Goal: Task Accomplishment & Management: Manage account settings

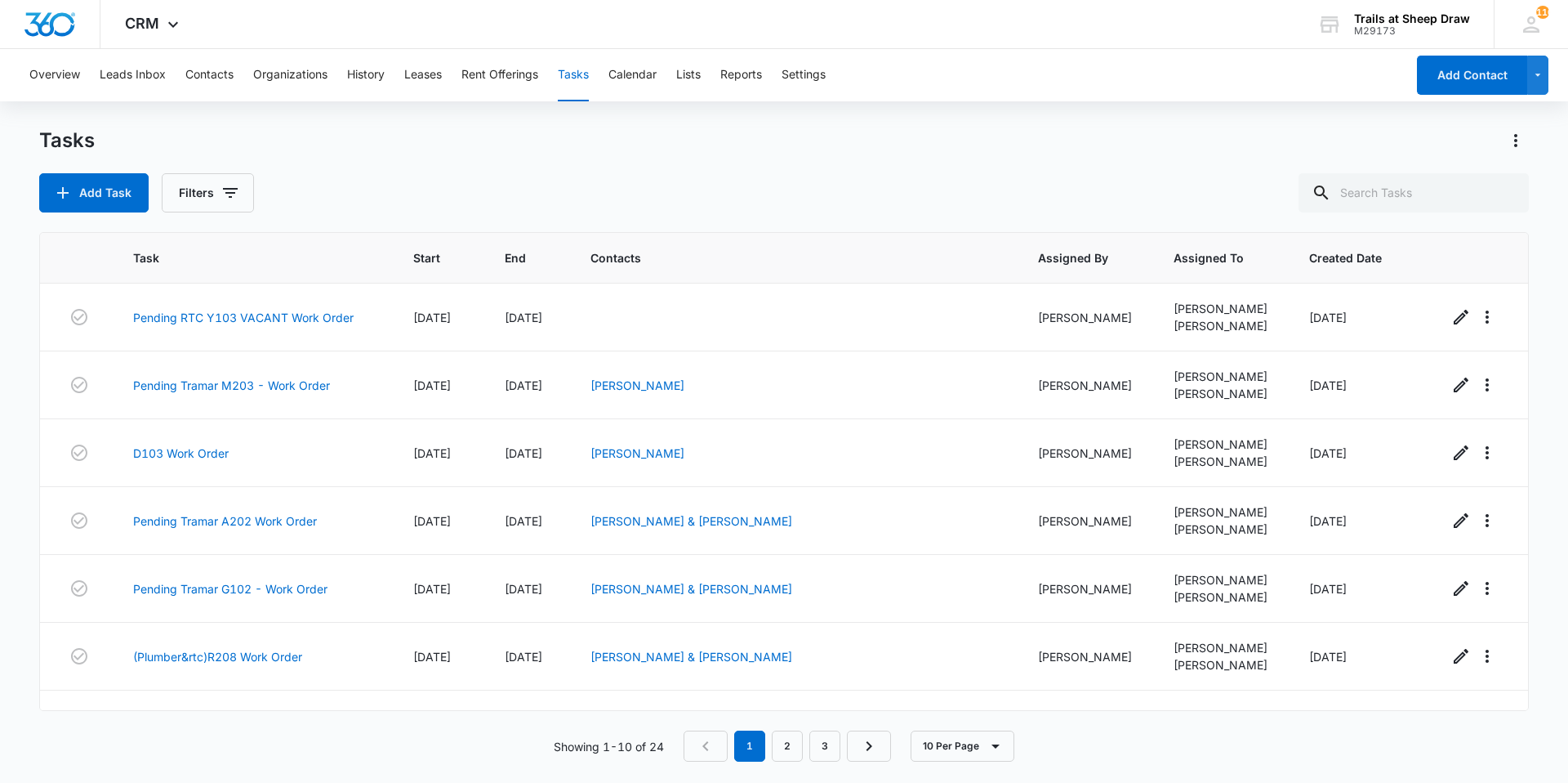
click at [243, 82] on div "Overview Leads Inbox Contacts Organizations History Leases Rent Offerings Tasks…" at bounding box center [712, 74] width 1387 height 52
click at [214, 79] on button "Contacts" at bounding box center [209, 74] width 48 height 52
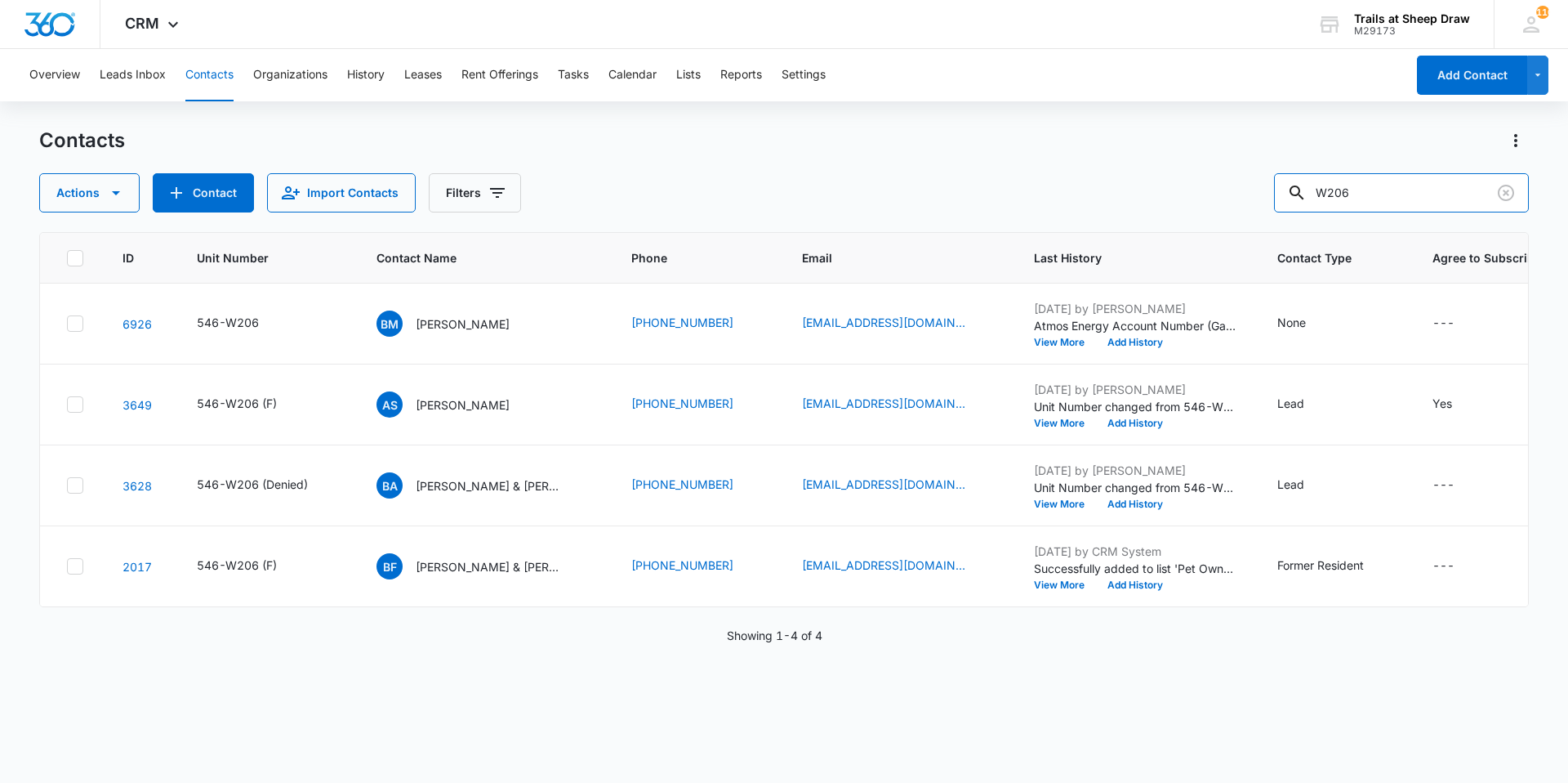
drag, startPoint x: 1383, startPoint y: 198, endPoint x: 1247, endPoint y: 199, distance: 136.0
click at [1247, 199] on div "Actions Contact Import Contacts Filters W206" at bounding box center [784, 193] width 1490 height 39
type input "X302"
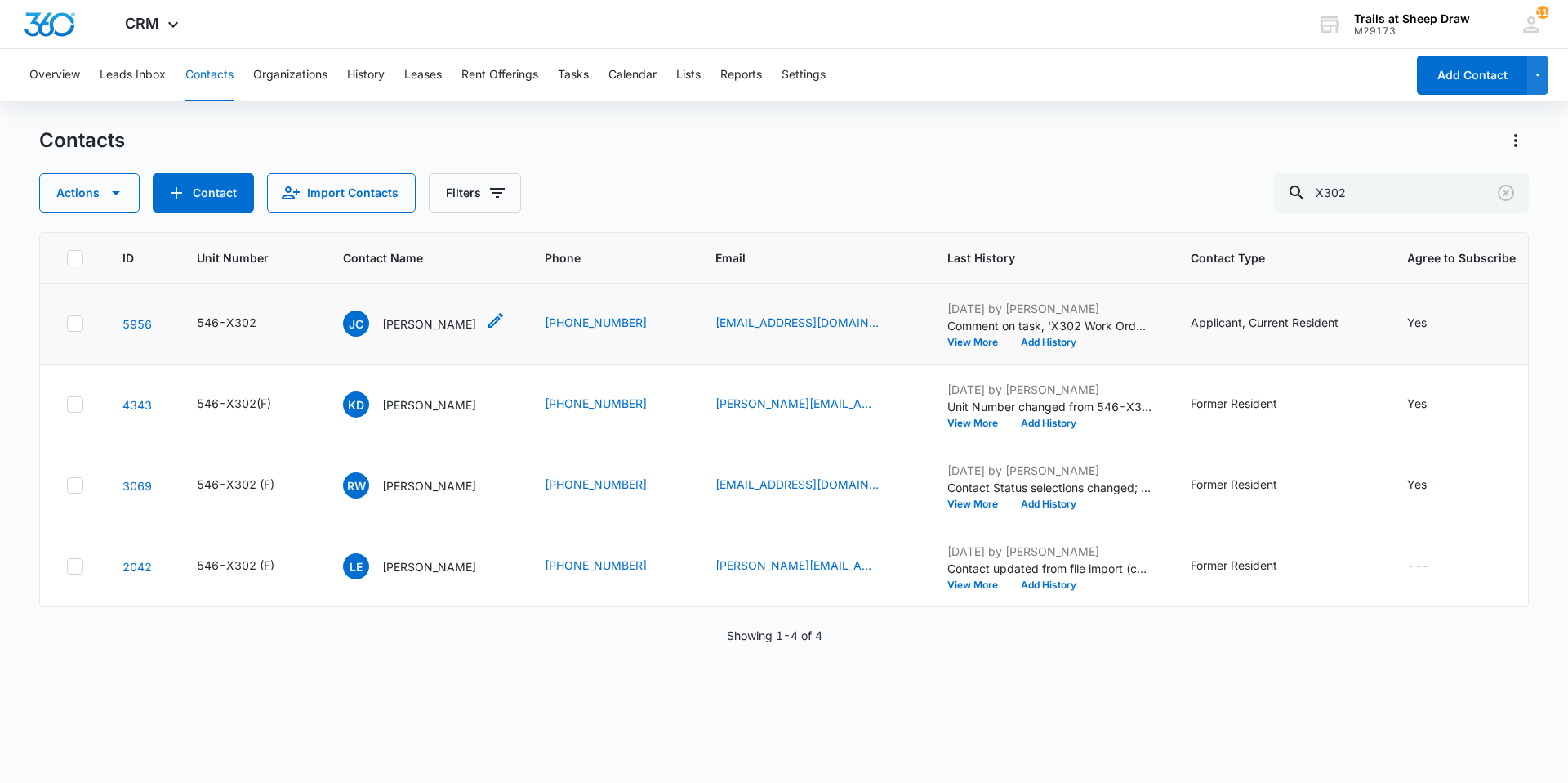
click at [439, 328] on p "[PERSON_NAME]" at bounding box center [429, 324] width 94 height 18
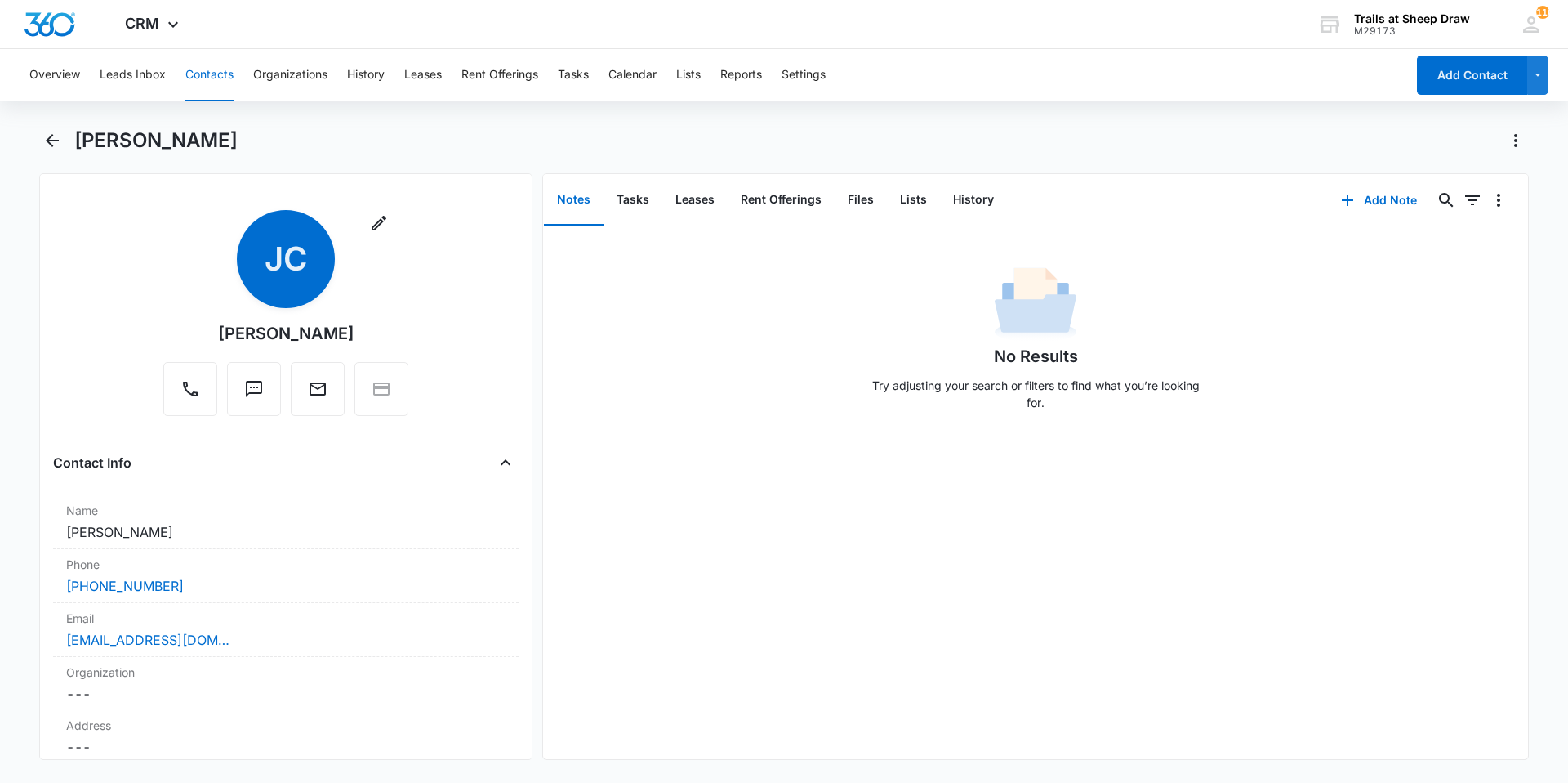
drag, startPoint x: 357, startPoint y: 331, endPoint x: 212, endPoint y: 327, distance: 145.1
click at [212, 327] on div "Remove [PERSON_NAME] [PERSON_NAME]" at bounding box center [286, 313] width 245 height 206
copy div "[PERSON_NAME]"
click at [44, 150] on button "Back" at bounding box center [52, 140] width 25 height 26
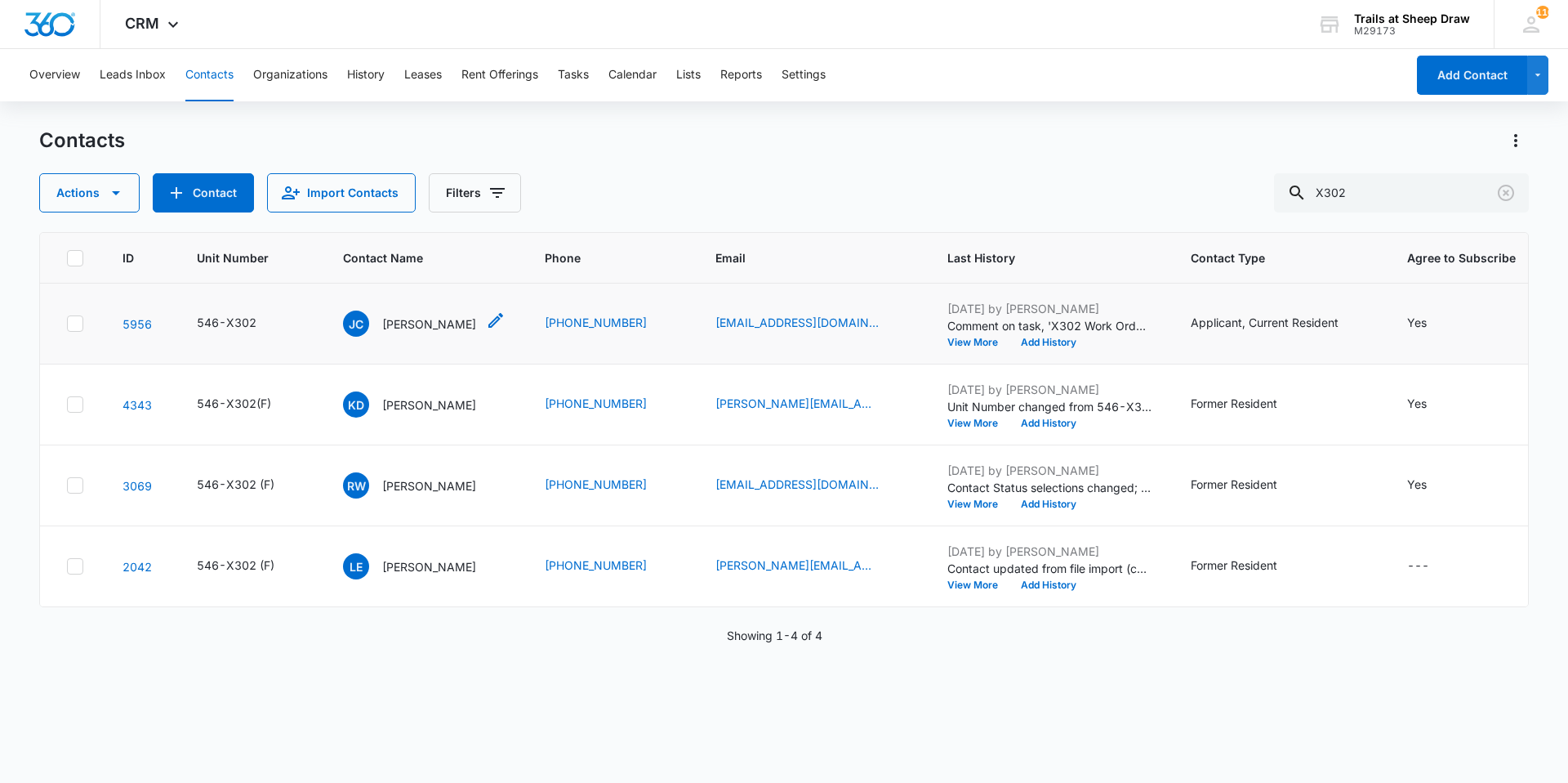
click at [443, 323] on p "[PERSON_NAME]" at bounding box center [429, 324] width 94 height 18
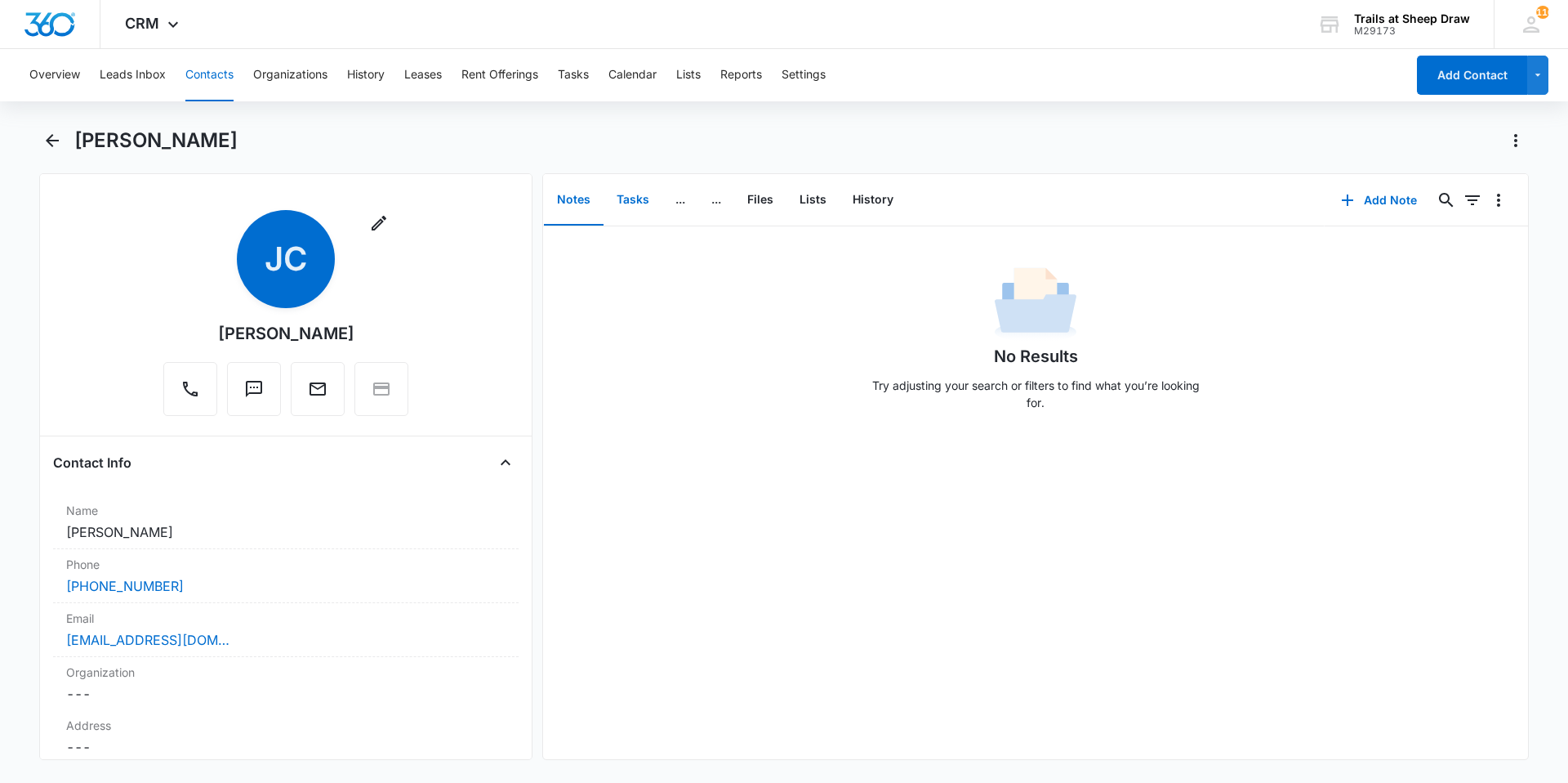
click at [630, 220] on button "Tasks" at bounding box center [633, 200] width 59 height 51
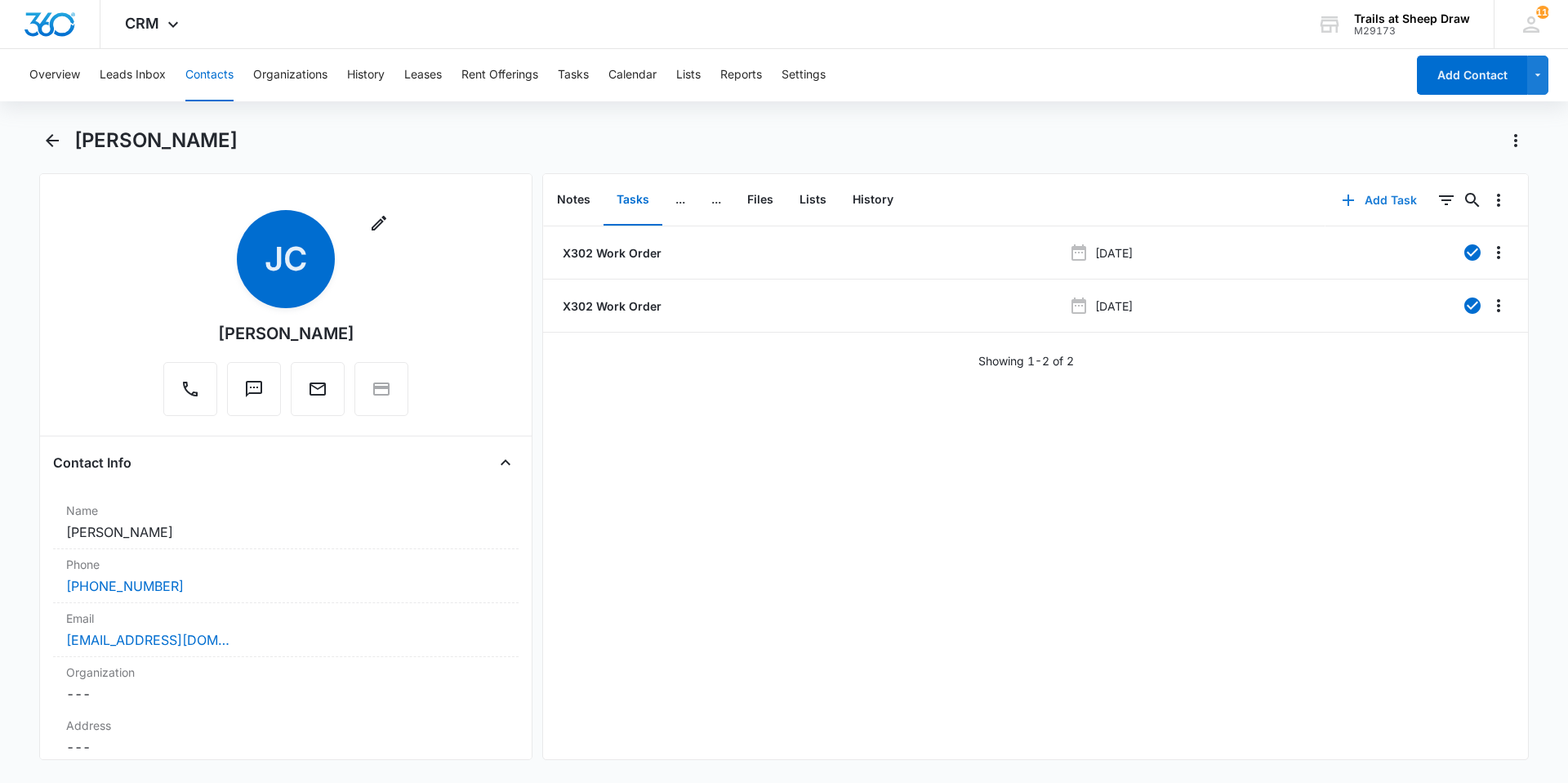
click at [1339, 204] on icon "button" at bounding box center [1348, 200] width 20 height 20
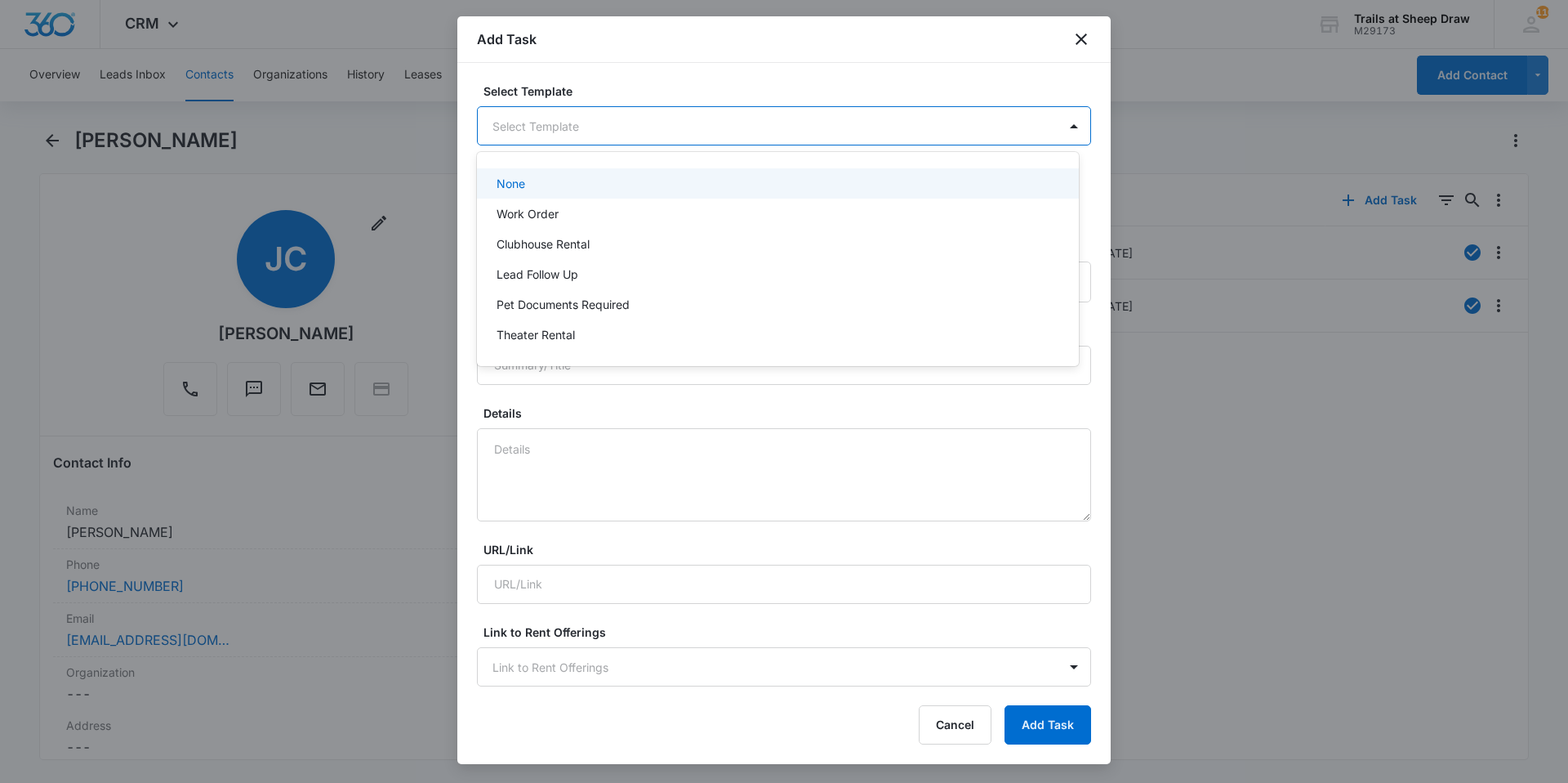
click at [571, 138] on body "CRM Apps Reputation Websites Forms CRM Email Social Content Ads Intelligence Fi…" at bounding box center [784, 391] width 1568 height 783
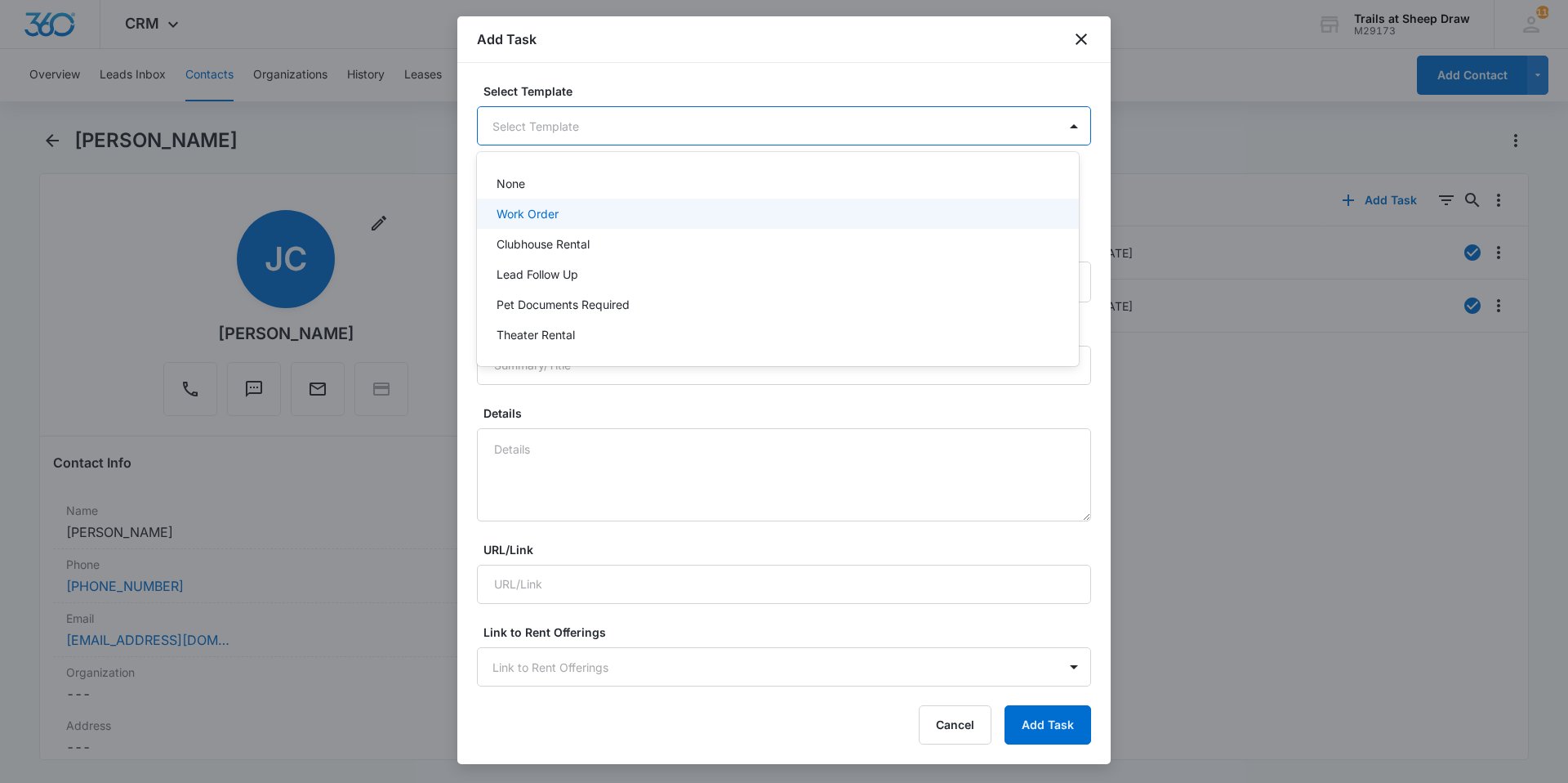
click at [553, 204] on div "Work Order" at bounding box center [778, 214] width 602 height 30
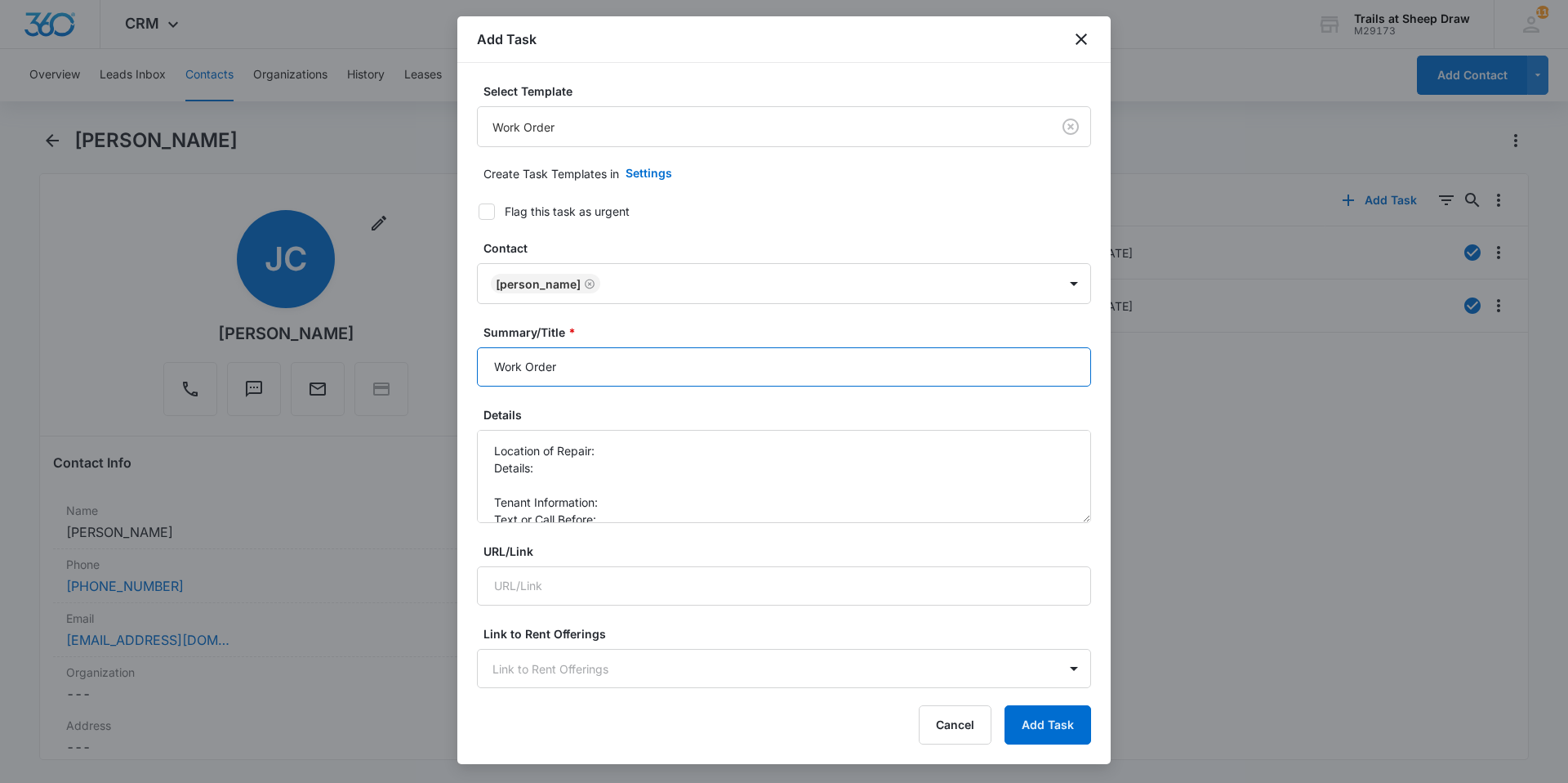
click at [486, 361] on input "Work Order" at bounding box center [784, 367] width 614 height 39
type input "X302 - Work Order"
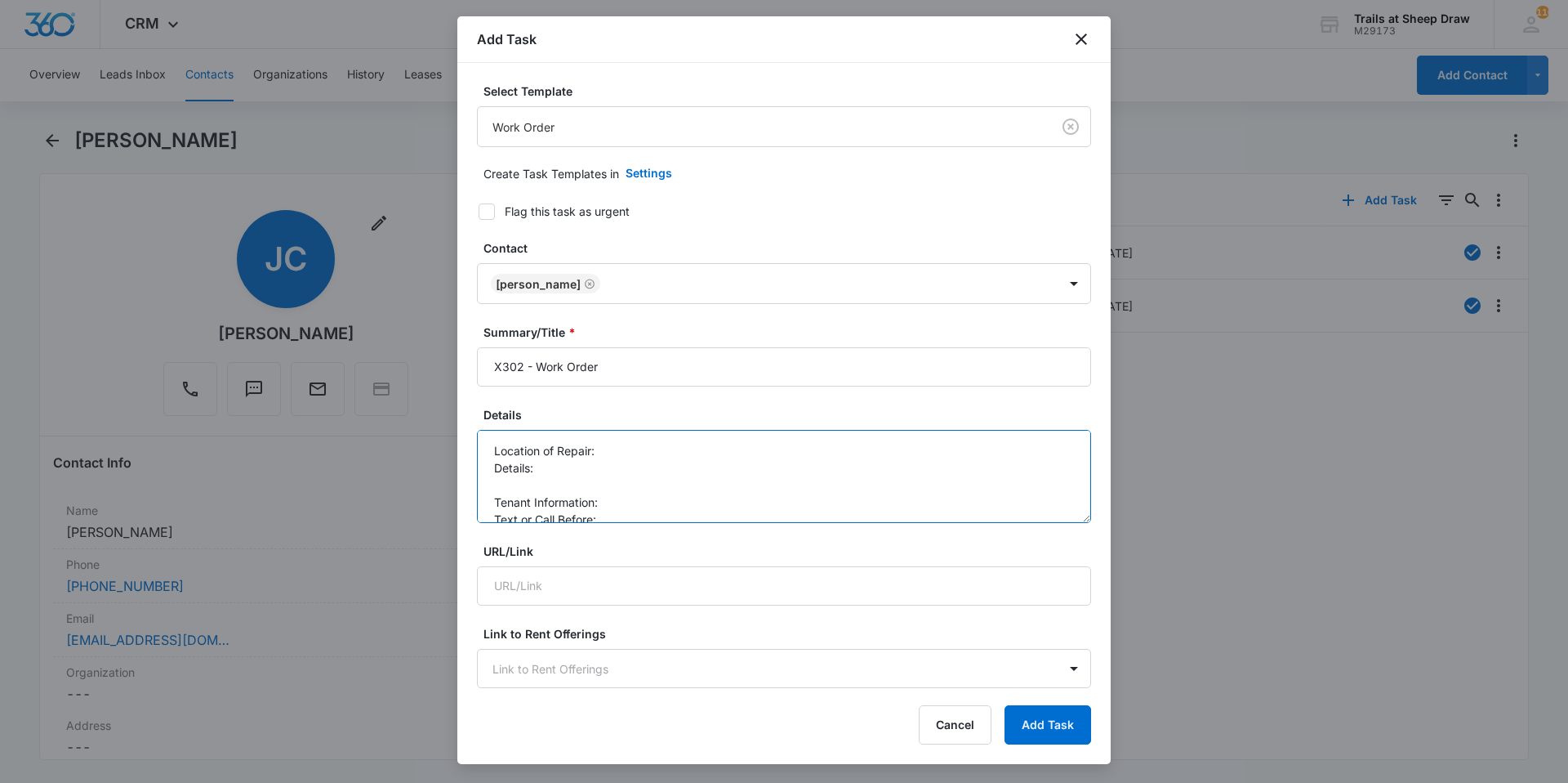
click at [638, 443] on textarea "Location of Repair: Details: Tenant Information: Text or Call Before:" at bounding box center [784, 475] width 614 height 93
click at [624, 462] on textarea "Location of Repair: patio Details: Tenant Information: Text or Call Before:" at bounding box center [784, 475] width 614 height 93
click at [631, 482] on textarea "Location of Repair: patio Details: Tenant wants patio pressure washed because o…" at bounding box center [784, 475] width 614 height 93
drag, startPoint x: 648, startPoint y: 512, endPoint x: 646, endPoint y: 485, distance: 27.1
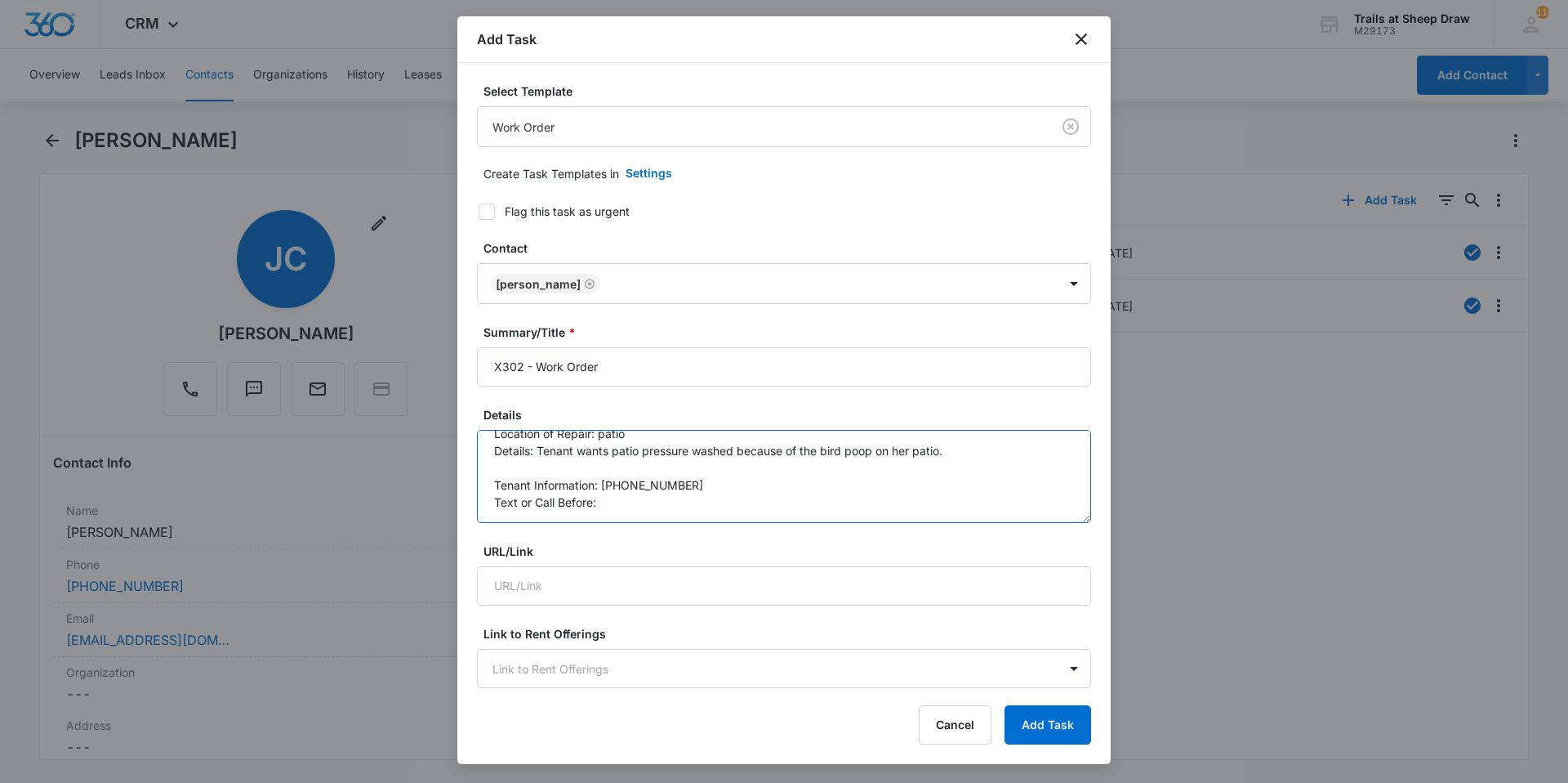
click at [648, 509] on textarea "Location of Repair: patio Details: Tenant wants patio pressure washed because o…" at bounding box center [784, 475] width 614 height 93
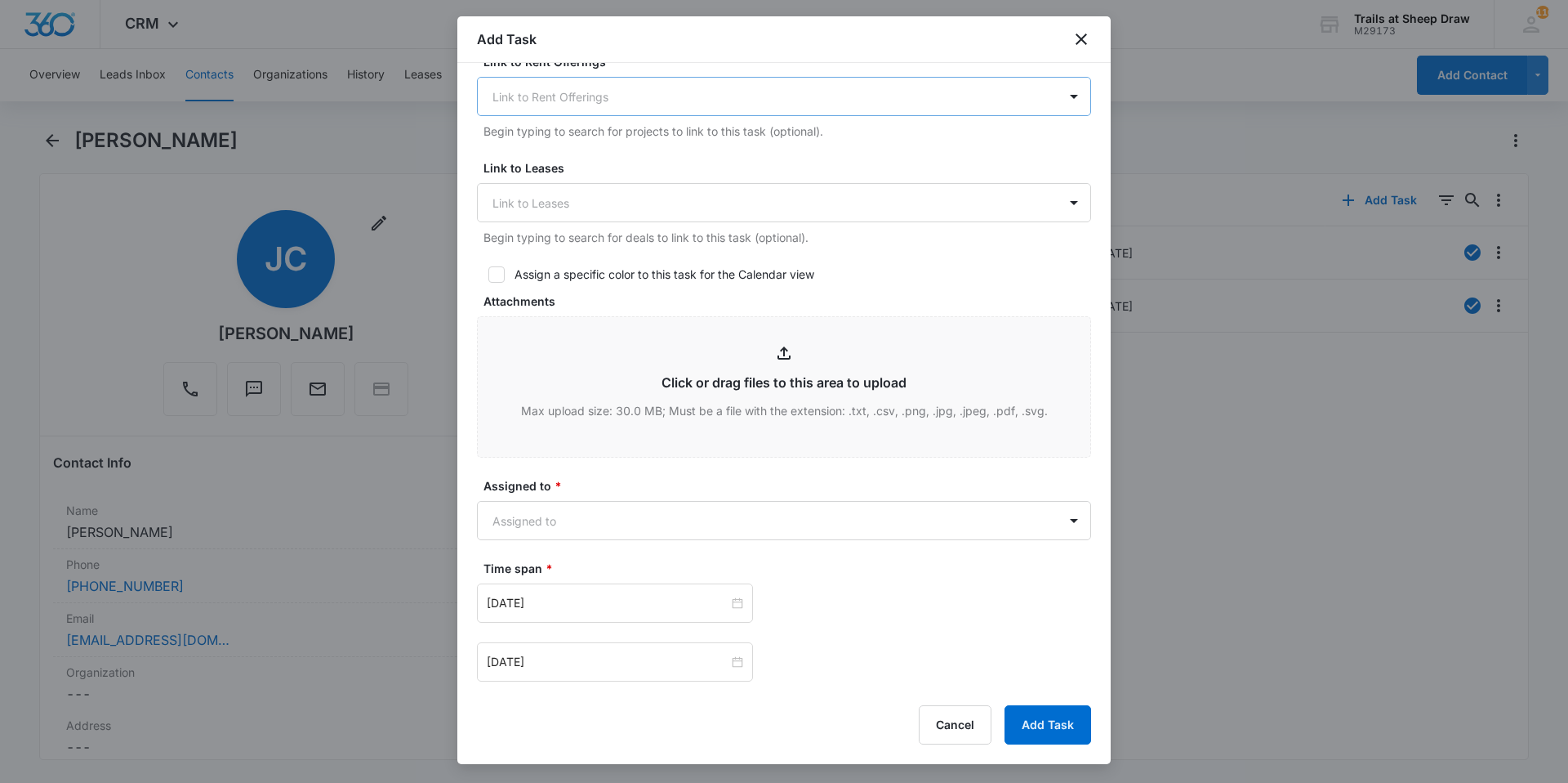
scroll to position [844, 0]
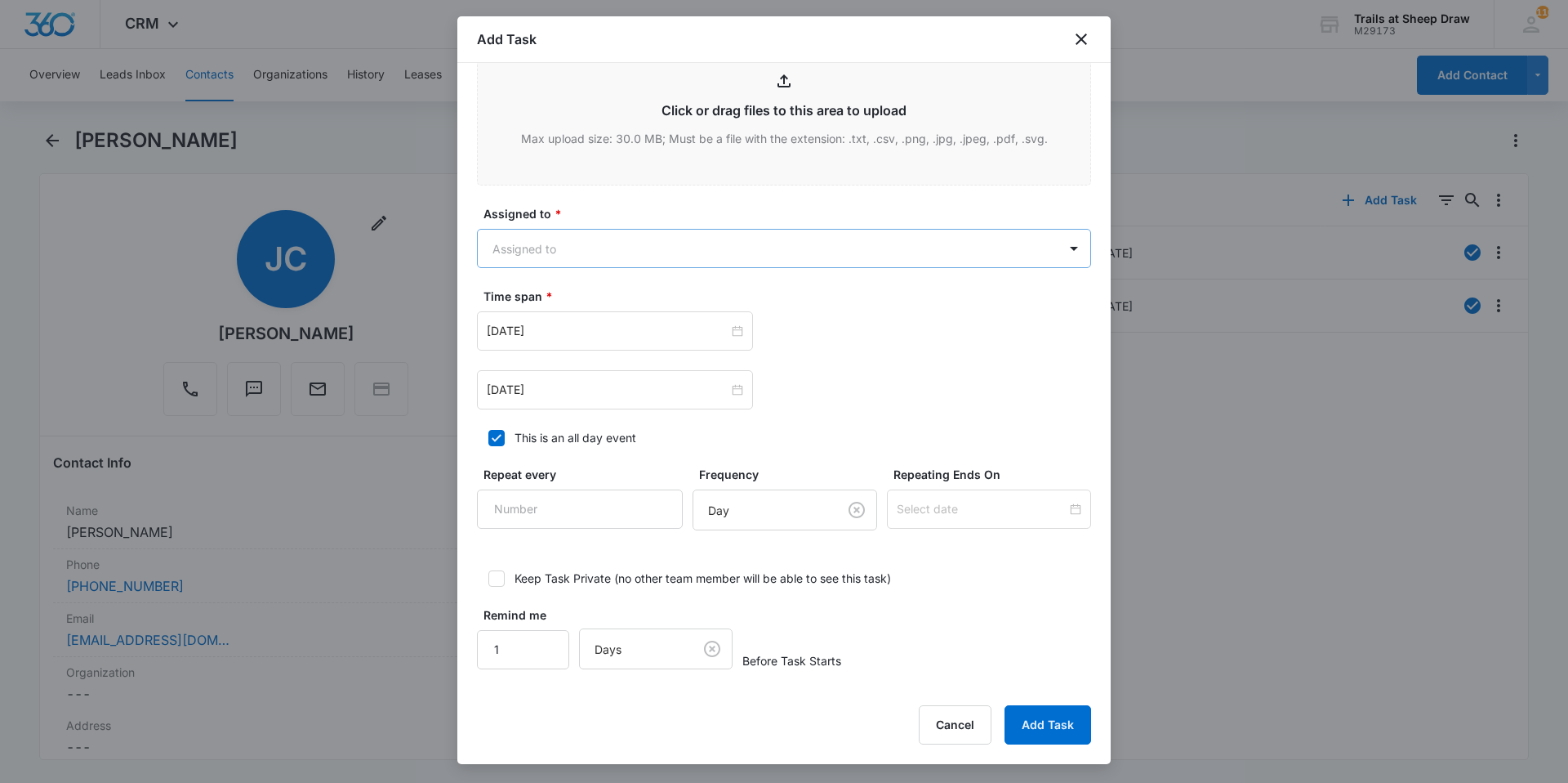
type textarea "Location of Repair: patio Details: Tenant wants patio pressure washed because o…"
click at [607, 243] on body "CRM Apps Reputation Websites Forms CRM Email Social Content Ads Intelligence Fi…" at bounding box center [784, 391] width 1568 height 783
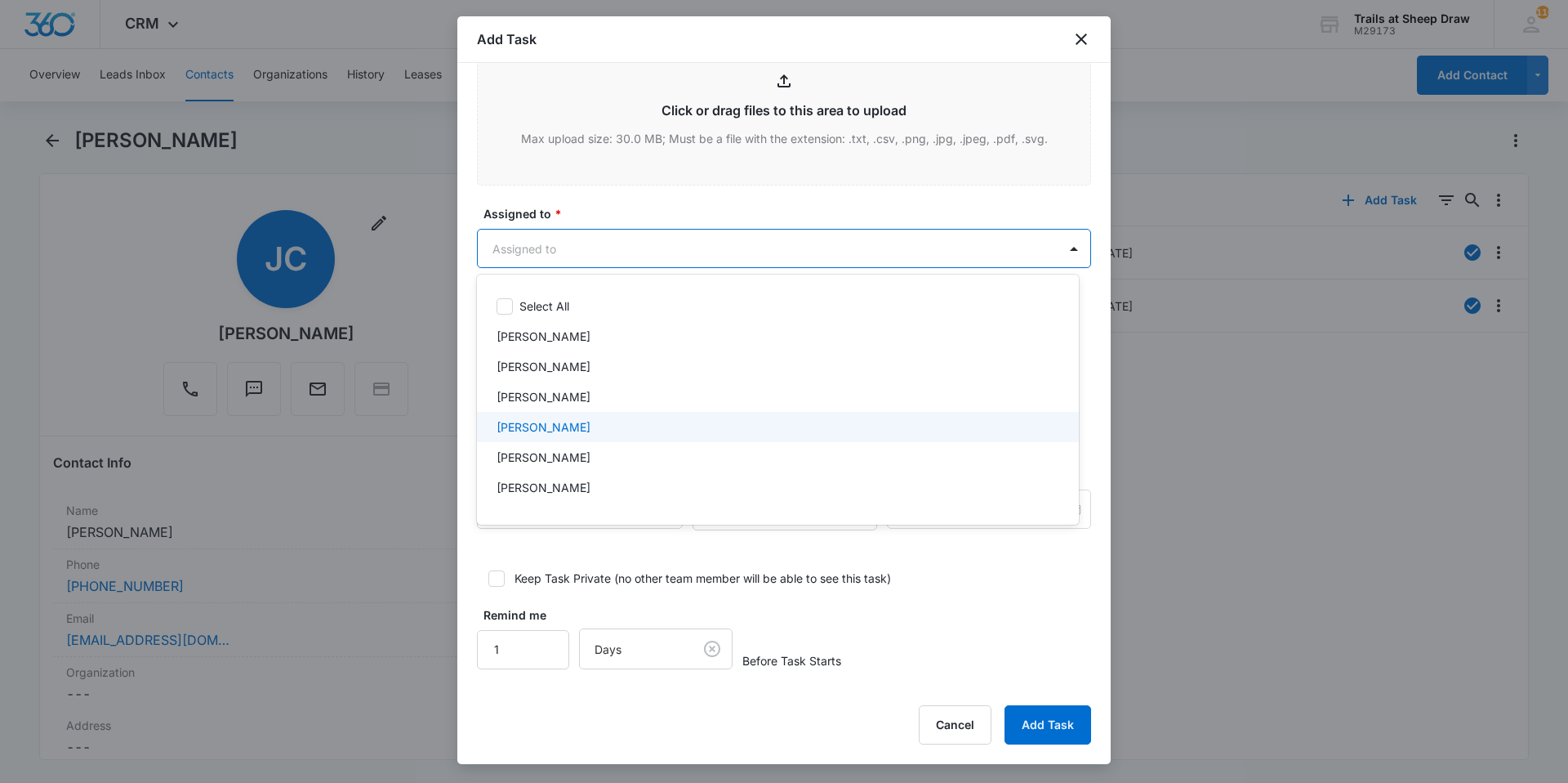
click at [557, 423] on p "[PERSON_NAME]" at bounding box center [544, 427] width 94 height 18
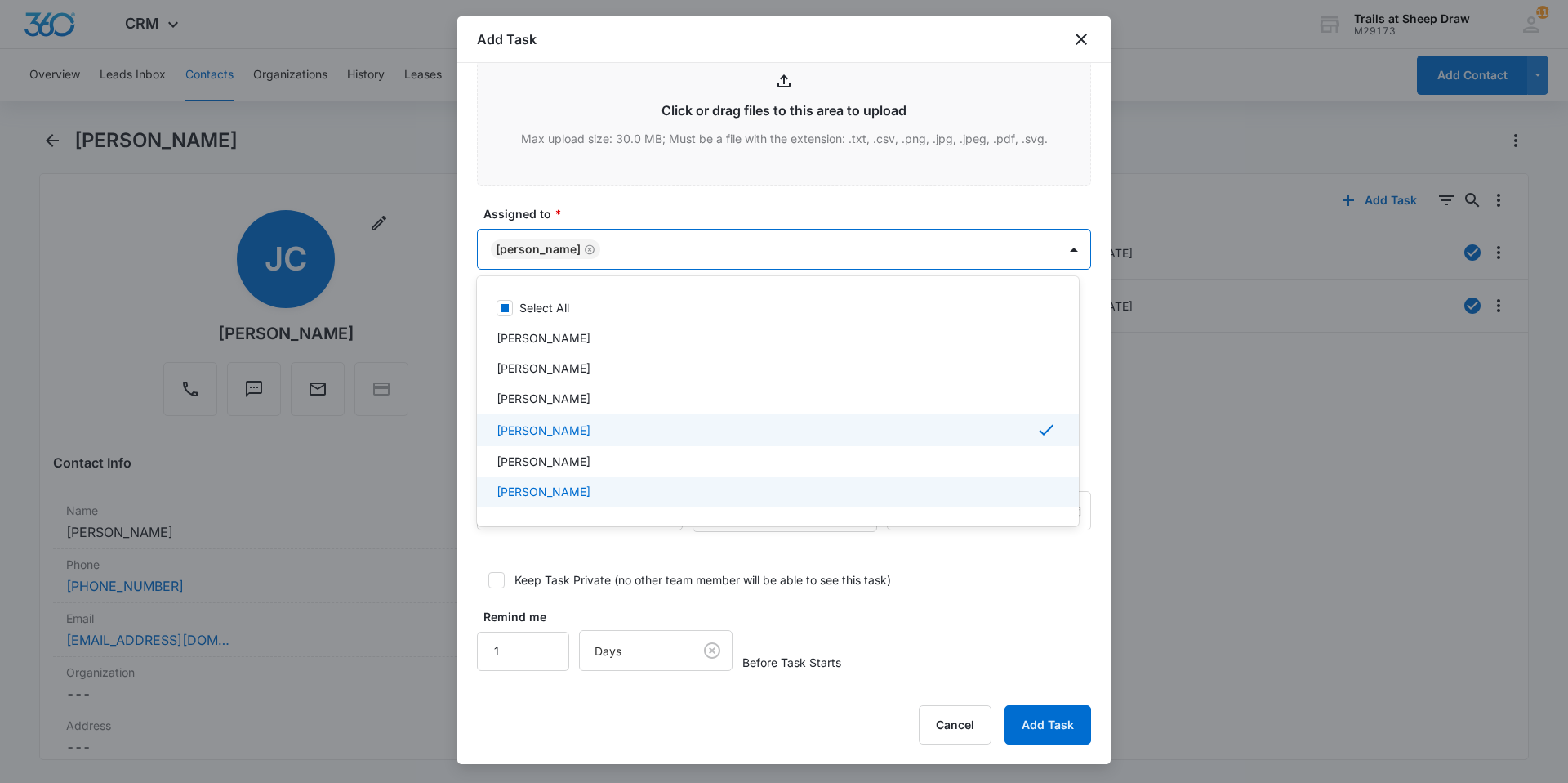
scroll to position [81, 0]
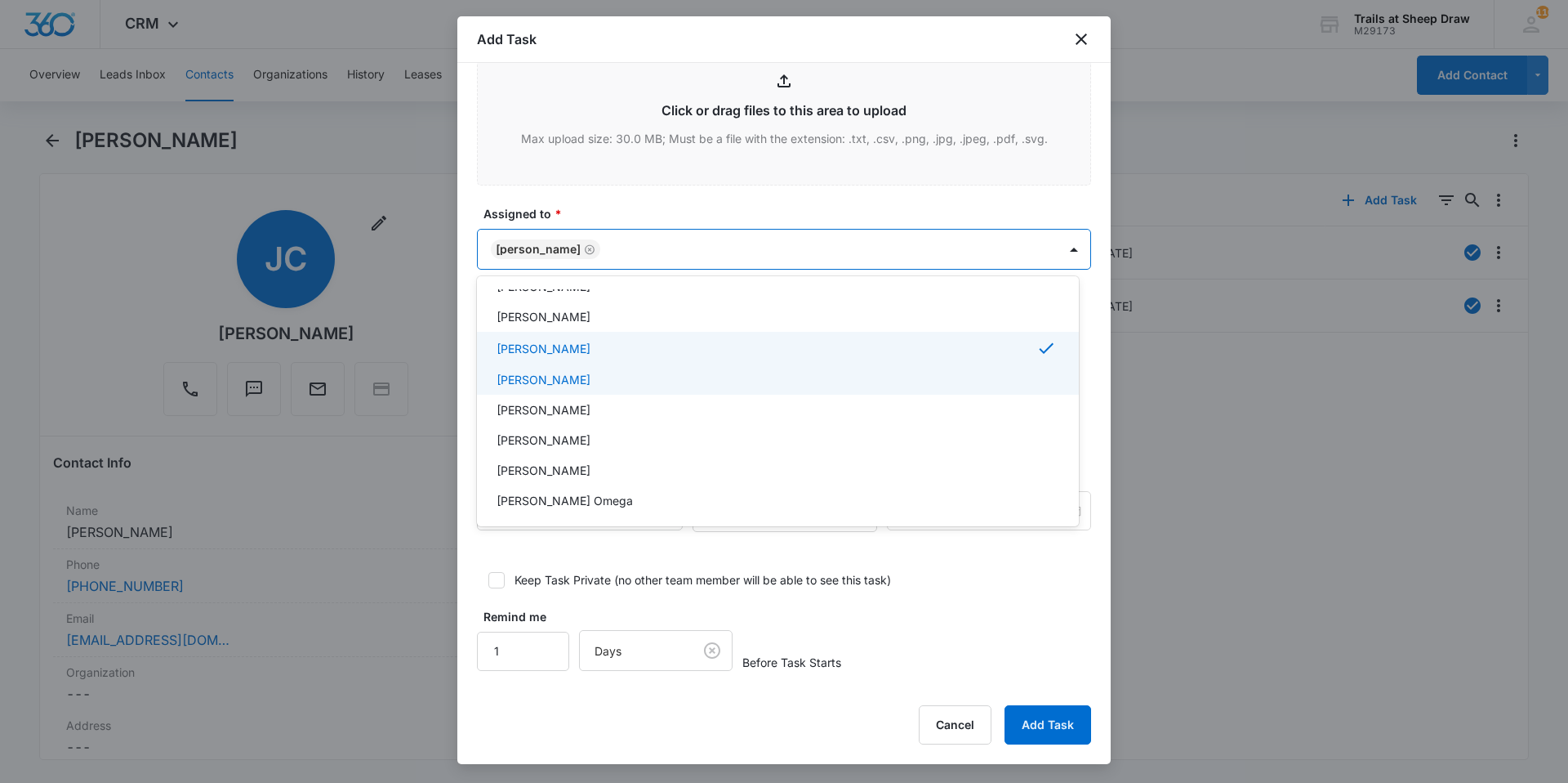
click at [599, 383] on div "[PERSON_NAME]" at bounding box center [776, 379] width 560 height 18
click at [589, 356] on div "[PERSON_NAME]" at bounding box center [776, 348] width 560 height 20
click at [589, 356] on div "[PERSON_NAME]" at bounding box center [778, 347] width 602 height 32
click at [589, 352] on div "[PERSON_NAME]" at bounding box center [776, 348] width 560 height 20
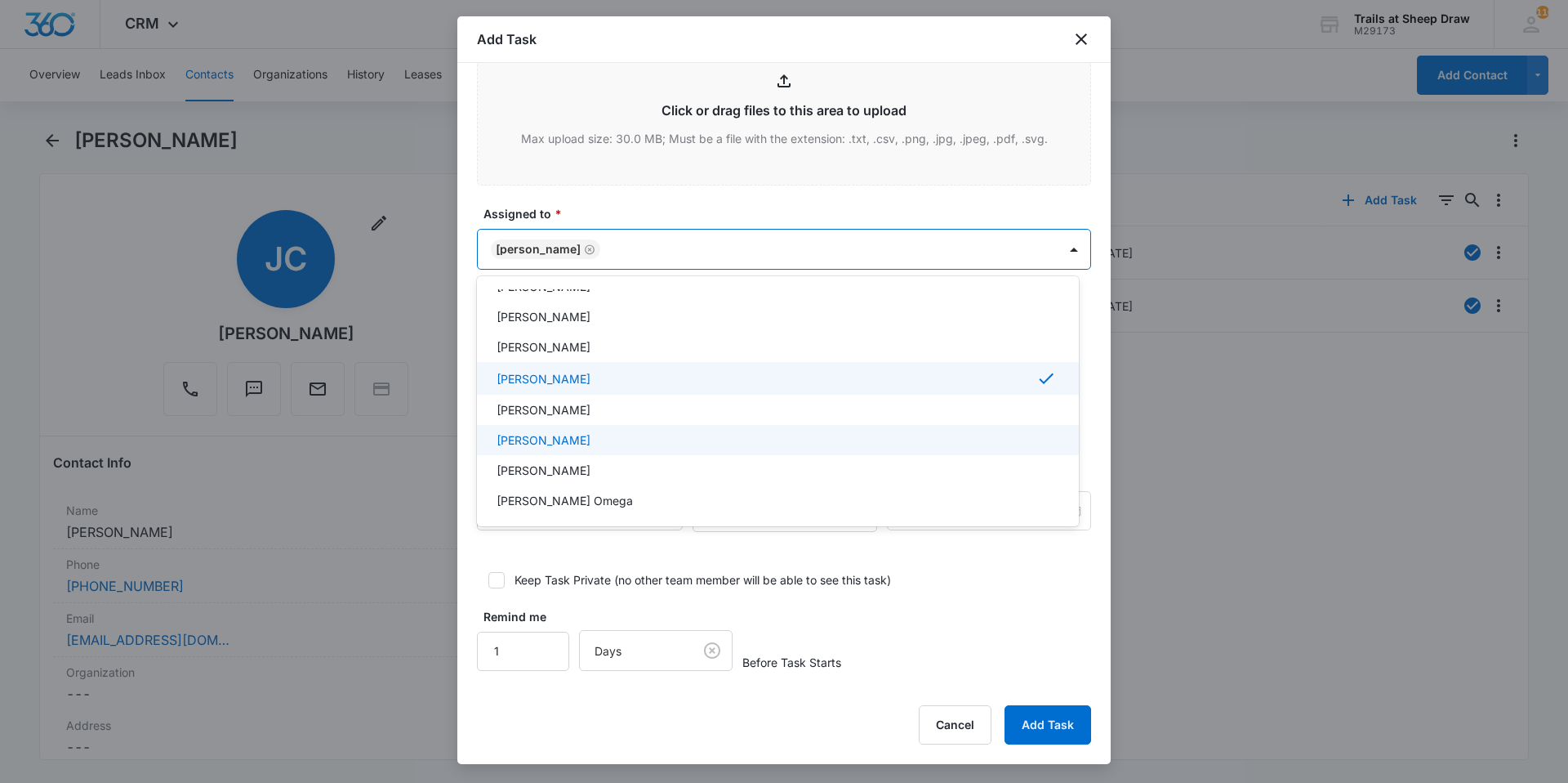
click at [562, 439] on p "[PERSON_NAME]" at bounding box center [544, 440] width 94 height 18
click at [609, 212] on div at bounding box center [784, 391] width 1568 height 783
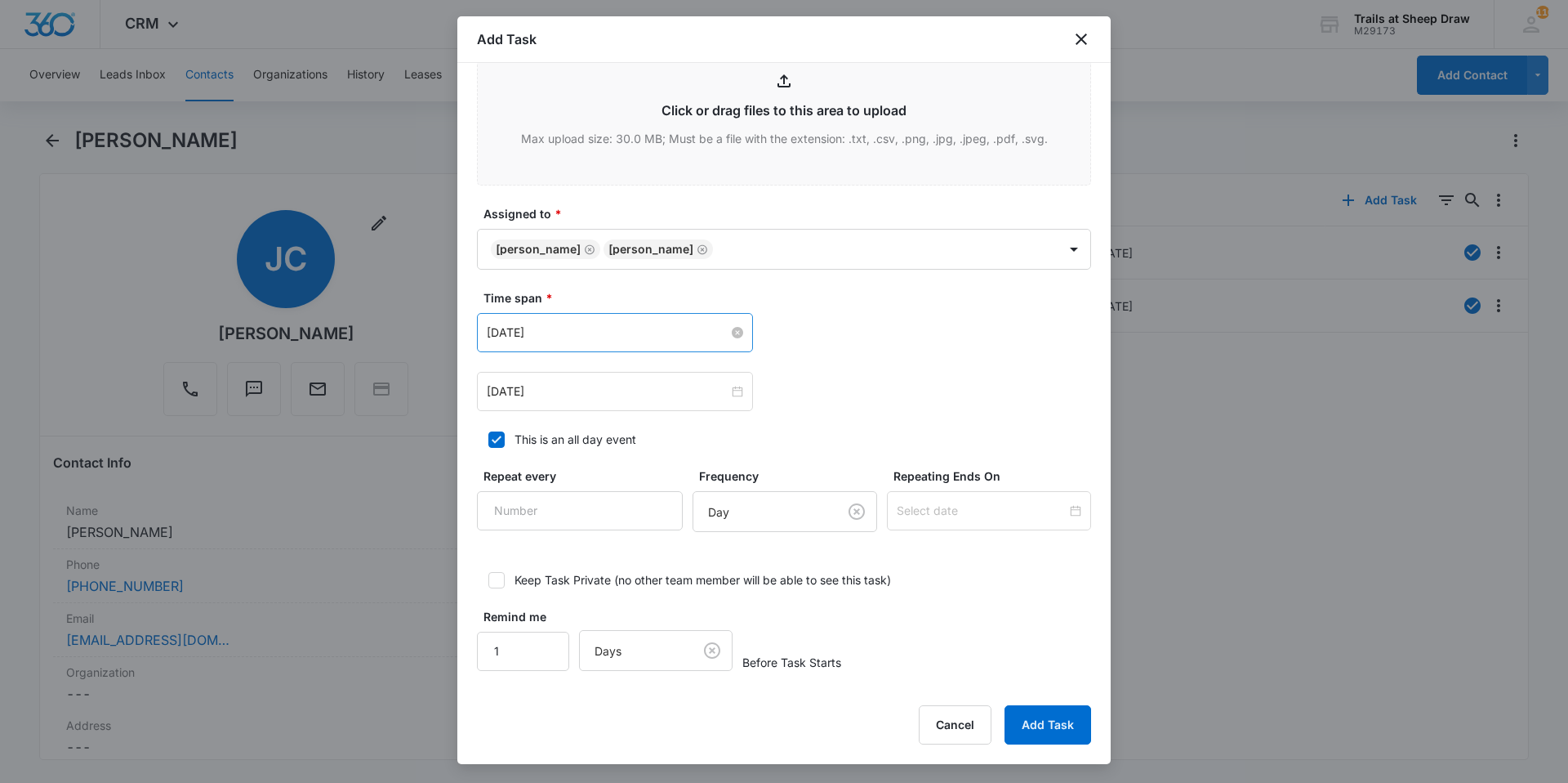
click at [598, 326] on input "[DATE]" at bounding box center [608, 332] width 242 height 18
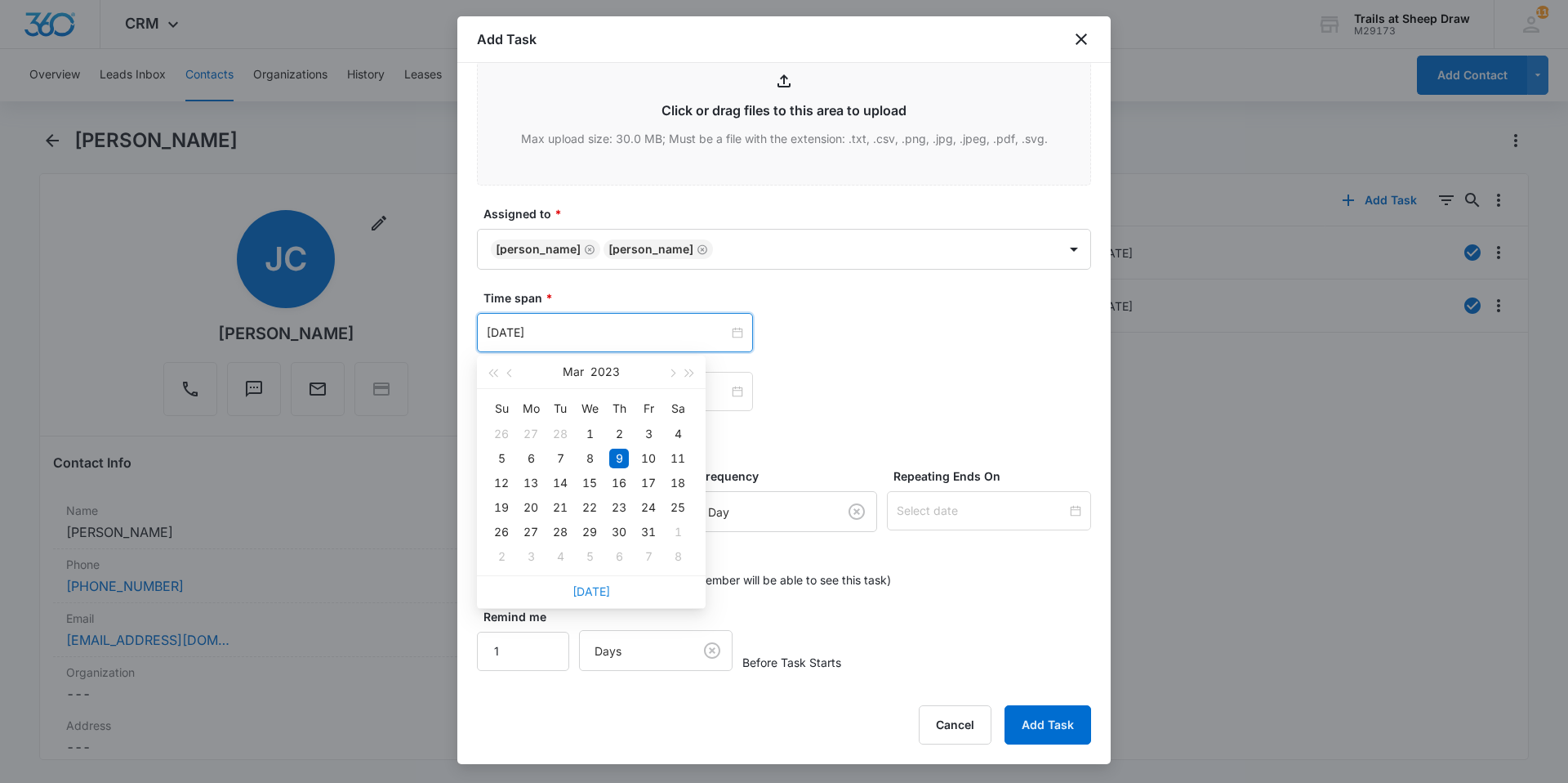
click at [590, 586] on link "[DATE]" at bounding box center [591, 591] width 37 height 14
type input "[DATE]"
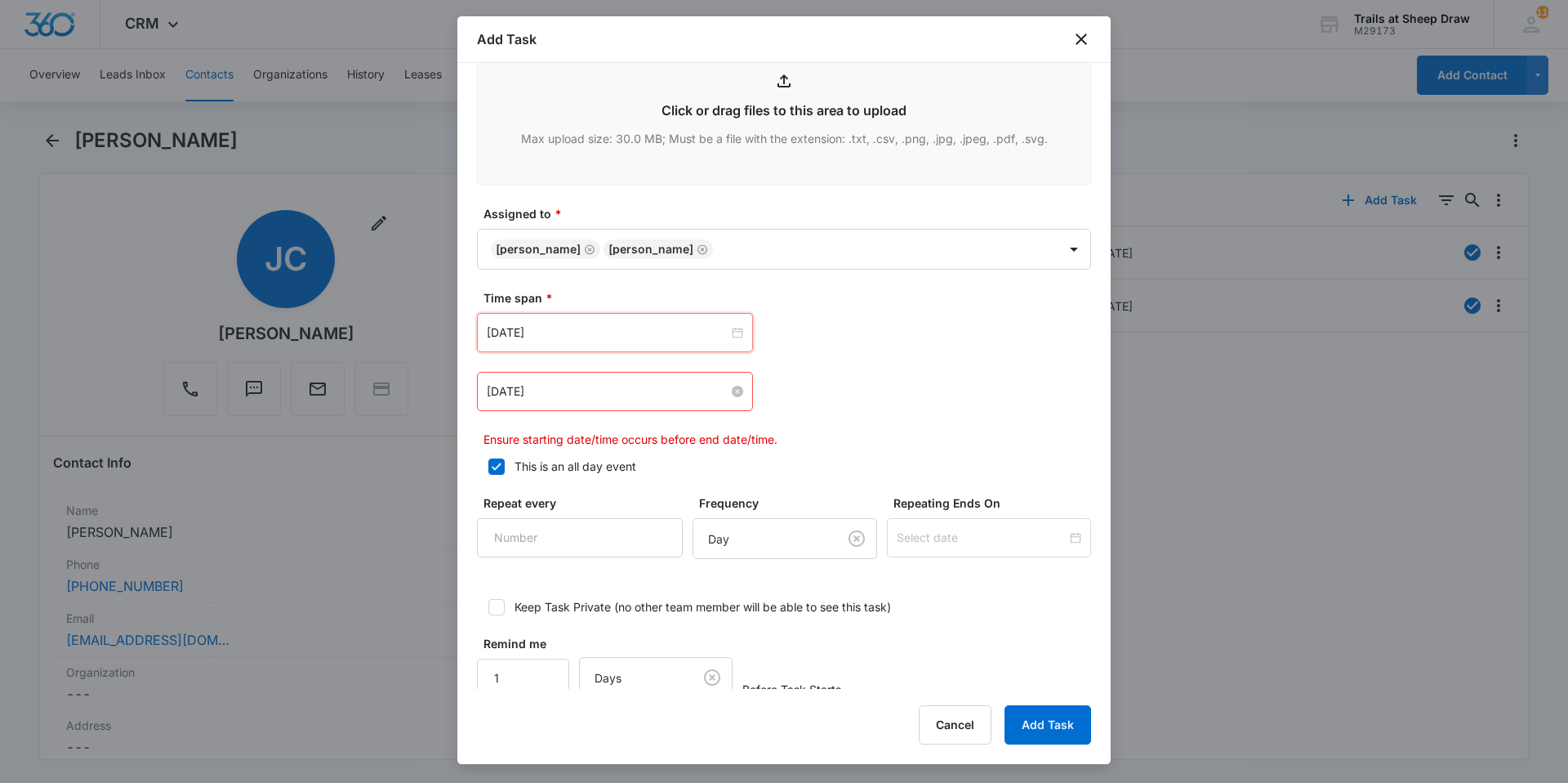
click at [606, 390] on input "[DATE]" at bounding box center [608, 391] width 242 height 18
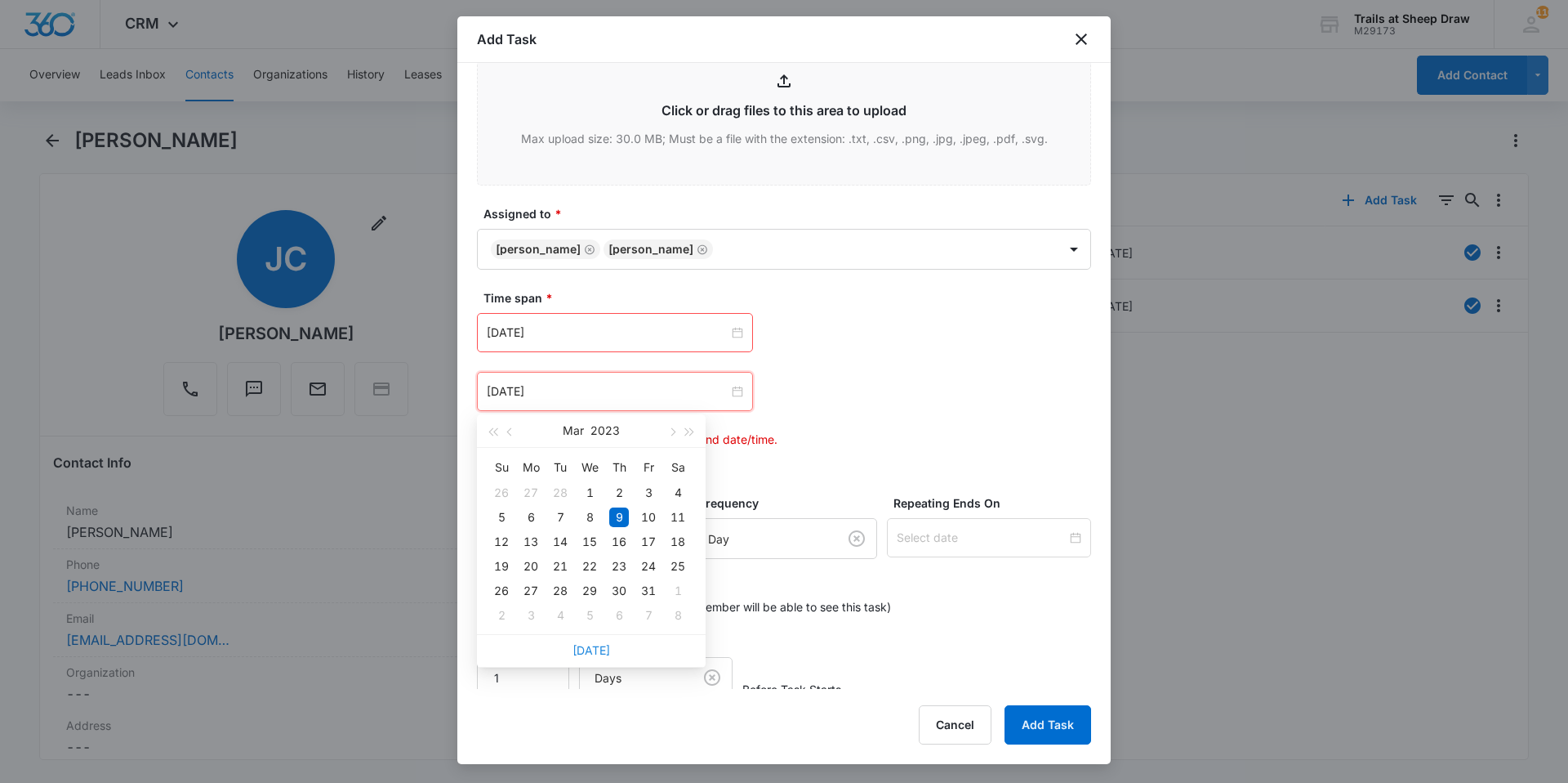
click at [601, 652] on link "[DATE]" at bounding box center [591, 650] width 37 height 14
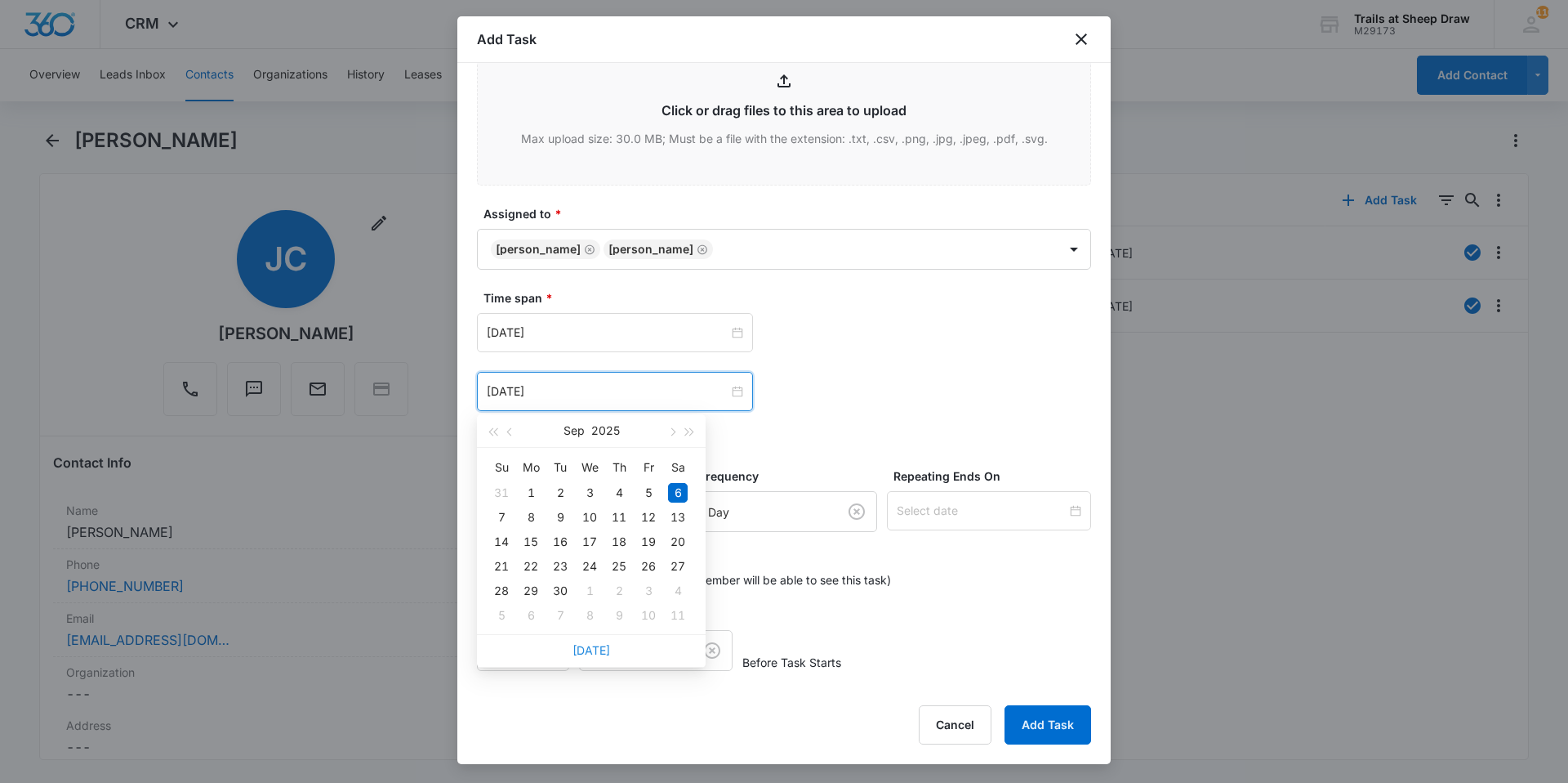
type input "[DATE]"
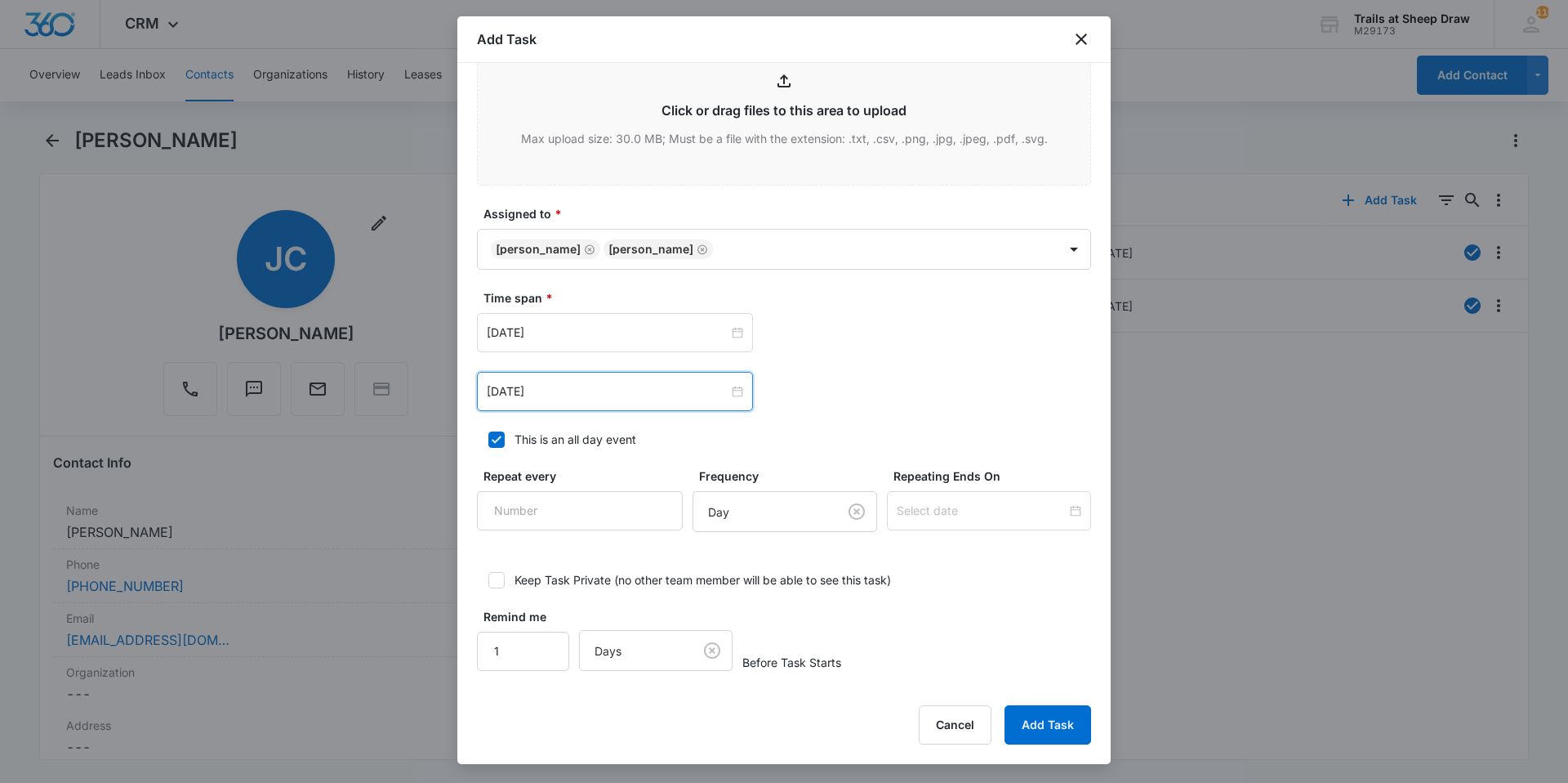
scroll to position [846, 0]
click at [1033, 723] on button "Add Task" at bounding box center [1048, 724] width 86 height 39
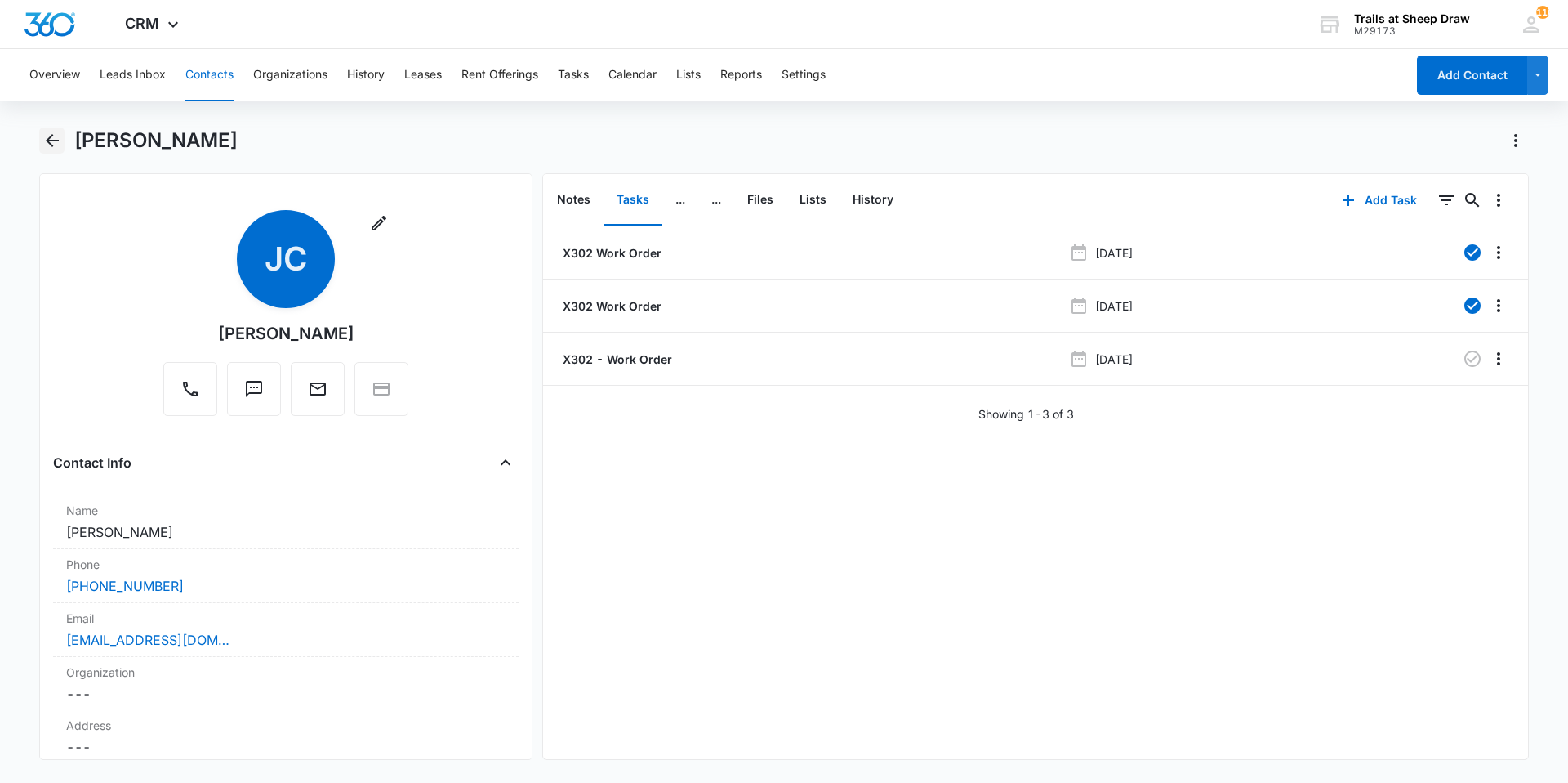
click at [43, 144] on icon "Back" at bounding box center [52, 140] width 20 height 20
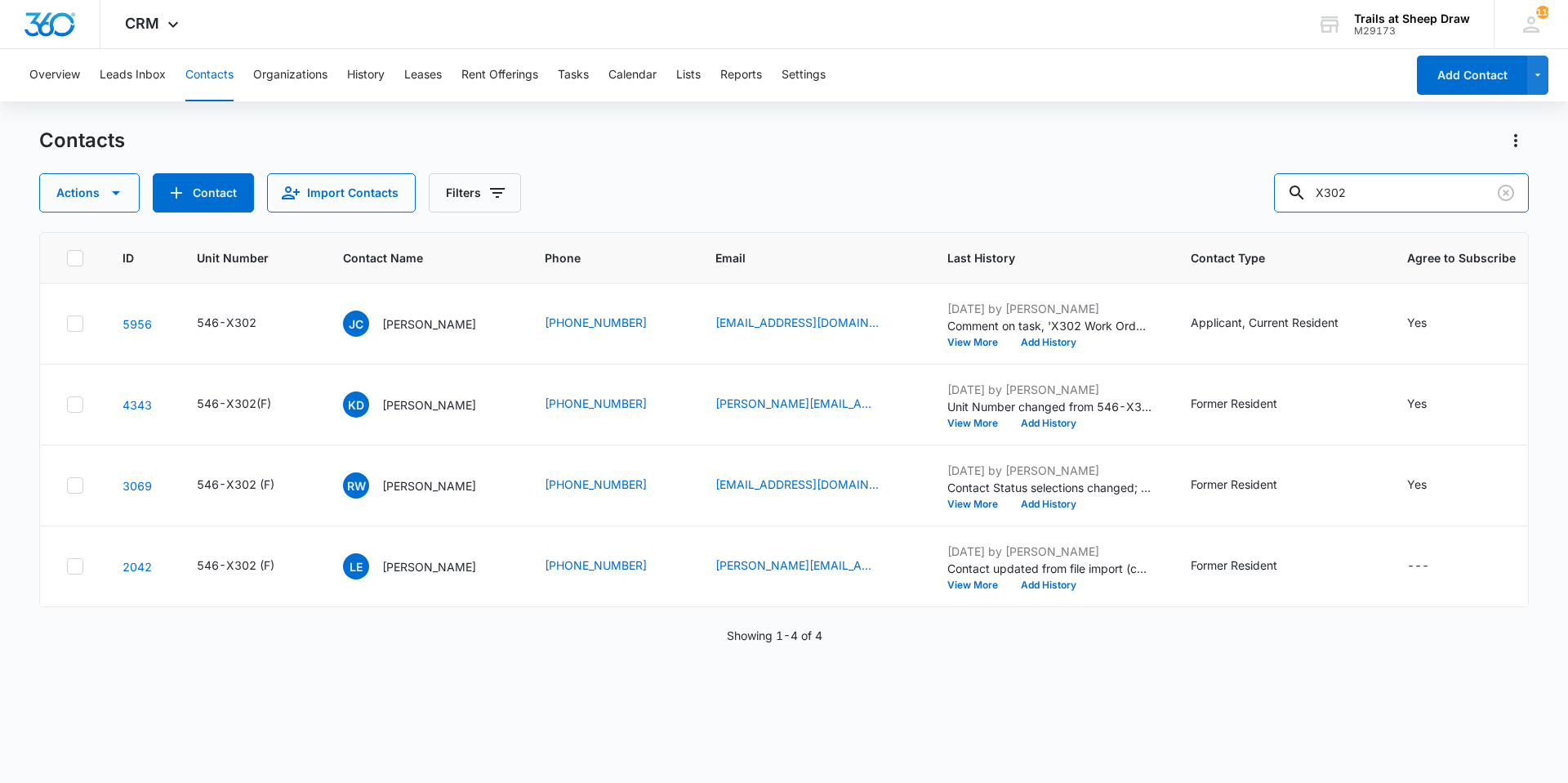
drag, startPoint x: 1369, startPoint y: 191, endPoint x: 1177, endPoint y: 189, distance: 192.0
click at [1177, 189] on div "Actions Contact Import Contacts Filters X302" at bounding box center [784, 193] width 1490 height 39
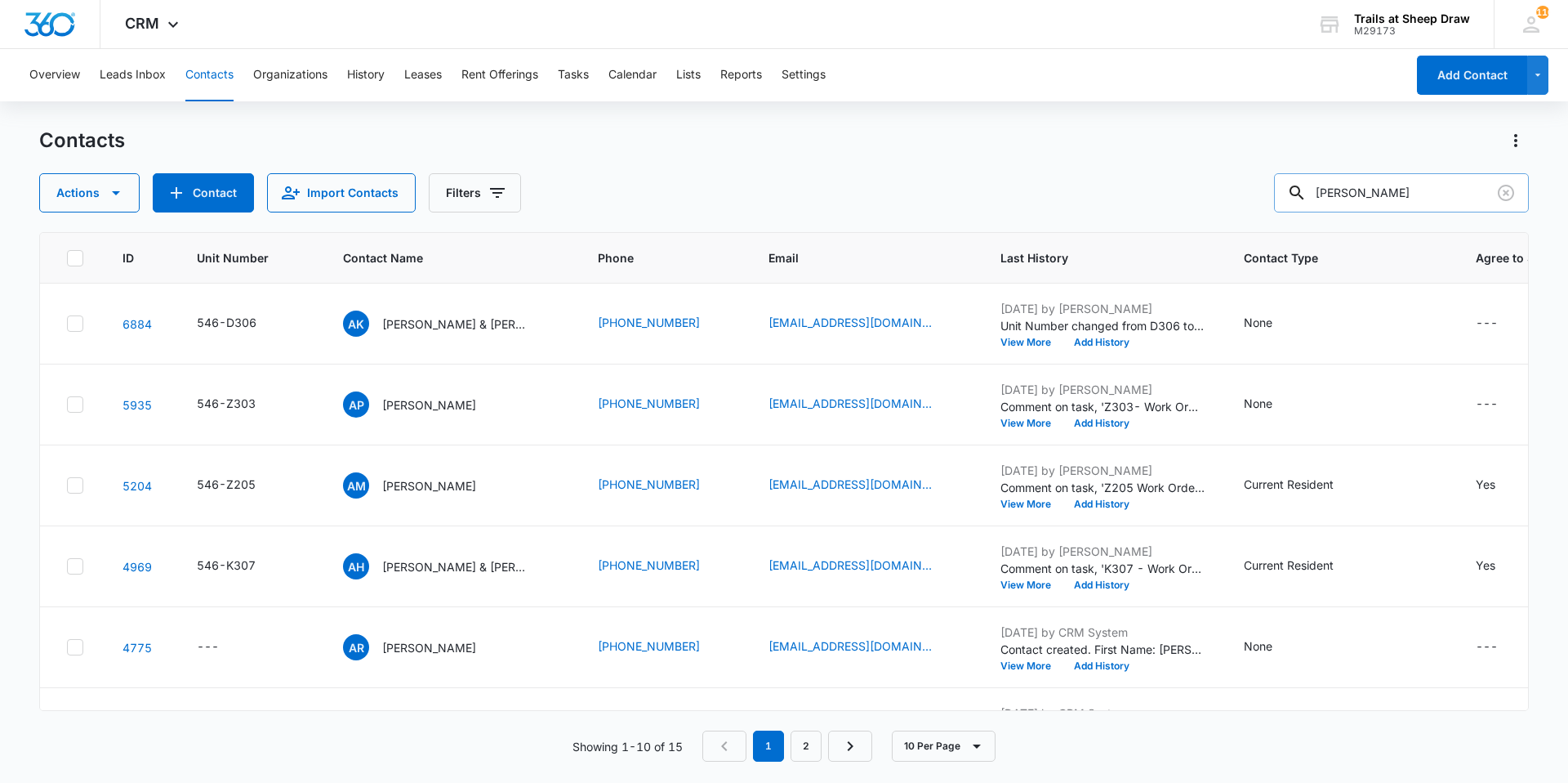
click at [1406, 206] on input "[PERSON_NAME]" at bounding box center [1401, 193] width 255 height 39
type input "[PERSON_NAME]"
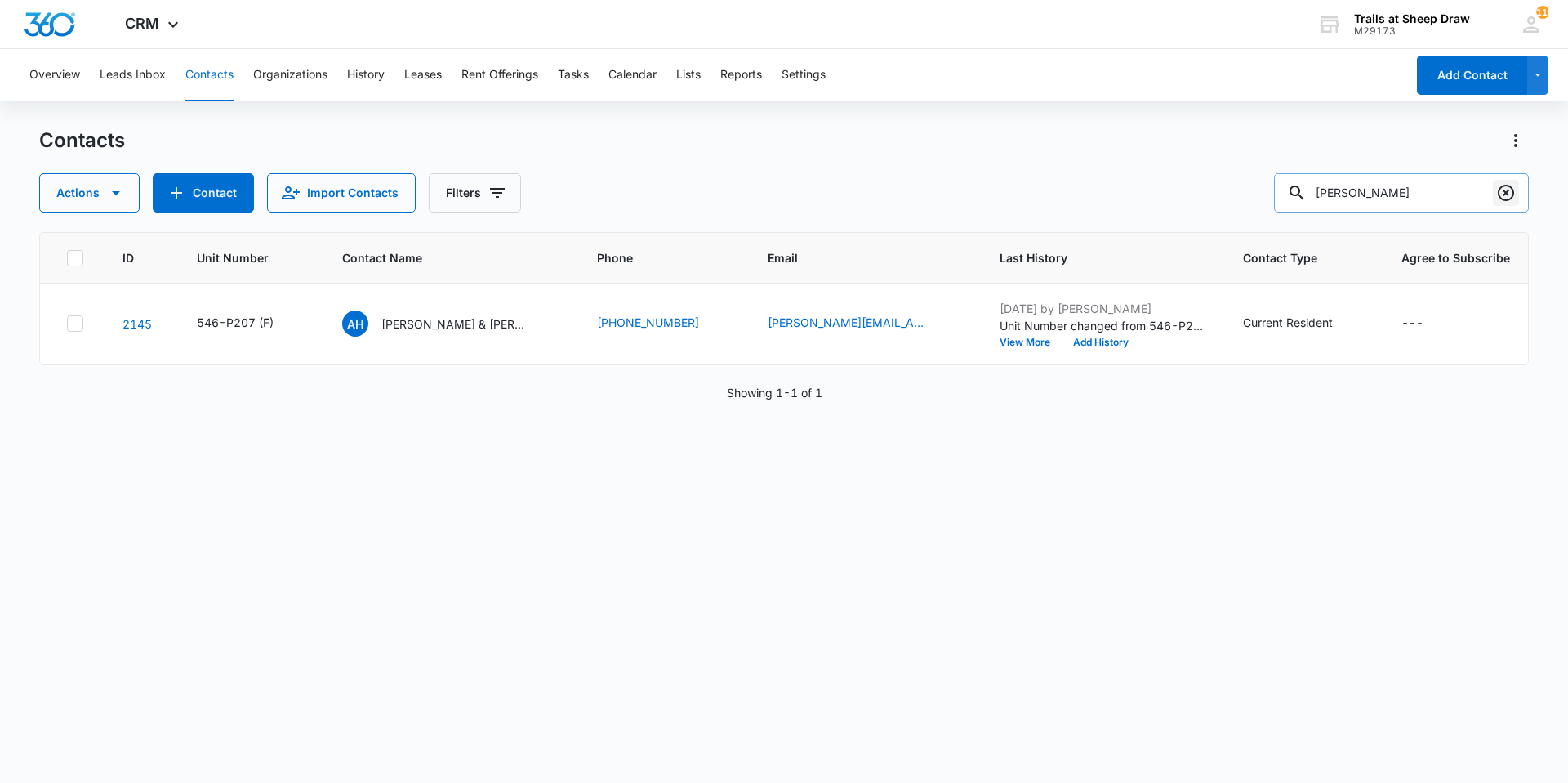
click at [1499, 193] on icon "Clear" at bounding box center [1506, 192] width 17 height 17
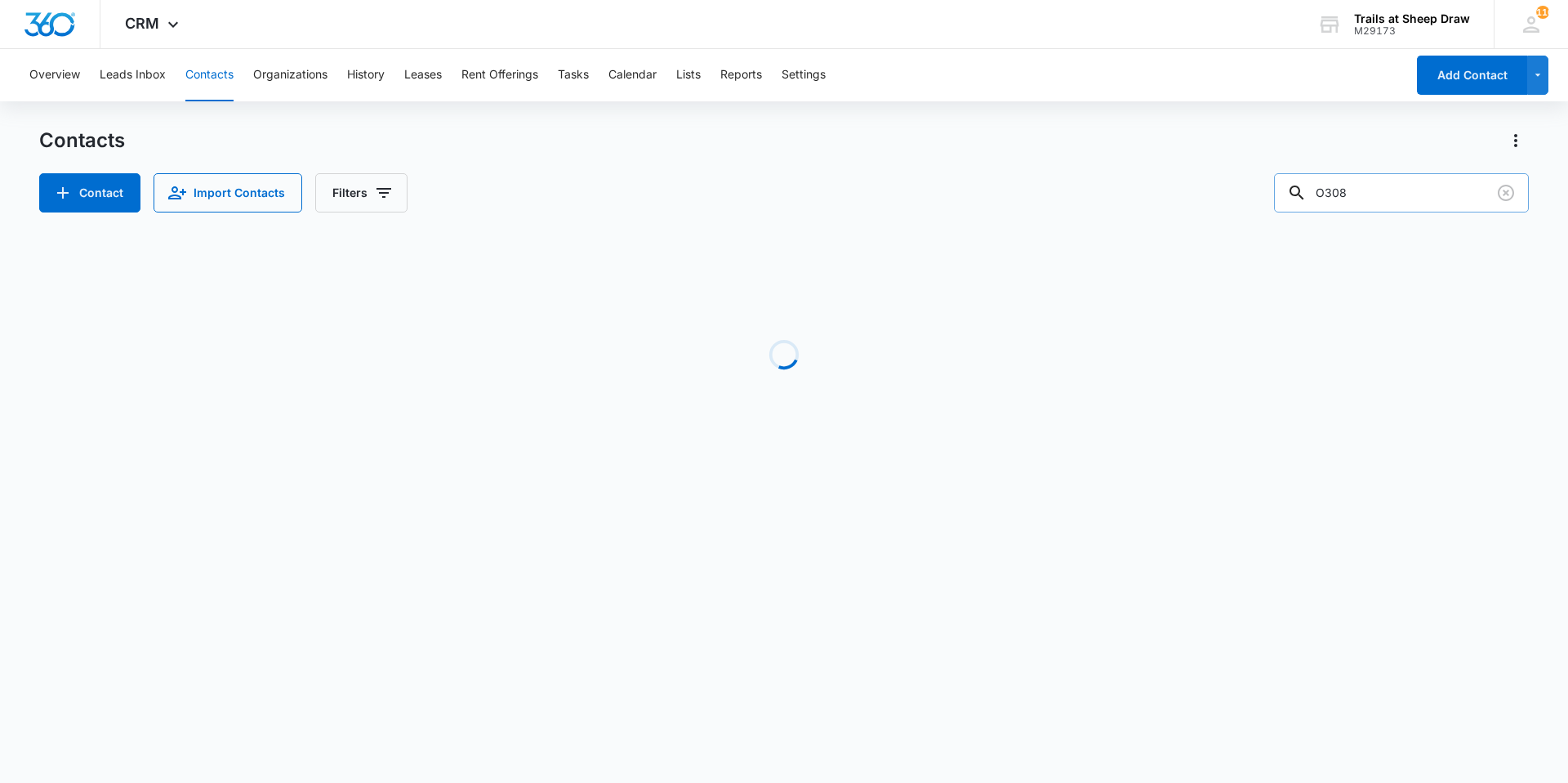
type input "O308"
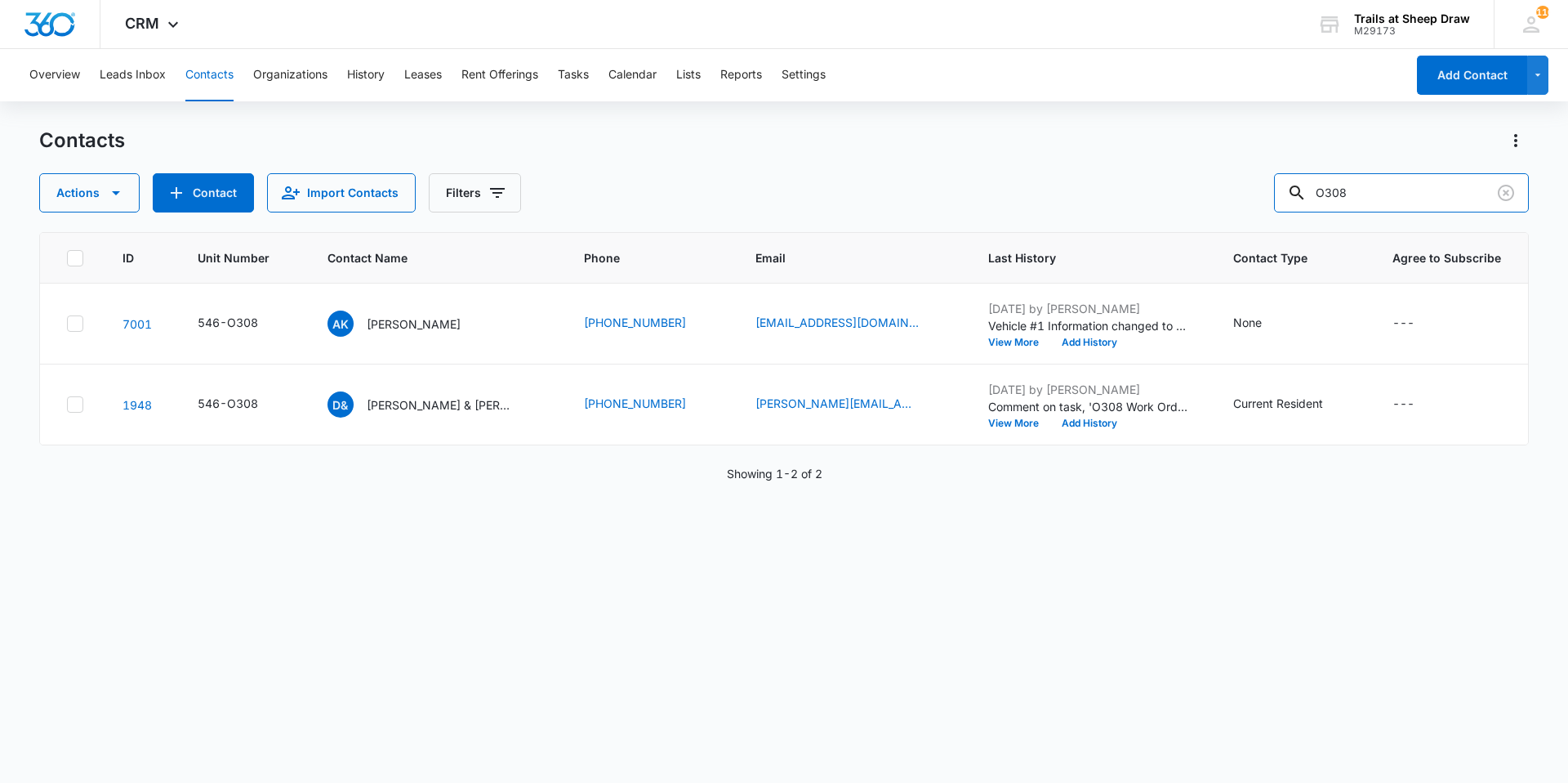
drag, startPoint x: 1392, startPoint y: 178, endPoint x: 1264, endPoint y: 195, distance: 129.1
click at [1264, 195] on div "Actions Contact Import Contacts Filters O308" at bounding box center [784, 193] width 1490 height 39
type input "[PERSON_NAME]"
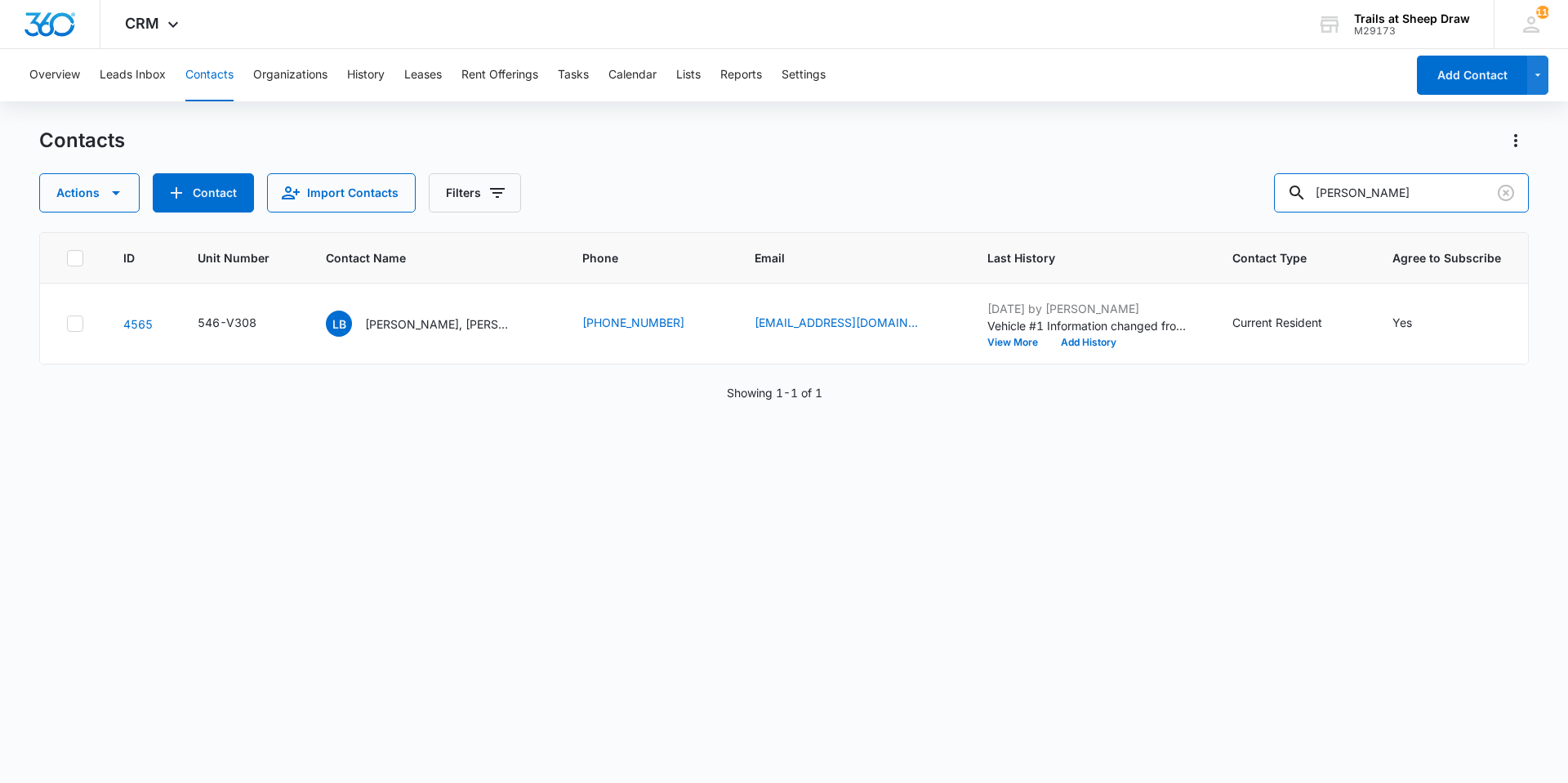
drag, startPoint x: 1313, startPoint y: 203, endPoint x: 1152, endPoint y: 201, distance: 161.0
click at [1152, 201] on div "Actions Contact Import Contacts Filters [PERSON_NAME]" at bounding box center [784, 193] width 1490 height 39
type input "S205"
click at [412, 334] on div "JR [PERSON_NAME] & [PERSON_NAME]" at bounding box center [419, 323] width 186 height 26
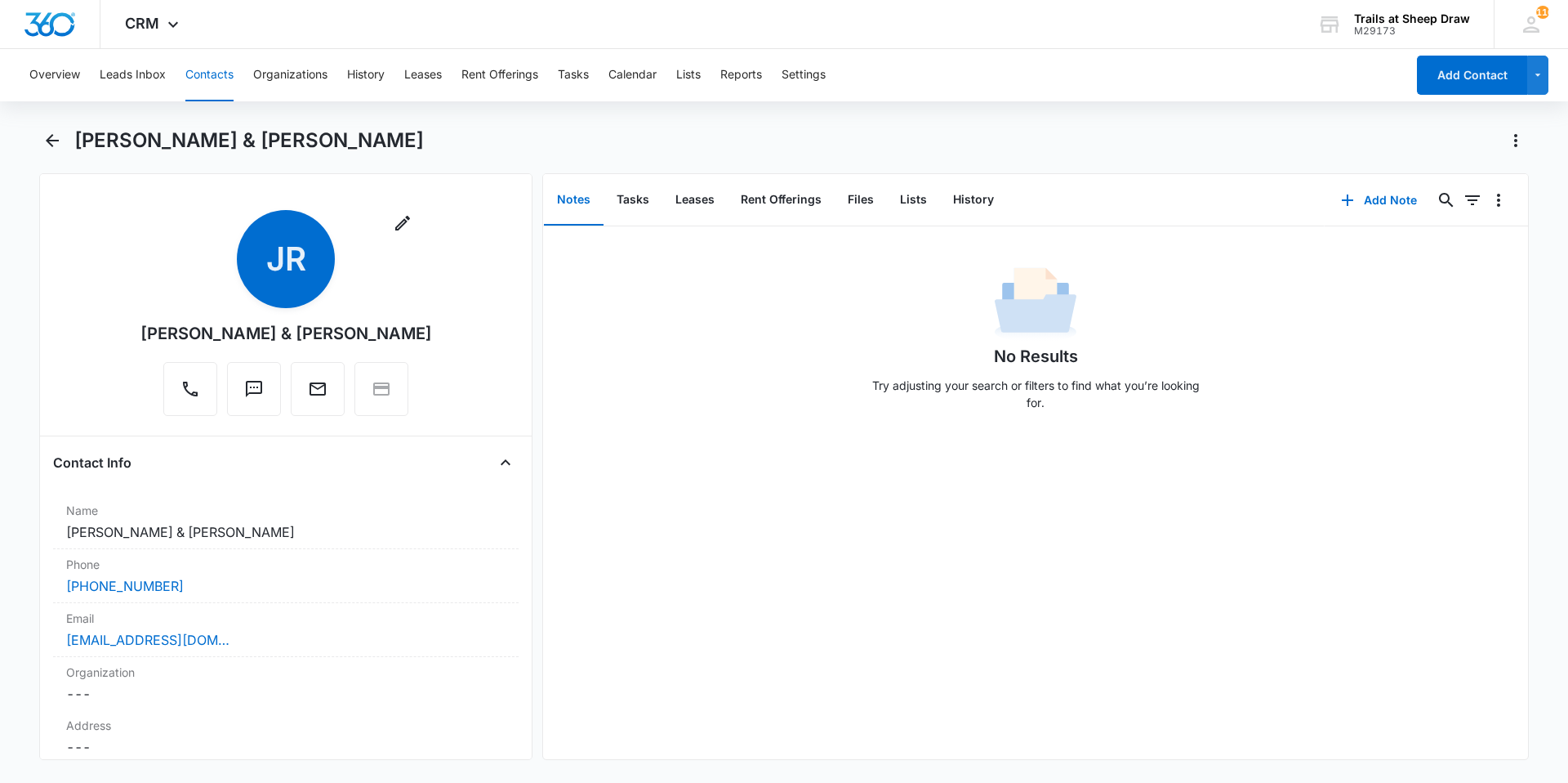
drag, startPoint x: 467, startPoint y: 330, endPoint x: 81, endPoint y: 336, distance: 386.0
click at [81, 336] on div "Remove JR [PERSON_NAME] & [PERSON_NAME]" at bounding box center [285, 316] width 466 height 213
copy div "[PERSON_NAME] & [PERSON_NAME]"
click at [858, 198] on button "Files" at bounding box center [860, 200] width 52 height 51
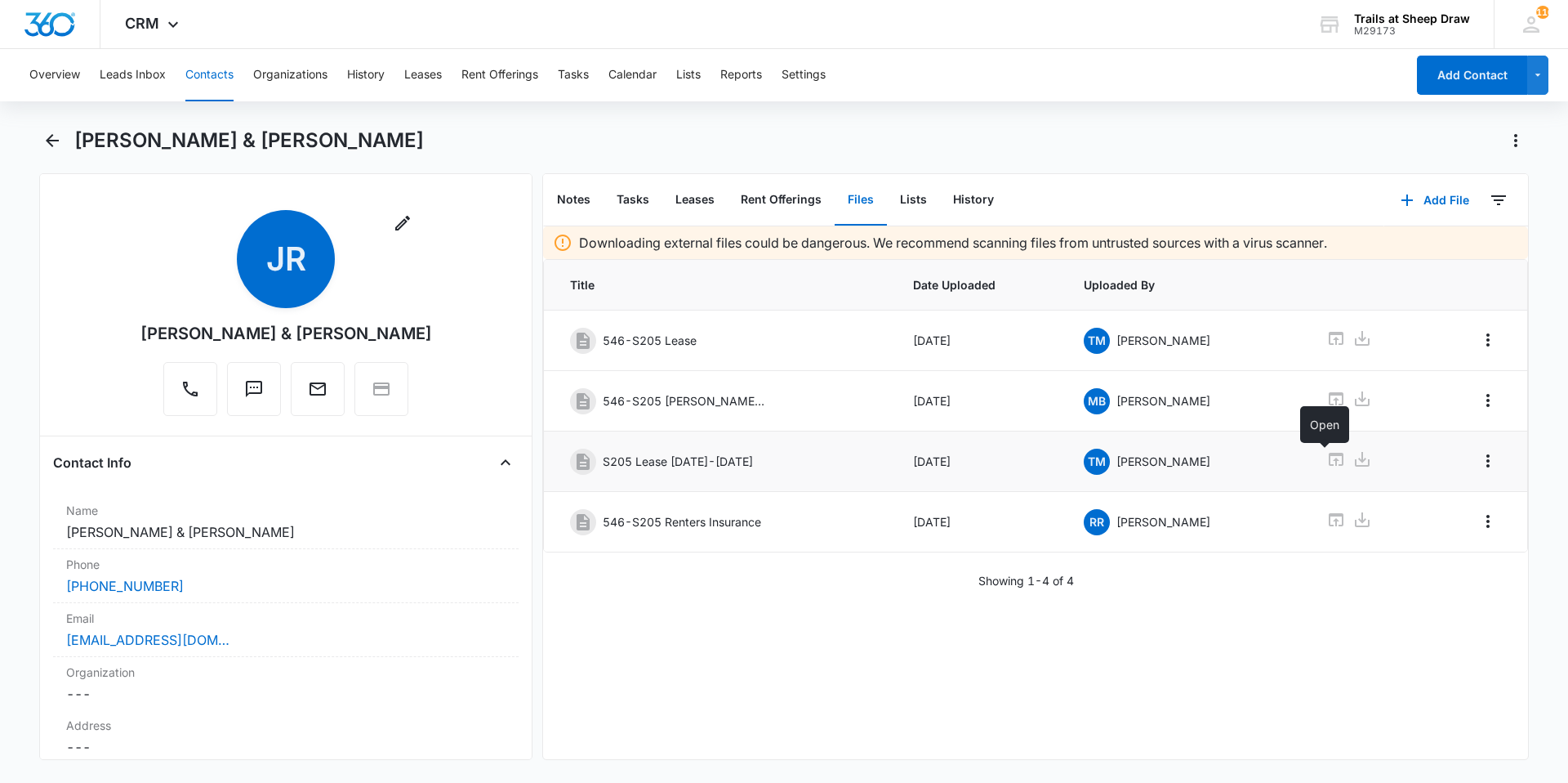
click at [1329, 461] on icon at bounding box center [1336, 459] width 15 height 13
click at [416, 233] on button "button" at bounding box center [403, 222] width 26 height 26
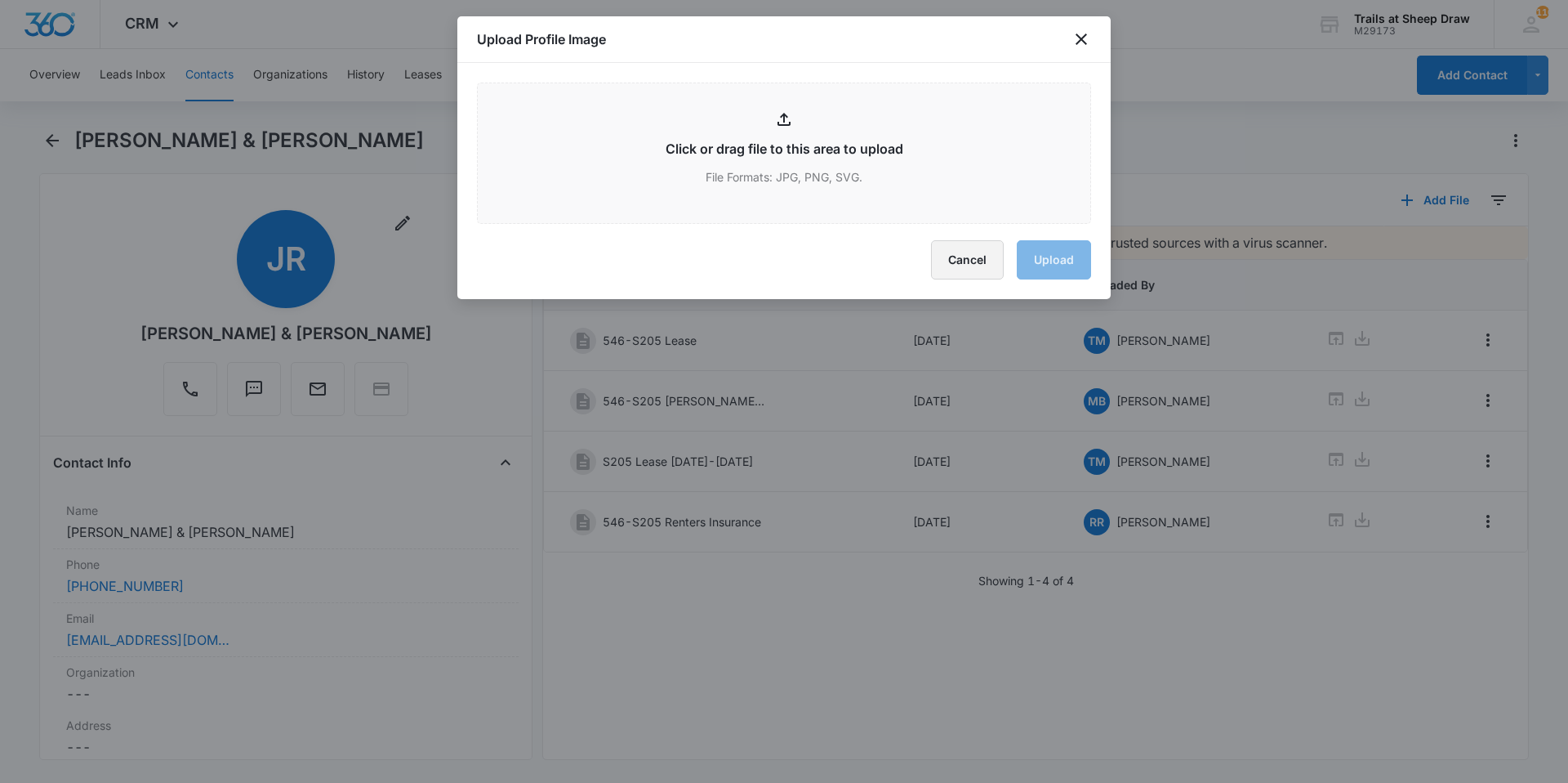
click at [966, 260] on button "Cancel" at bounding box center [967, 260] width 73 height 39
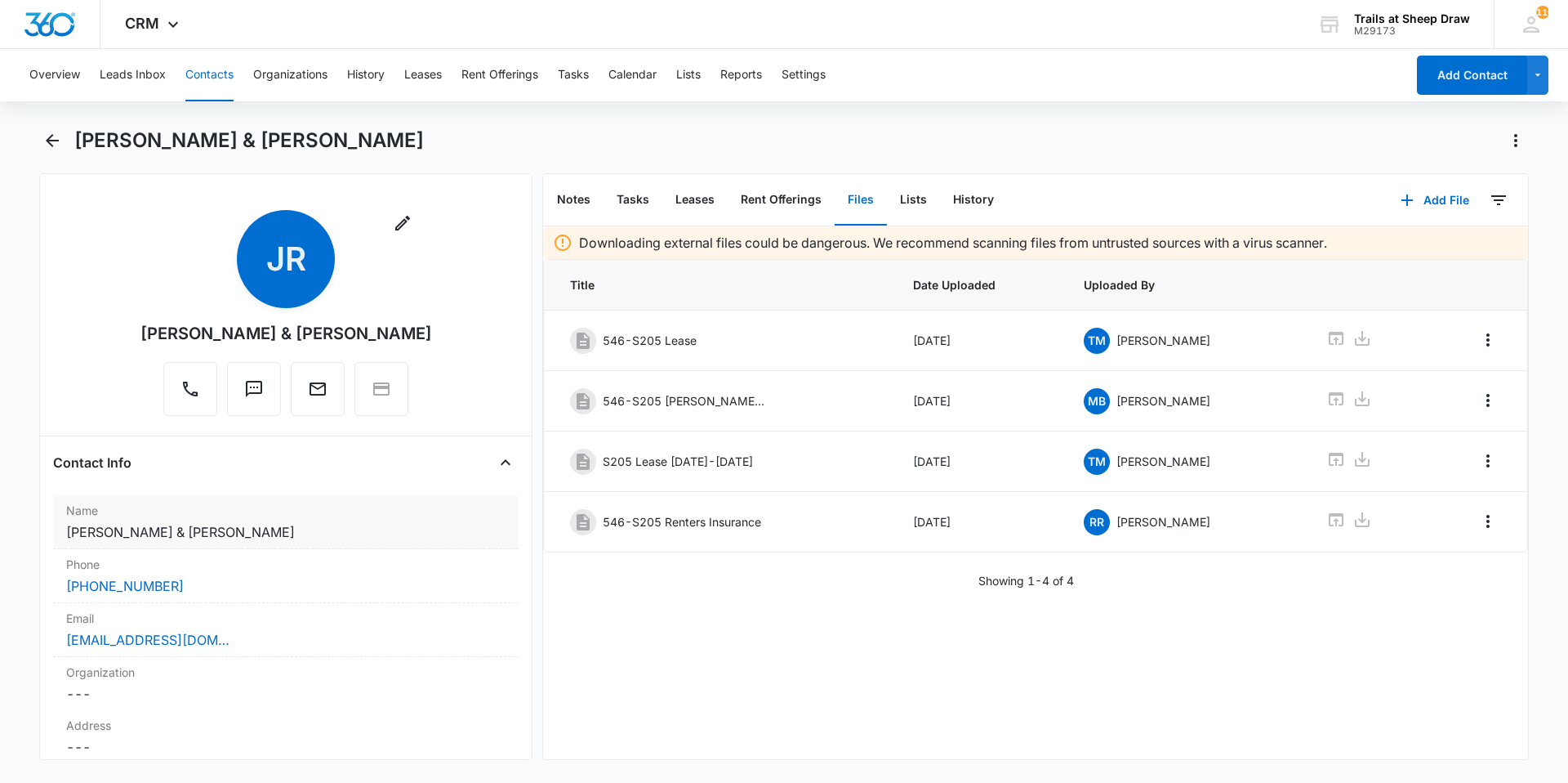
click at [322, 531] on dd "Cancel Save Changes [PERSON_NAME] & [PERSON_NAME]" at bounding box center [286, 532] width 439 height 20
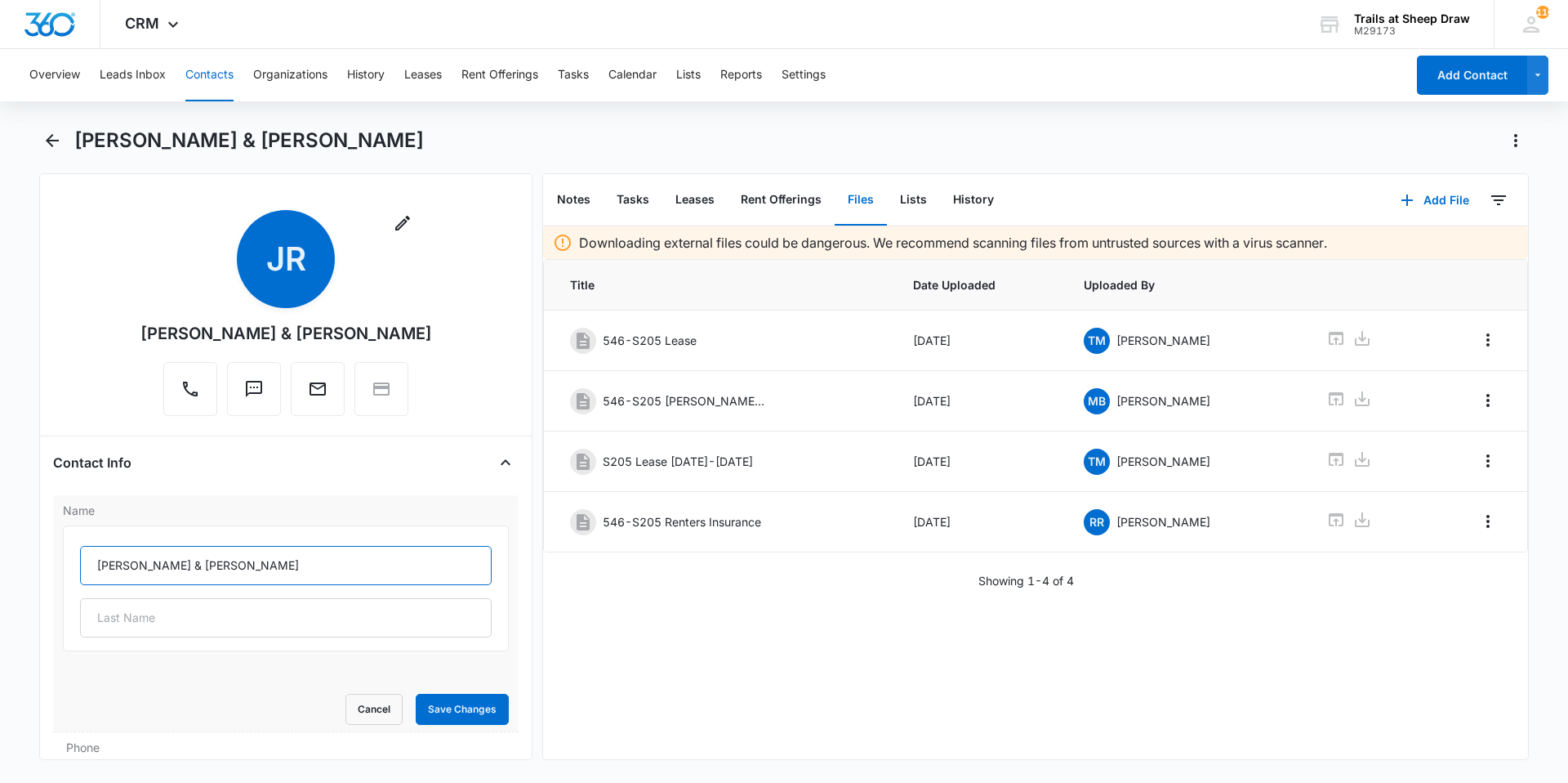
click at [218, 564] on input "[PERSON_NAME] & [PERSON_NAME]" at bounding box center [286, 565] width 412 height 39
type input "[PERSON_NAME] & [PERSON_NAME]"
click at [450, 700] on button "Save Changes" at bounding box center [462, 710] width 93 height 31
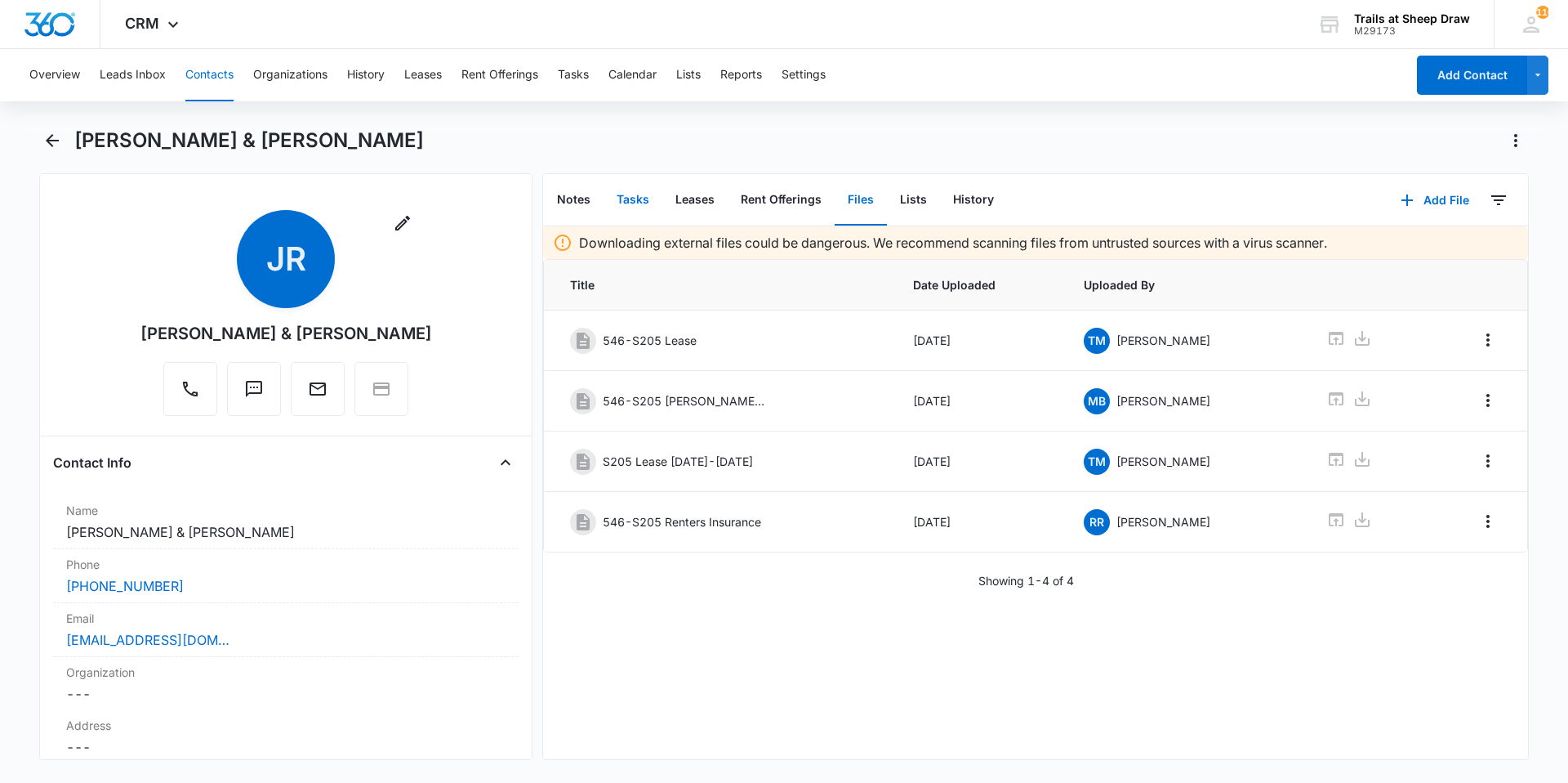
click at [647, 201] on button "Tasks" at bounding box center [633, 200] width 59 height 51
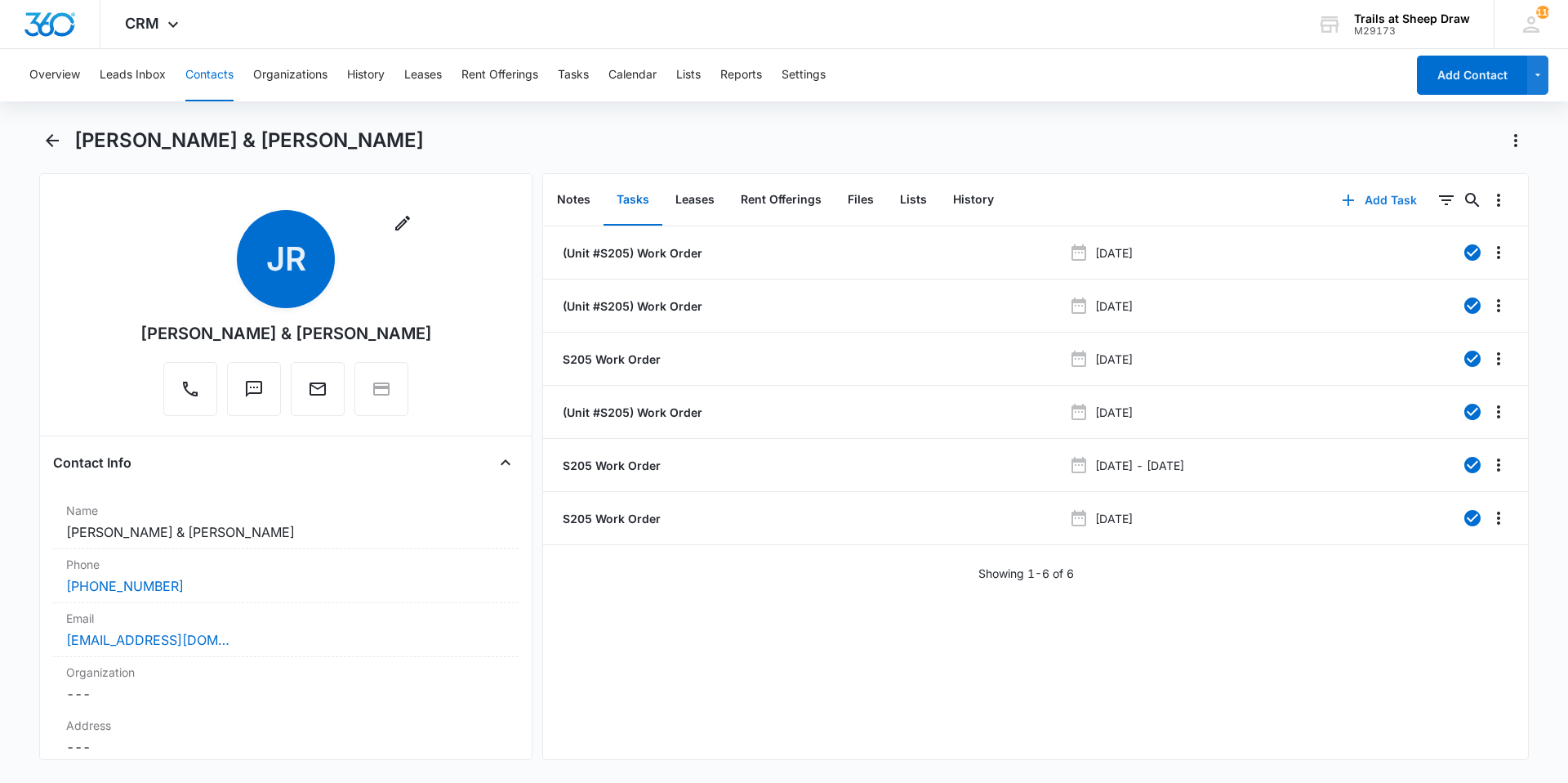
click at [1351, 203] on button "Add Task" at bounding box center [1380, 200] width 108 height 39
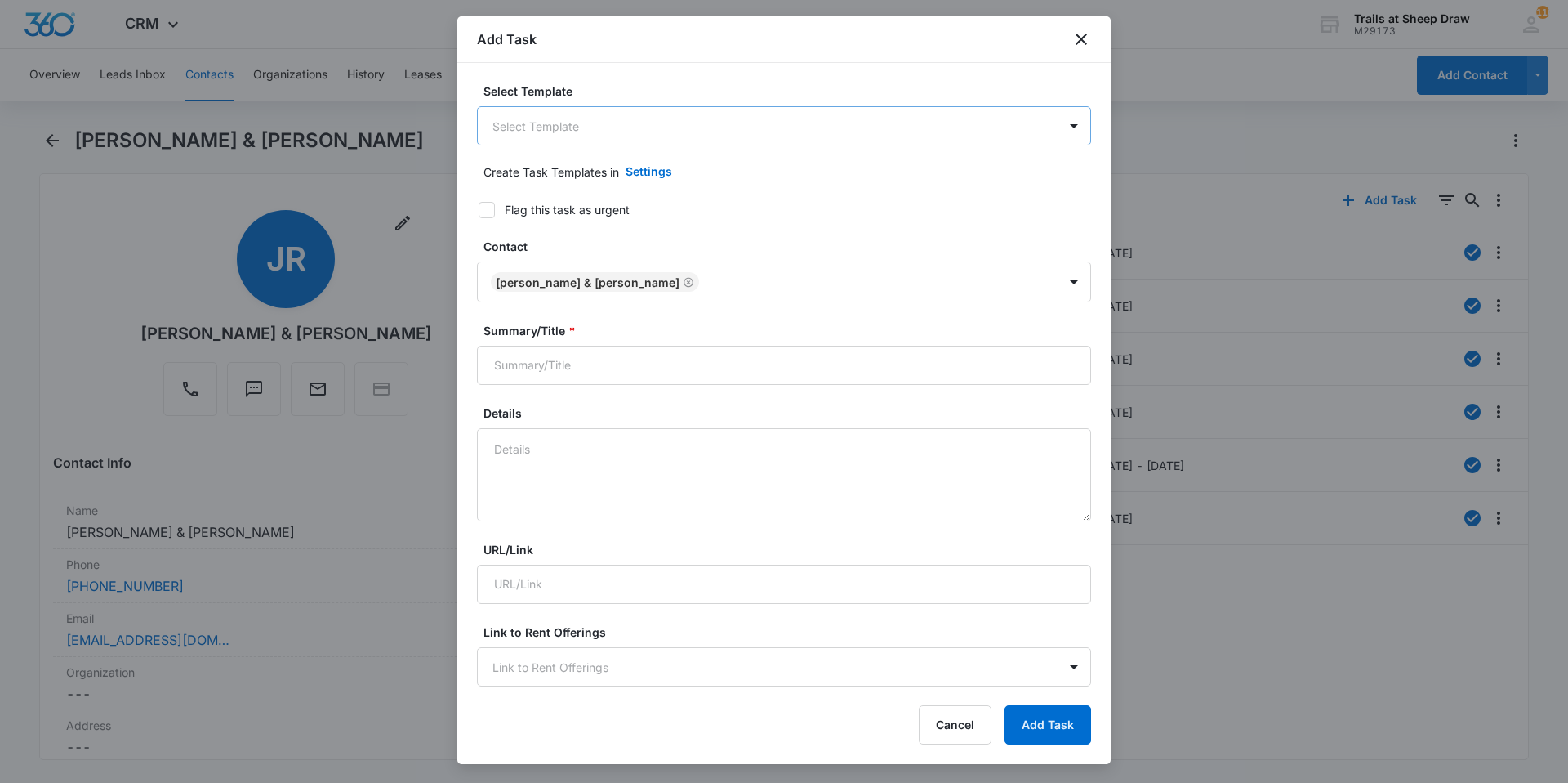
click at [536, 121] on body "CRM Apps Reputation Websites Forms CRM Email Social Content Ads Intelligence Fi…" at bounding box center [784, 391] width 1568 height 783
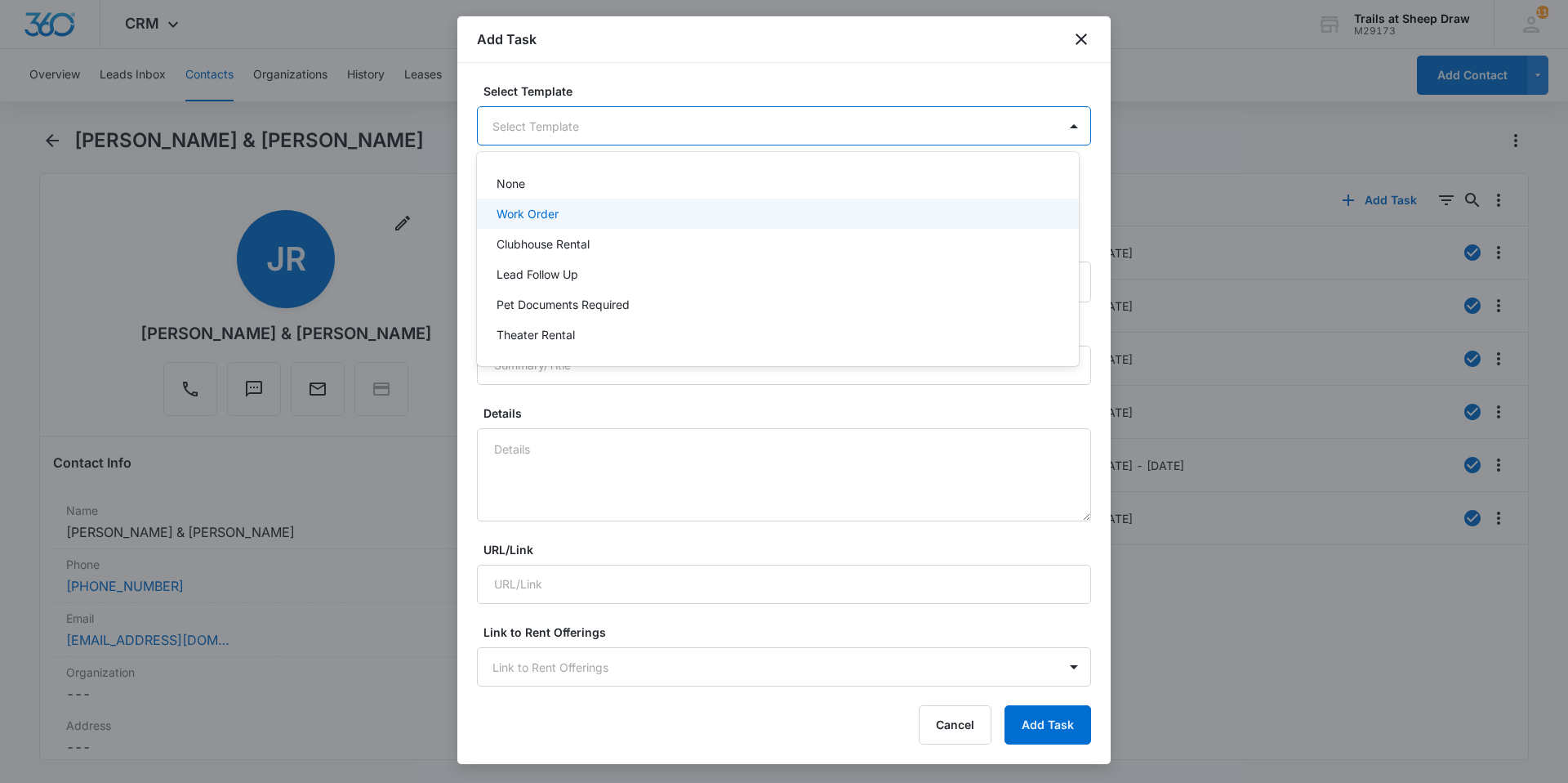
click at [539, 212] on p "Work Order" at bounding box center [527, 214] width 62 height 18
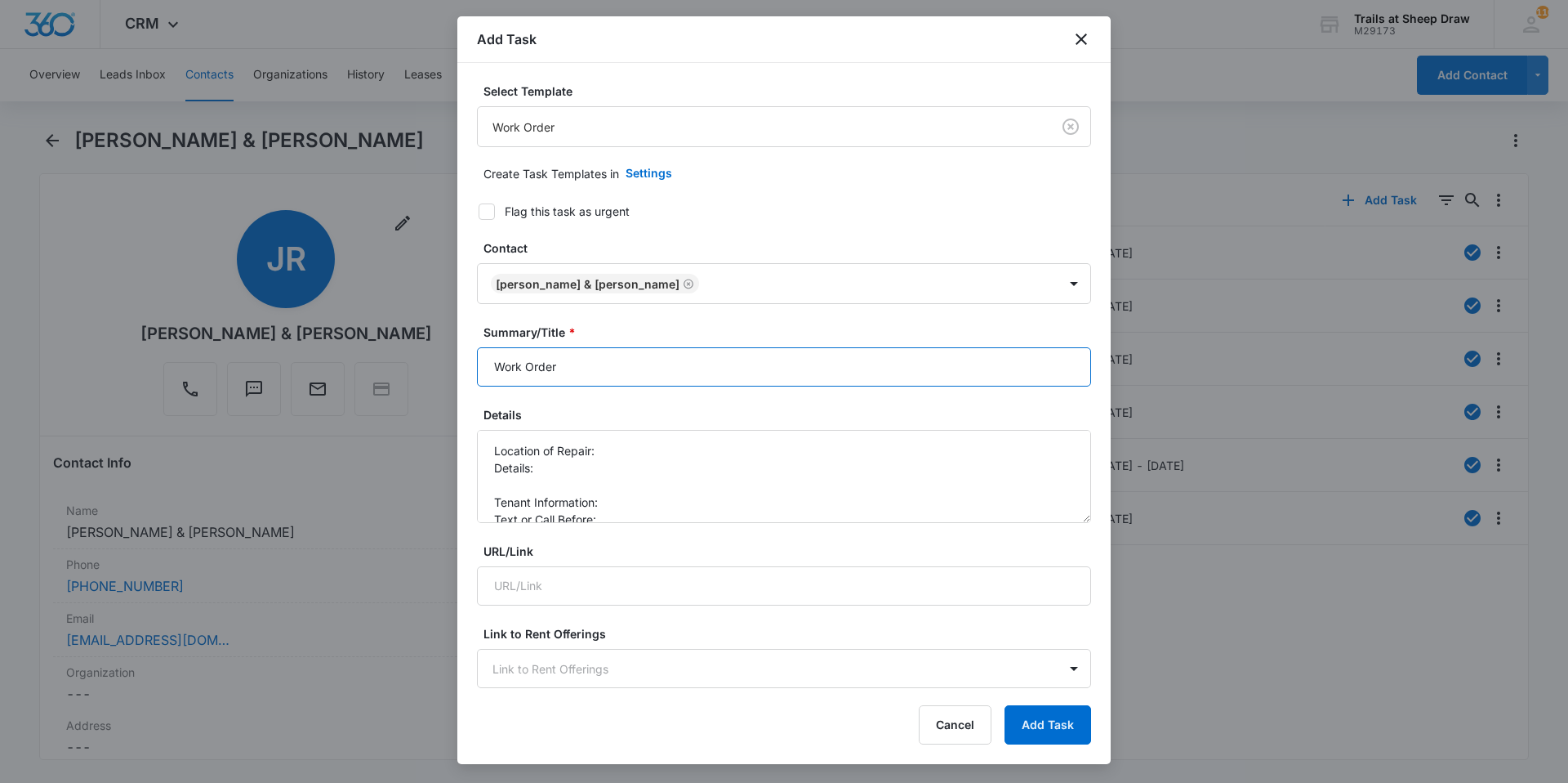
click at [484, 366] on input "Work Order" at bounding box center [784, 367] width 614 height 39
type input "S205 - Work Order"
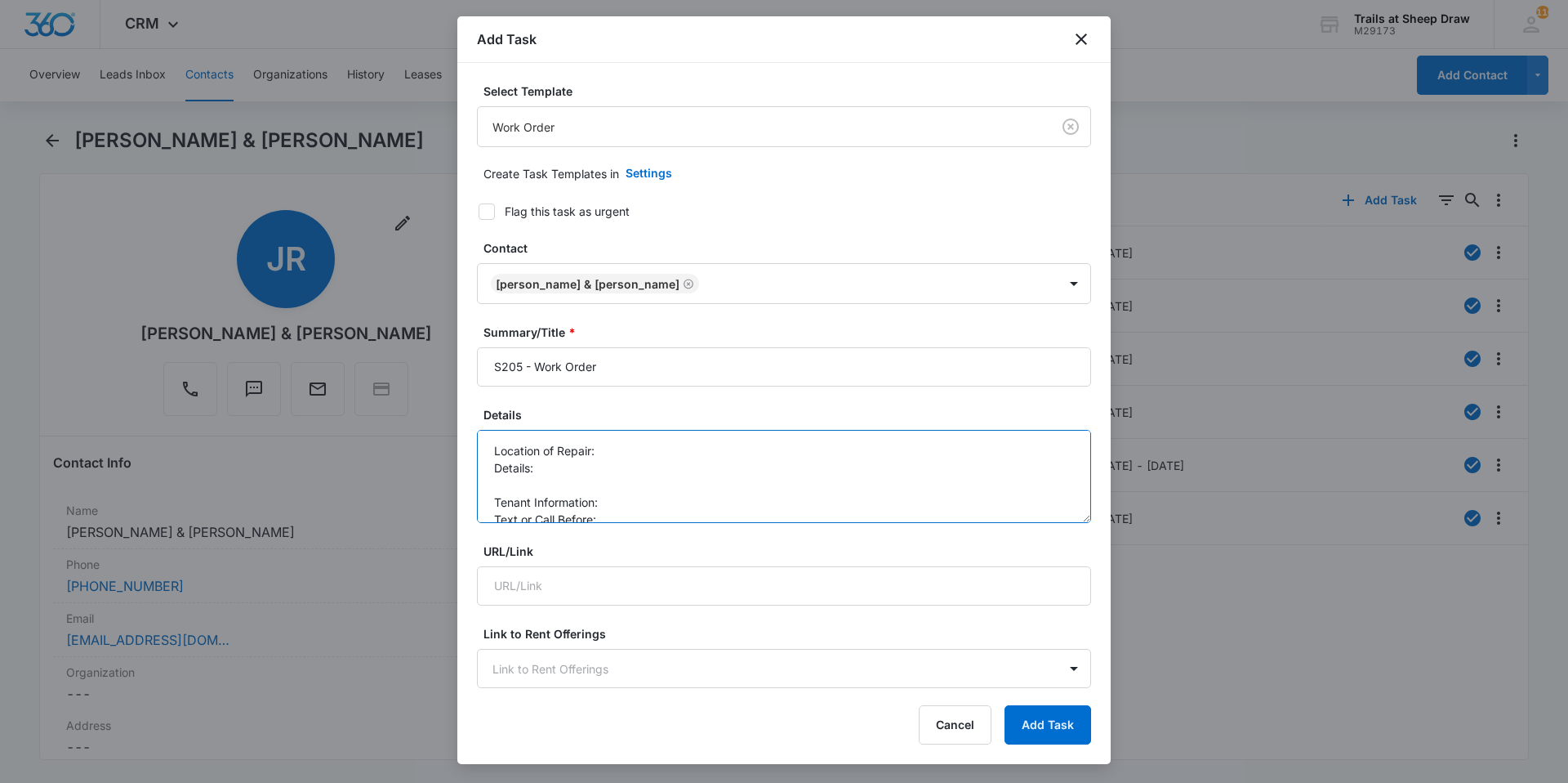
click at [608, 454] on textarea "Location of Repair: Details: Tenant Information: Text or Call Before:" at bounding box center [784, 475] width 614 height 93
click at [611, 465] on textarea "Location of Repair: Livingroom Details: Tenant Information: Text or Call Before:" at bounding box center [784, 475] width 614 height 93
click at [634, 483] on textarea "Location of Repair: Livingroom Details: the carpet between the living room and …" at bounding box center [784, 475] width 614 height 93
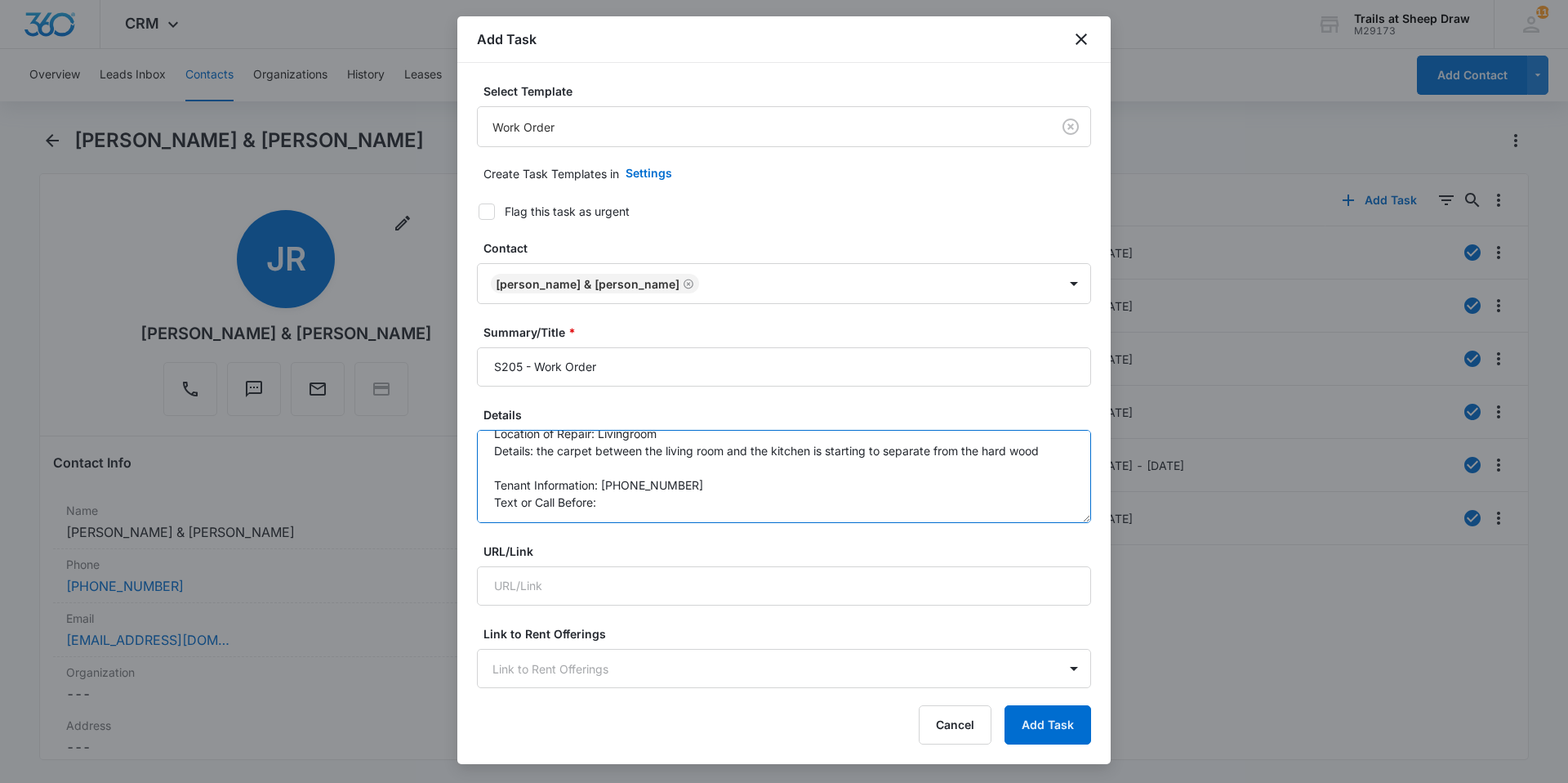
click at [633, 501] on textarea "Location of Repair: Livingroom Details: the carpet between the living room and …" at bounding box center [784, 475] width 614 height 93
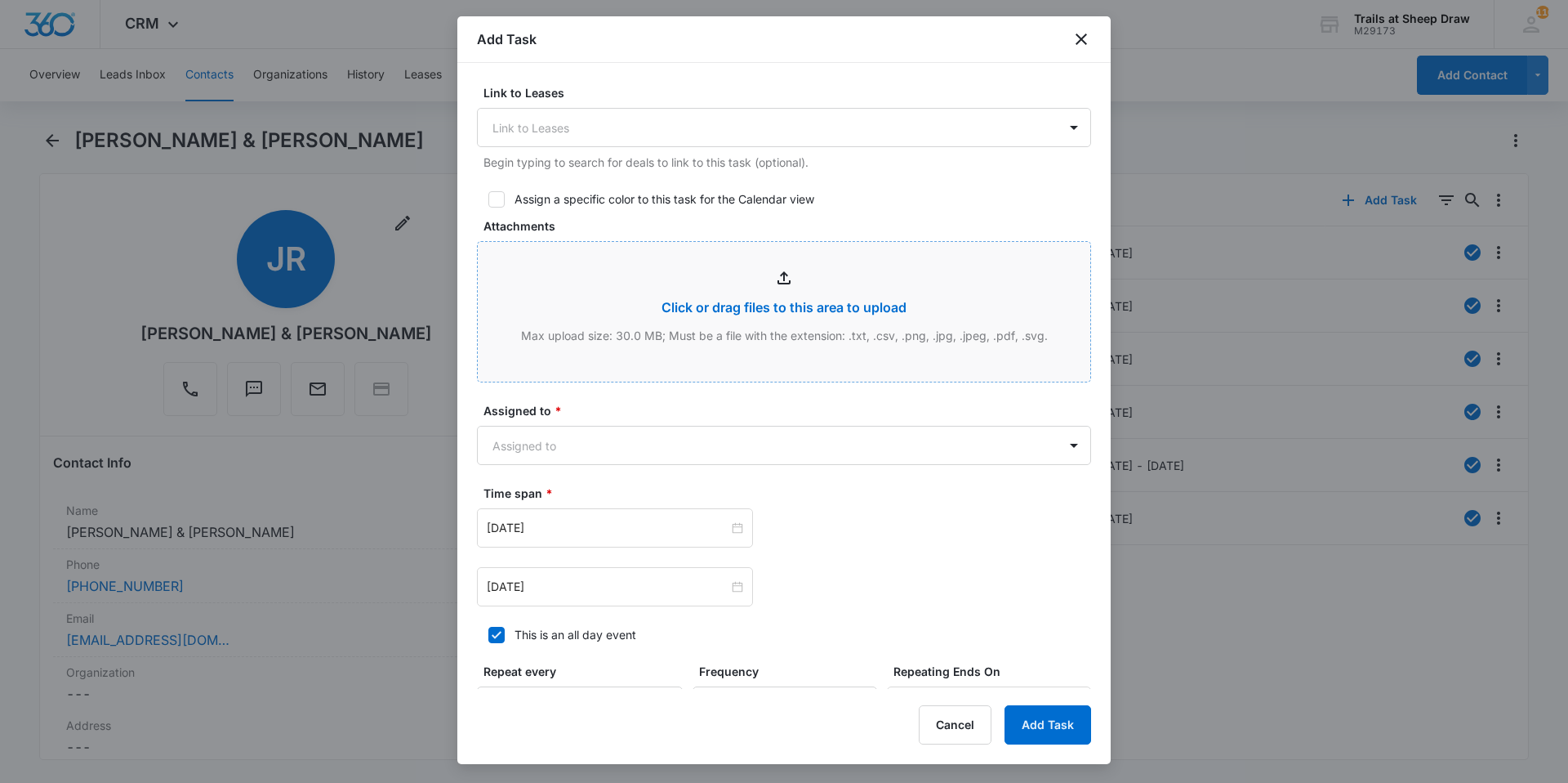
scroll to position [654, 0]
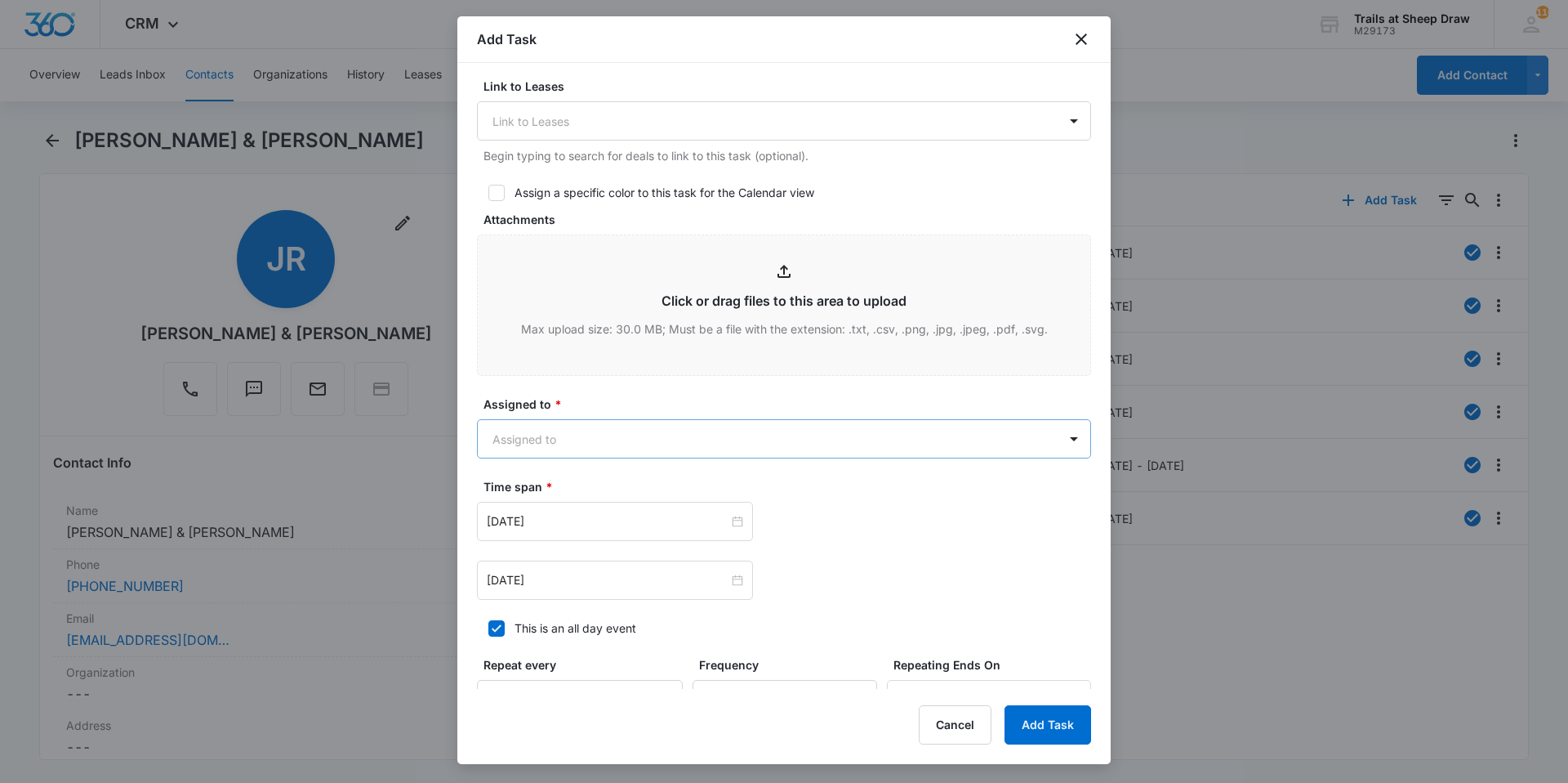
type textarea "Location of Repair: Livingroom Details: the carpet between the living room and …"
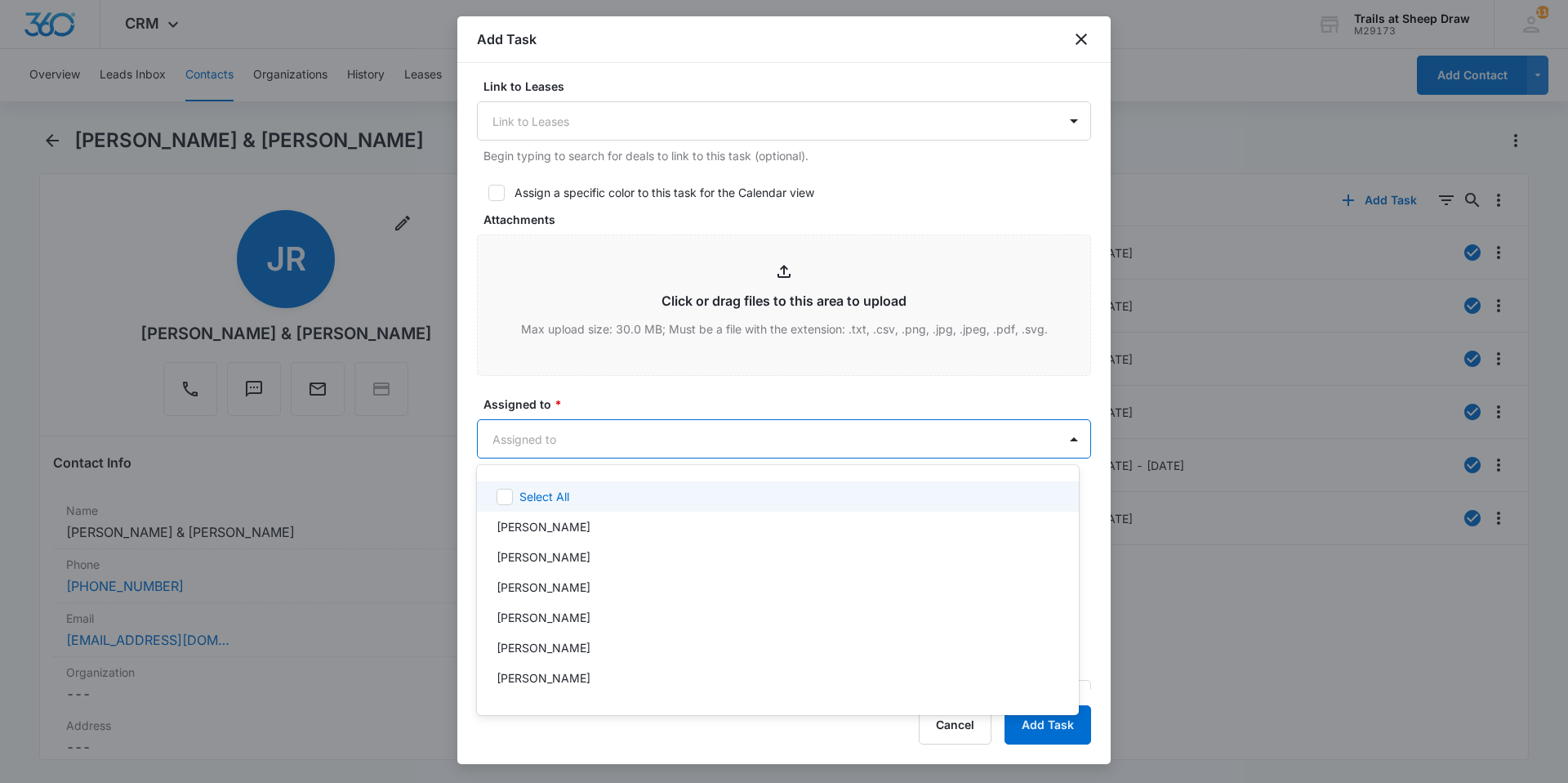
click at [563, 449] on body "CRM Apps Reputation Websites Forms CRM Email Social Content Ads Intelligence Fi…" at bounding box center [784, 391] width 1568 height 783
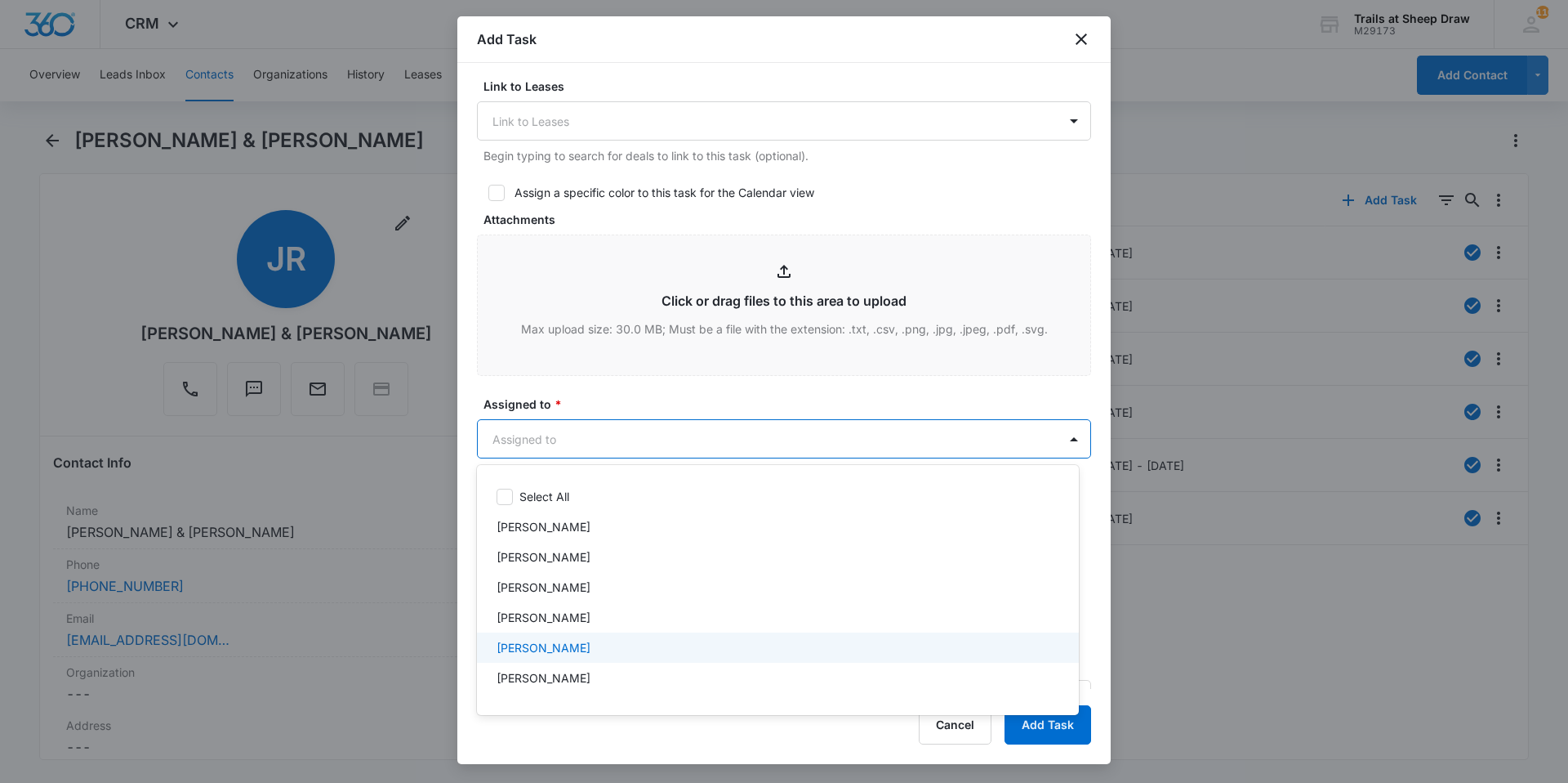
click at [513, 649] on p "[PERSON_NAME]" at bounding box center [544, 648] width 94 height 18
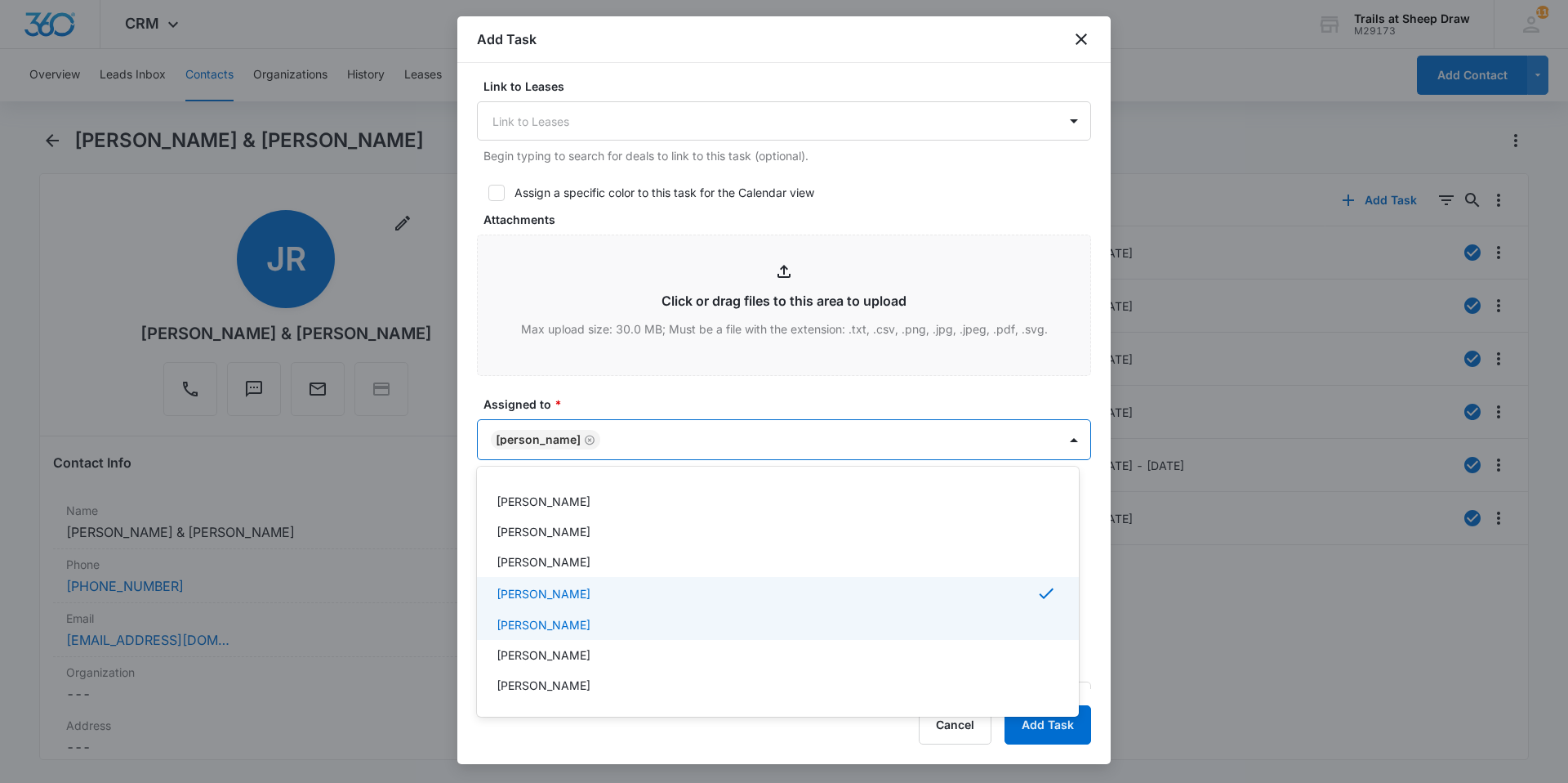
scroll to position [81, 0]
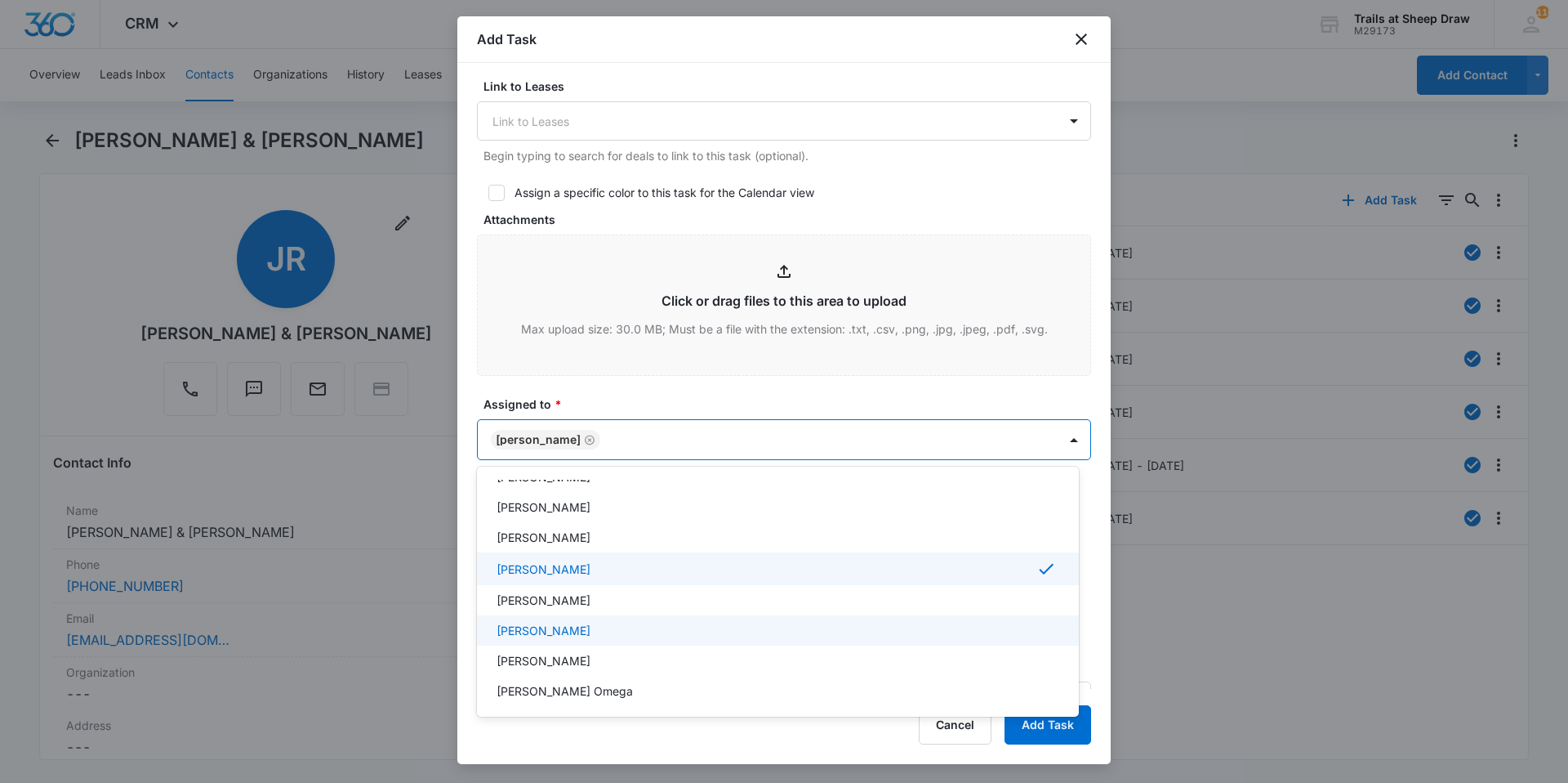
click at [561, 631] on p "[PERSON_NAME]" at bounding box center [544, 630] width 94 height 18
click at [591, 403] on div at bounding box center [784, 391] width 1568 height 783
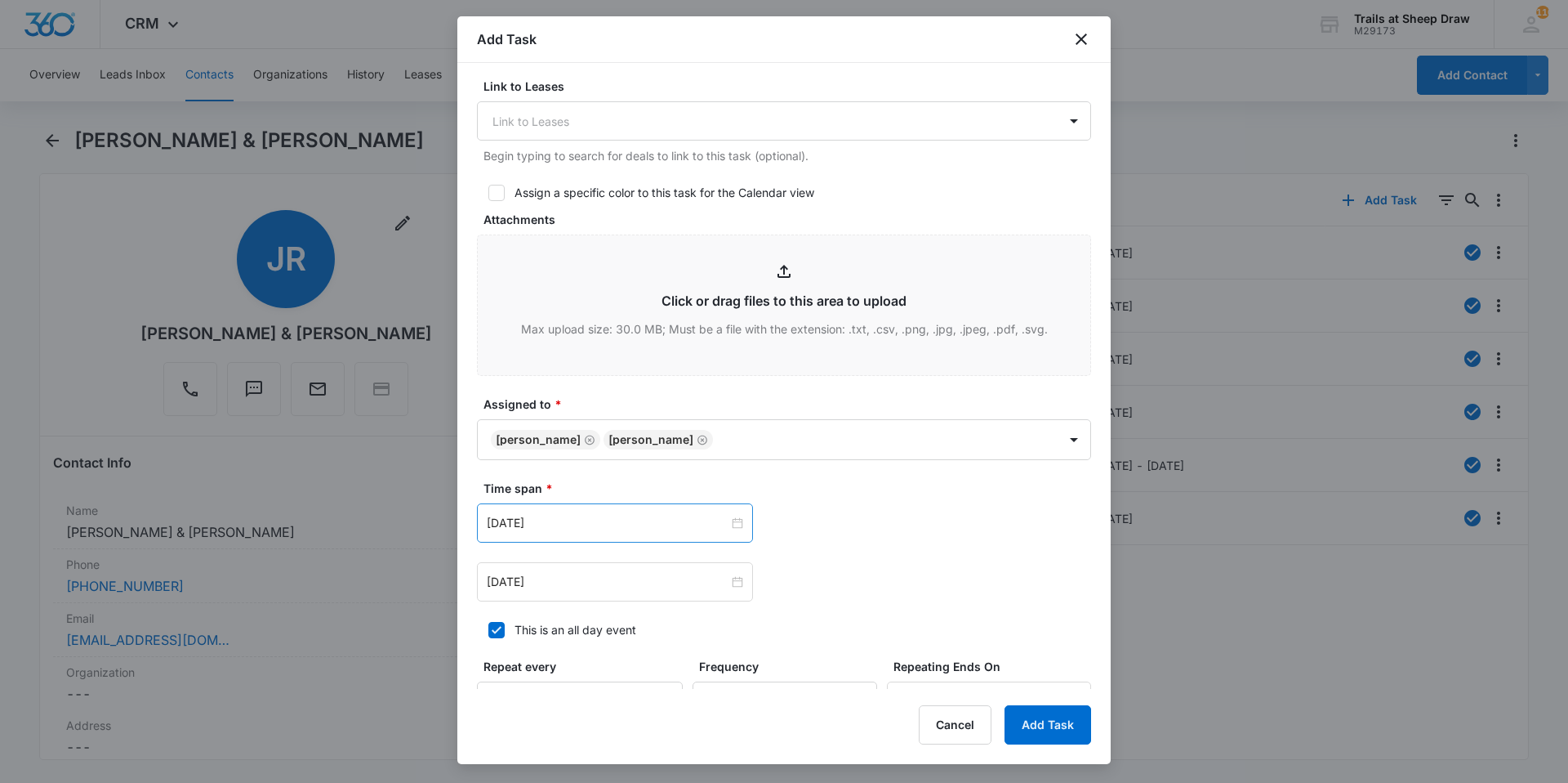
click at [555, 535] on div "[DATE]" at bounding box center [615, 522] width 276 height 39
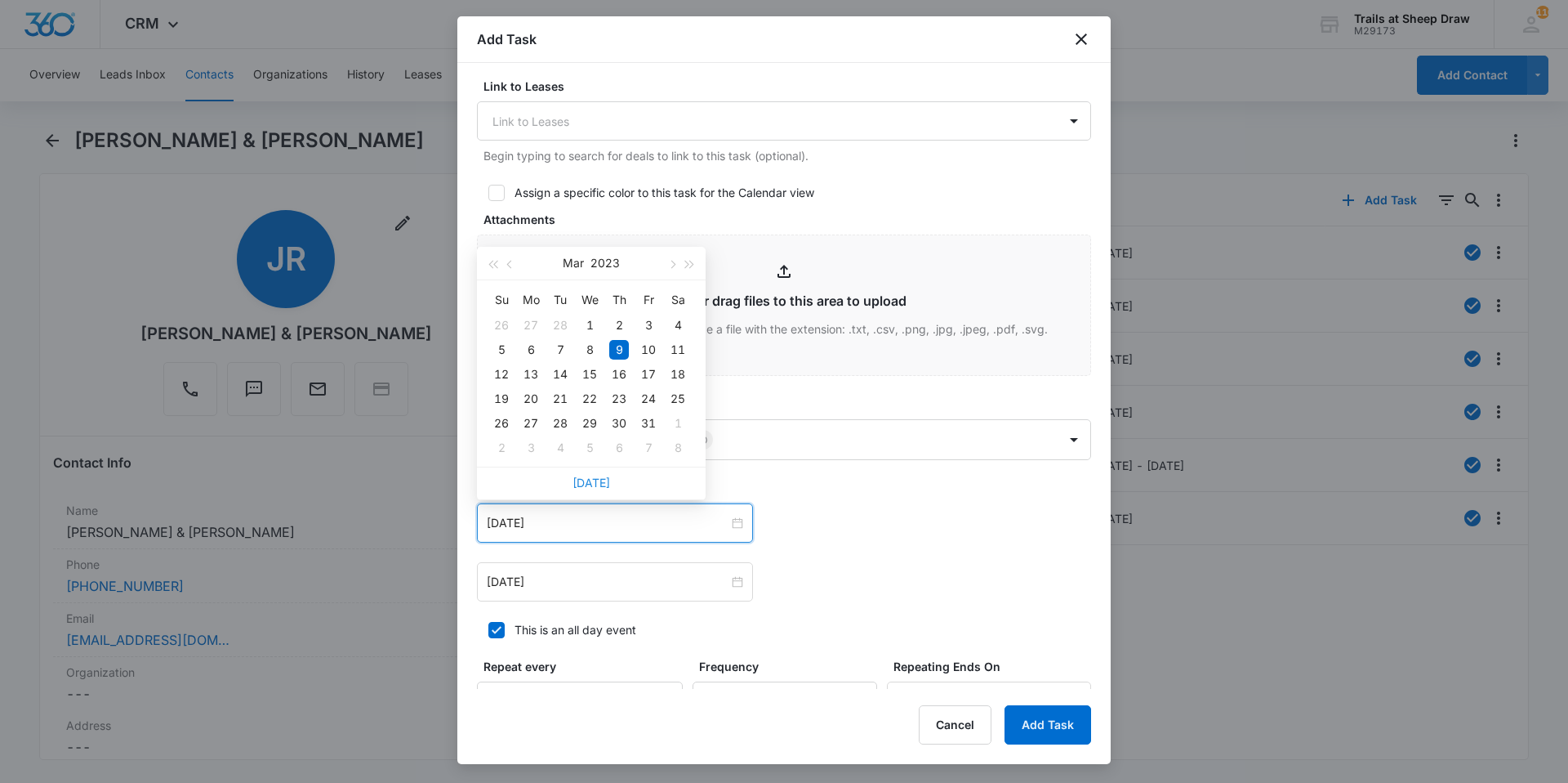
click at [589, 482] on link "[DATE]" at bounding box center [591, 482] width 37 height 14
type input "[DATE]"
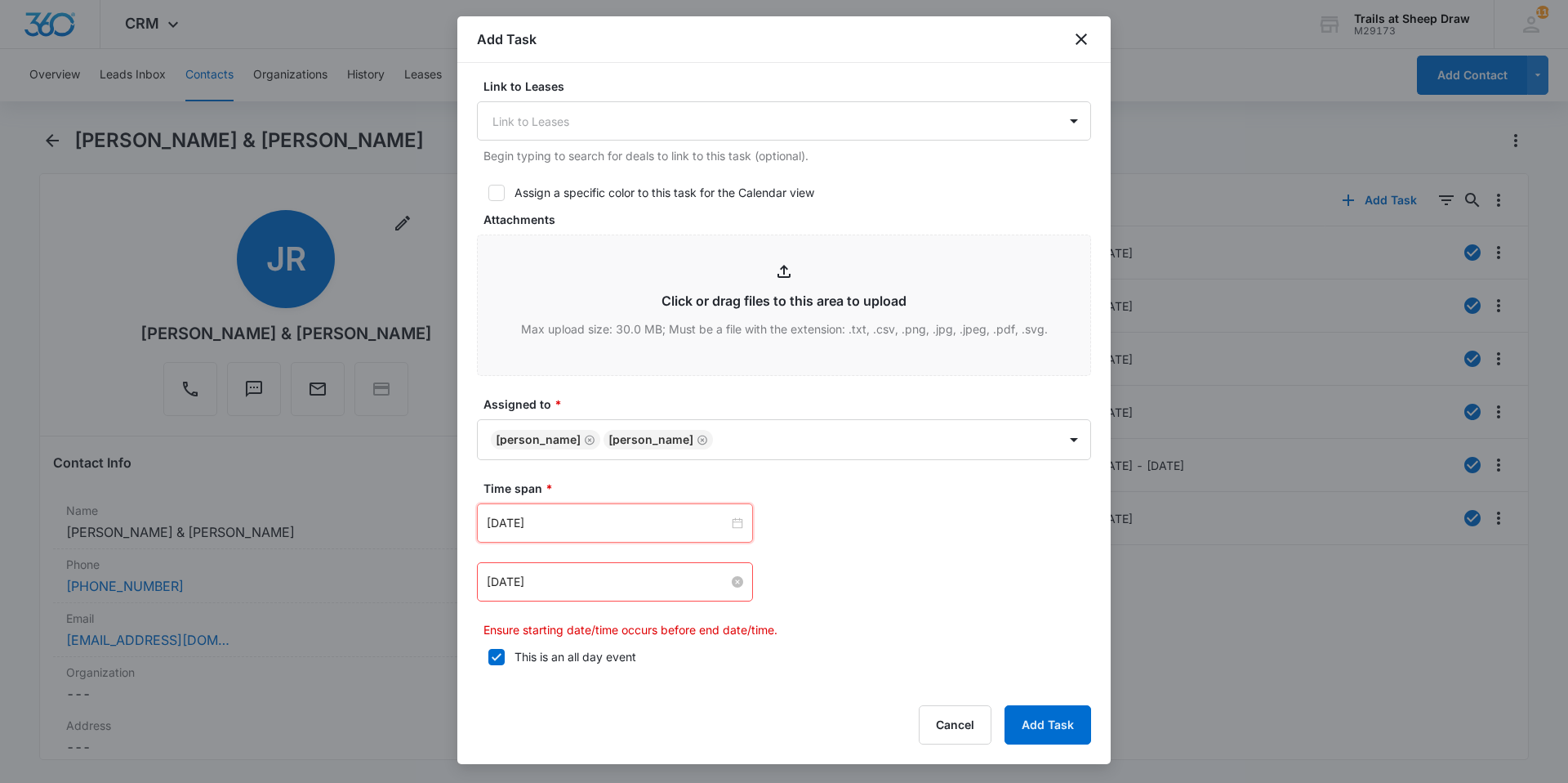
click at [568, 587] on input "[DATE]" at bounding box center [608, 581] width 242 height 18
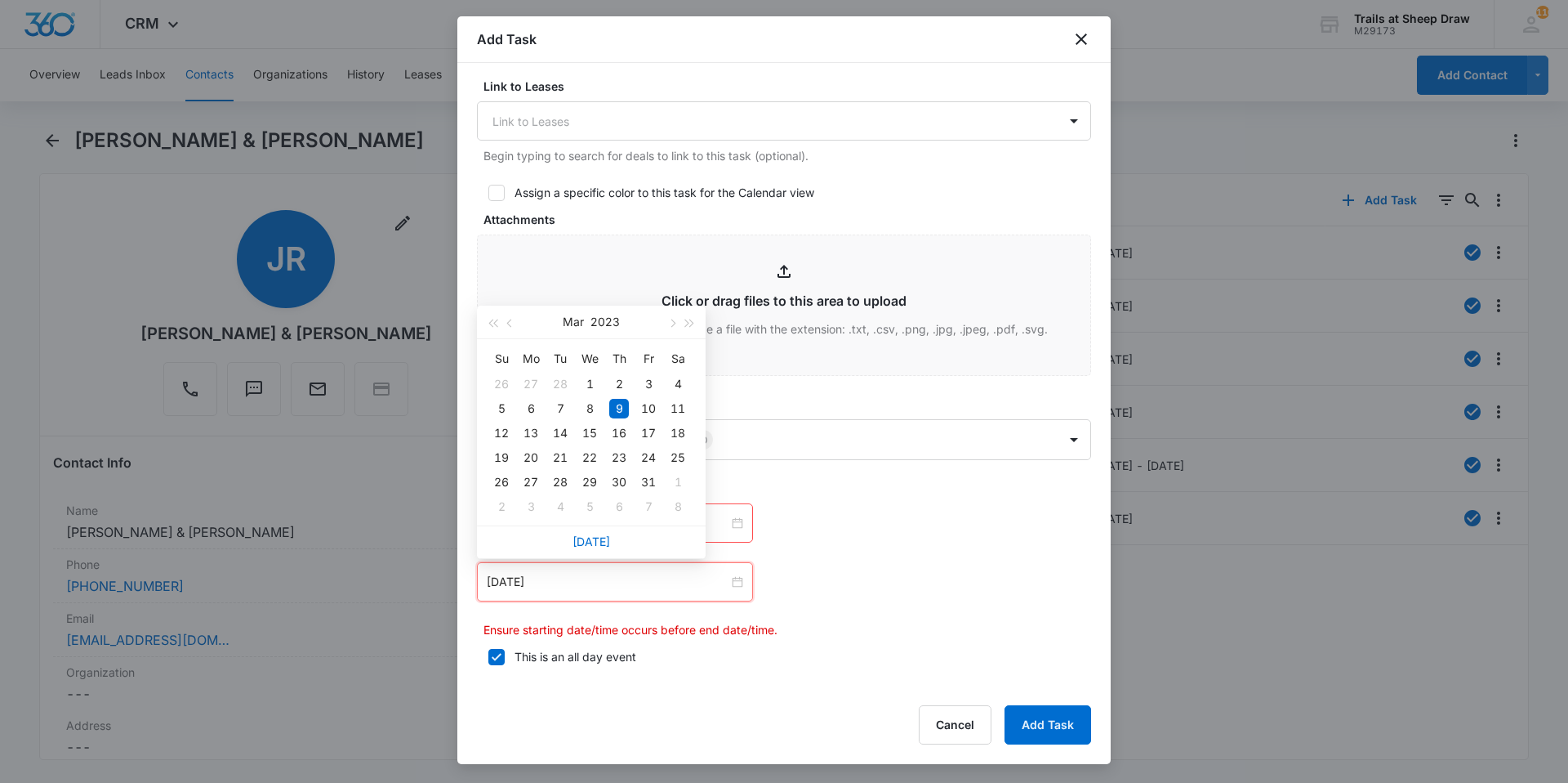
click at [583, 550] on div "[DATE]" at bounding box center [591, 541] width 228 height 32
click at [586, 544] on link "[DATE]" at bounding box center [591, 541] width 37 height 14
type input "[DATE]"
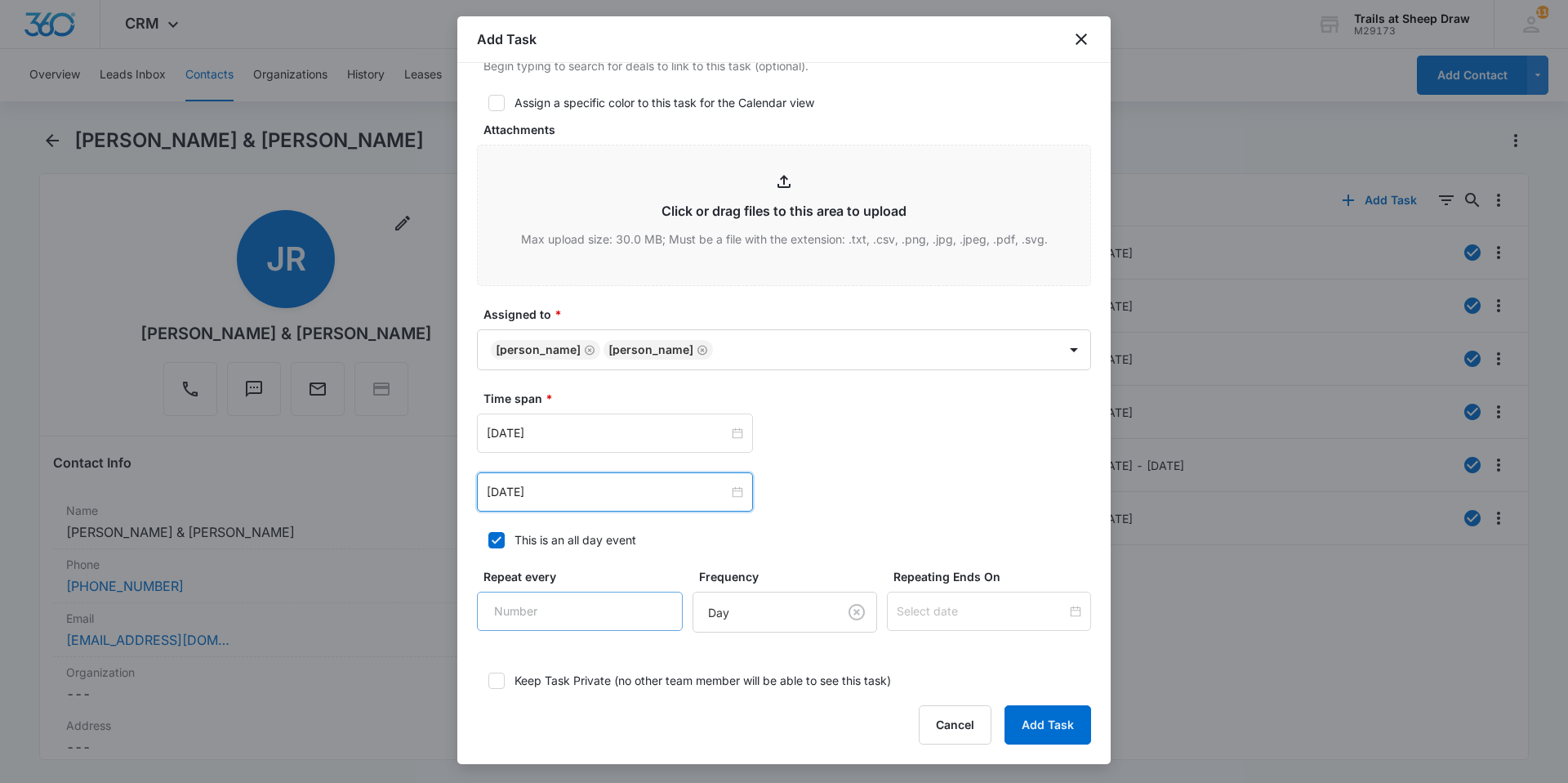
scroll to position [846, 0]
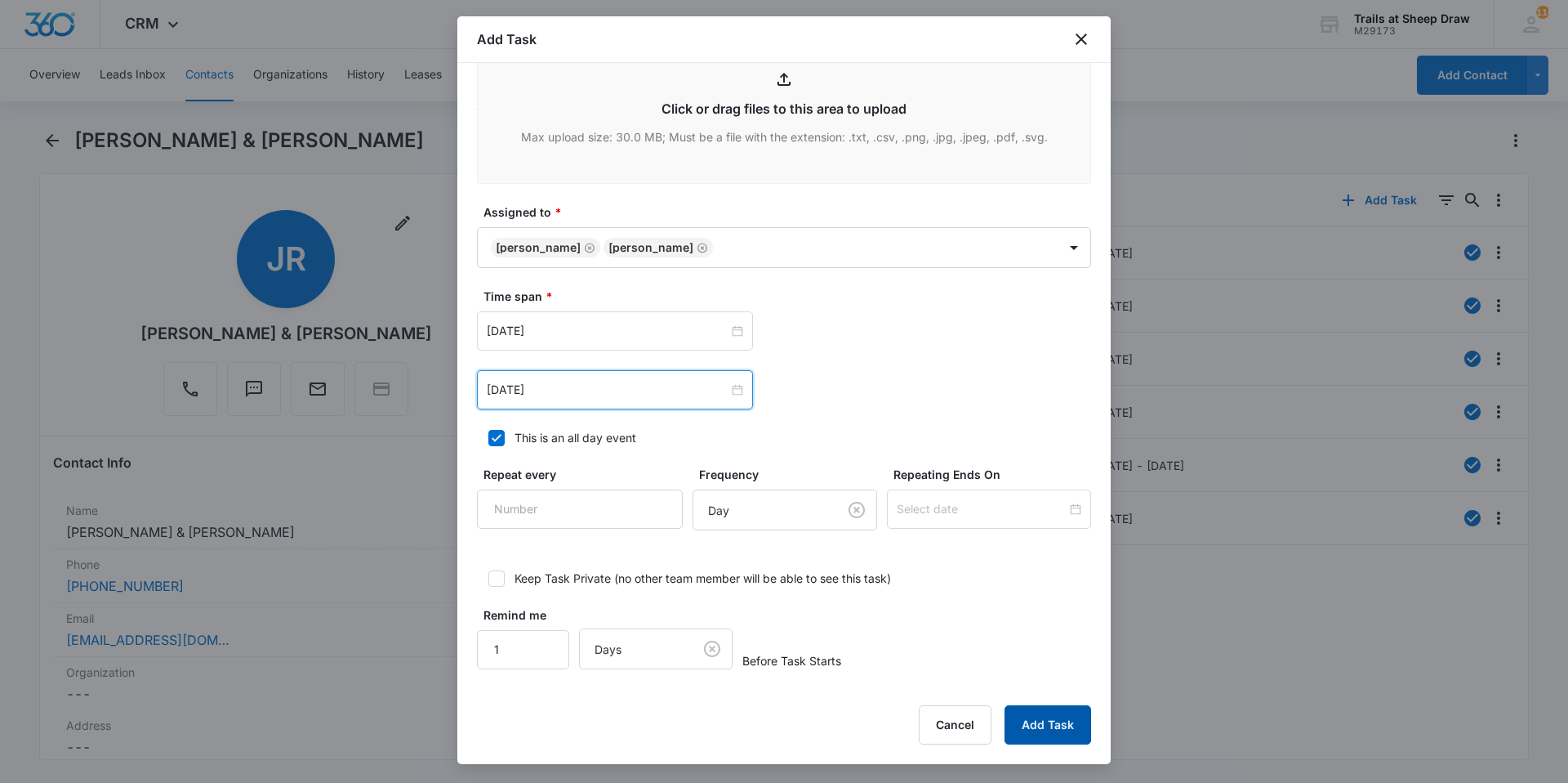
click at [1044, 738] on button "Add Task" at bounding box center [1048, 724] width 86 height 39
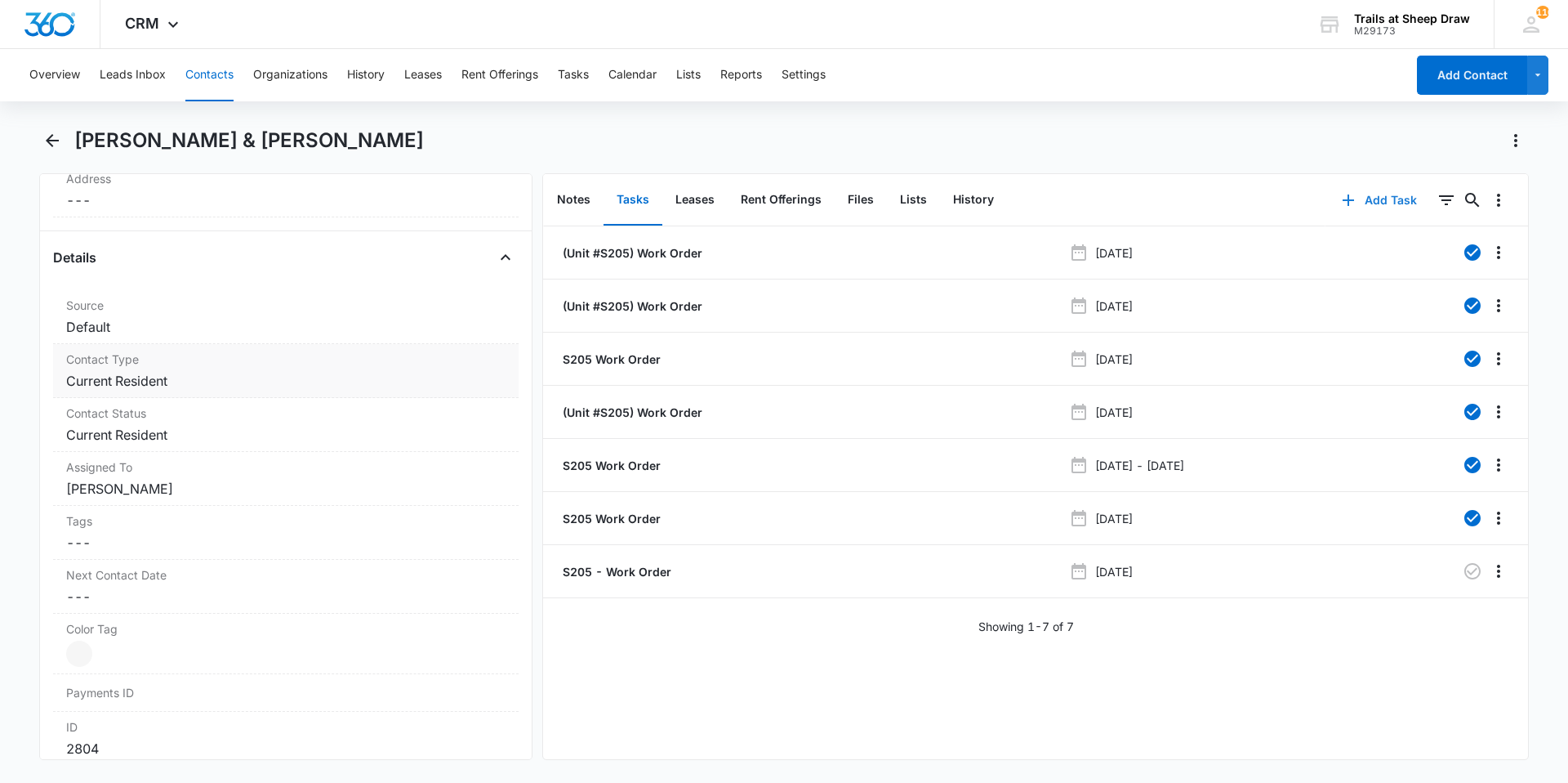
scroll to position [571, 0]
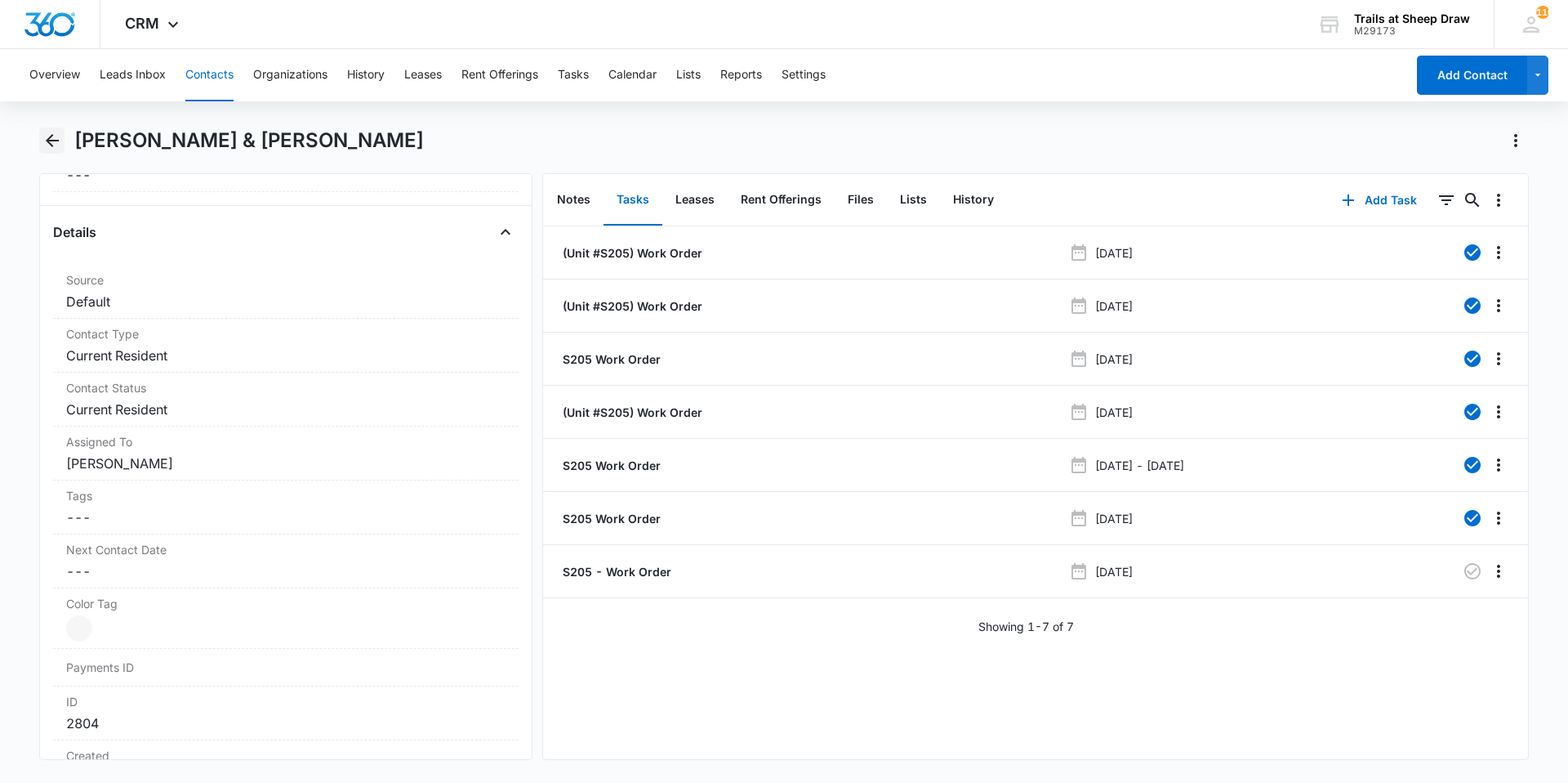
click at [58, 150] on button "Back" at bounding box center [52, 140] width 25 height 26
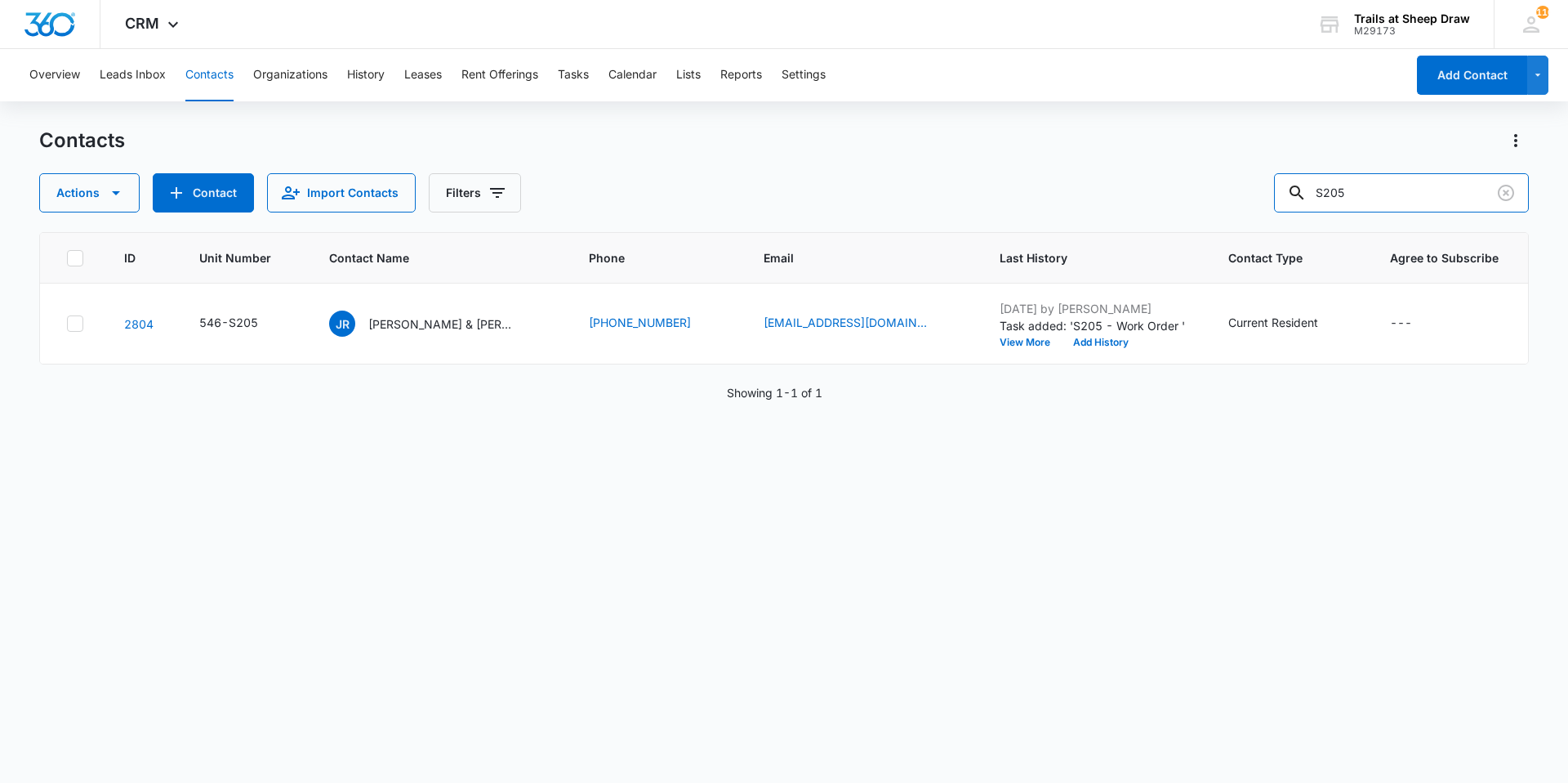
drag, startPoint x: 1372, startPoint y: 202, endPoint x: 1275, endPoint y: 200, distance: 97.0
click at [1275, 200] on div "Actions Contact Import Contacts Filters S205" at bounding box center [784, 193] width 1490 height 39
type input "y201"
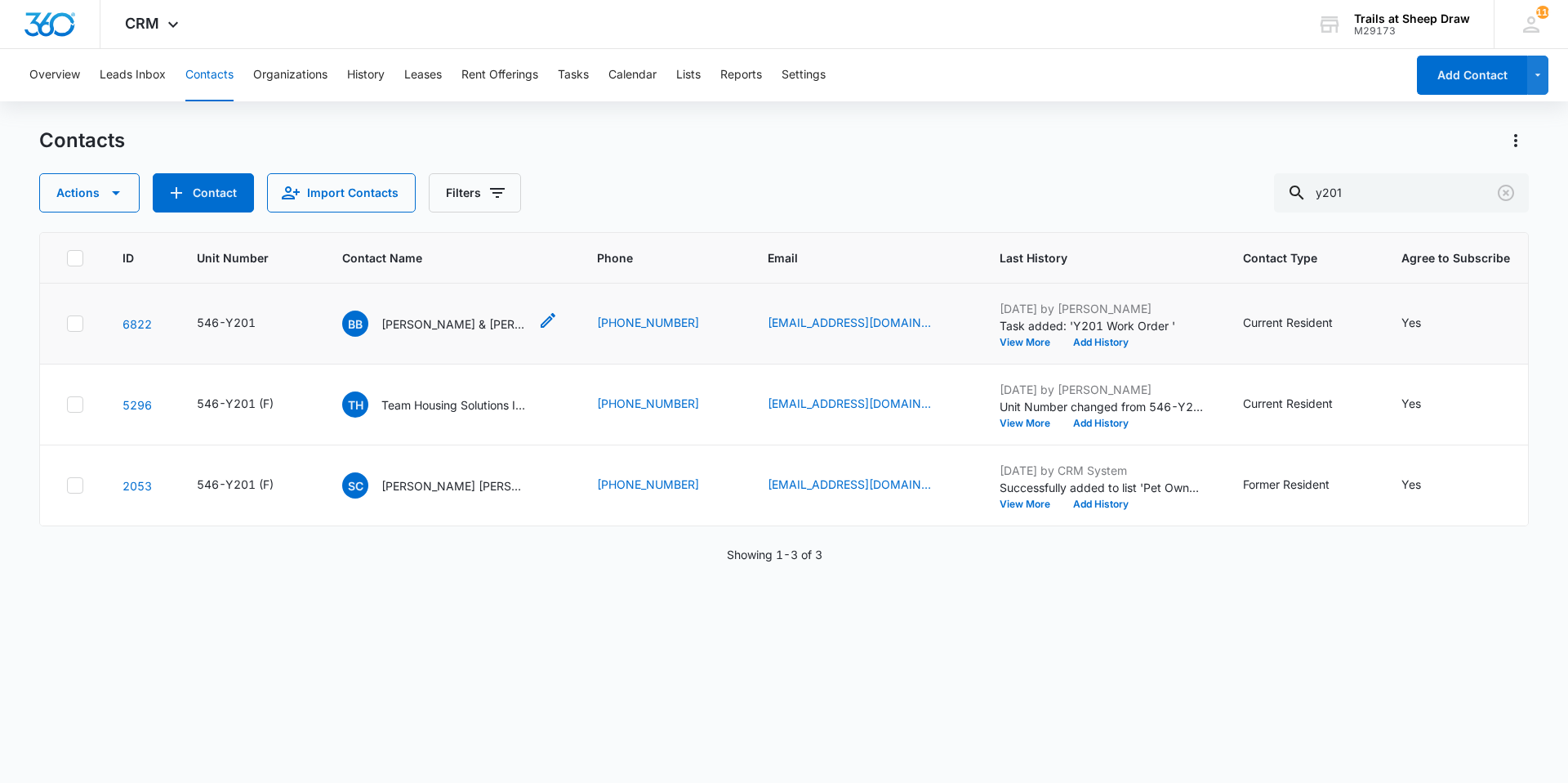
click at [486, 317] on p "[PERSON_NAME] & [PERSON_NAME]" at bounding box center [455, 324] width 147 height 18
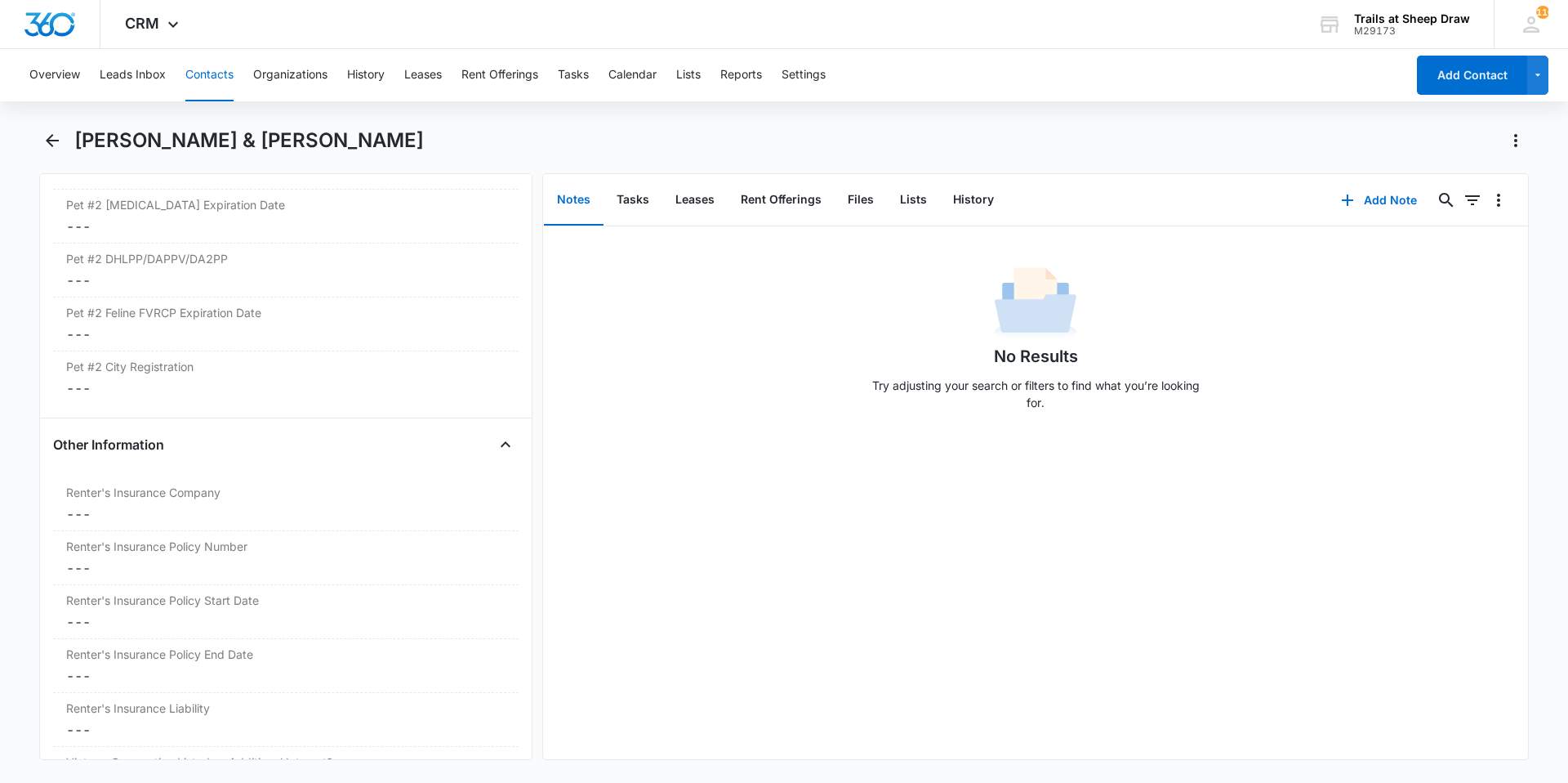
scroll to position [3431, 0]
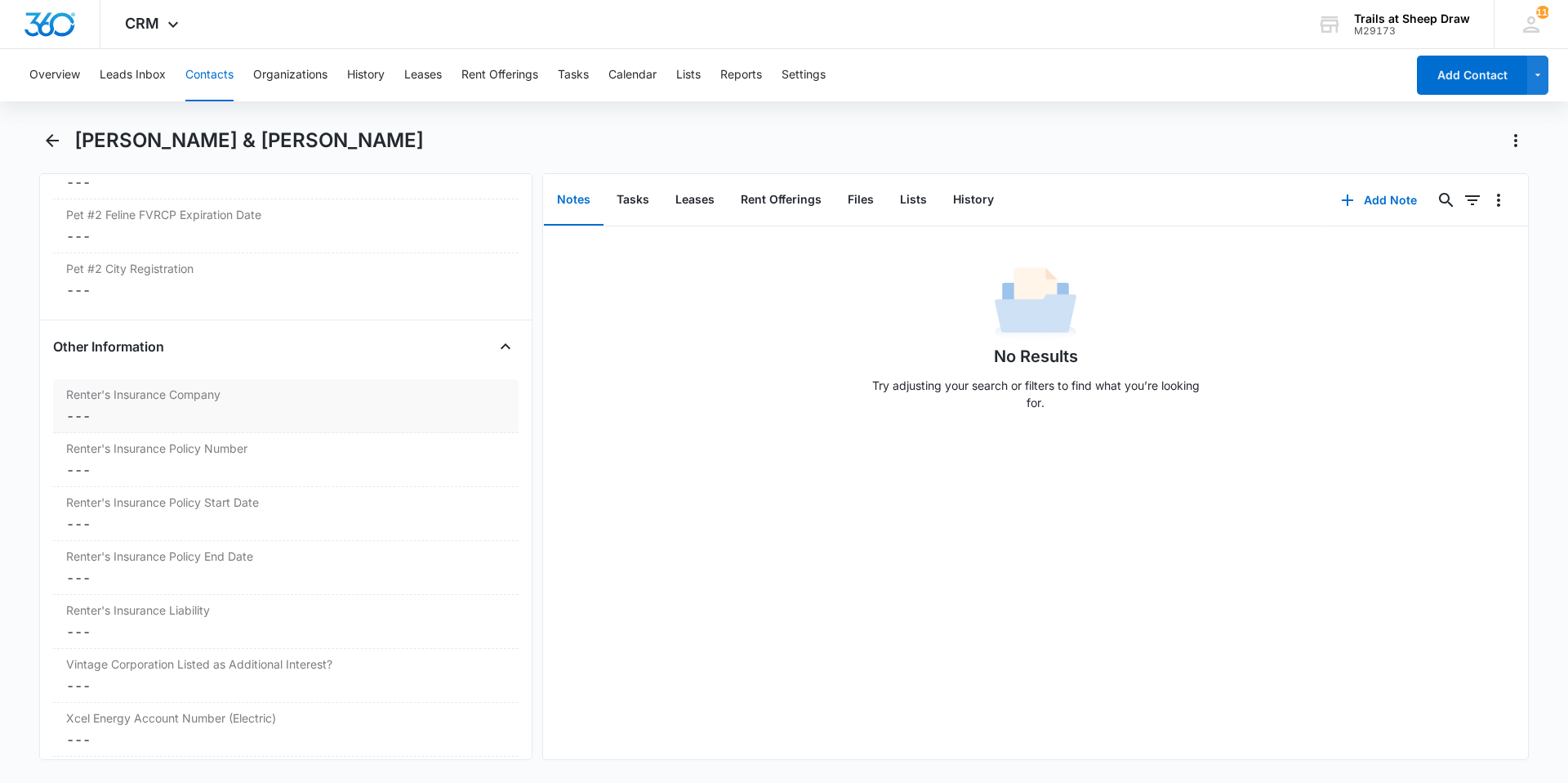
click at [210, 399] on label "Renter's Insurance Company" at bounding box center [286, 394] width 439 height 18
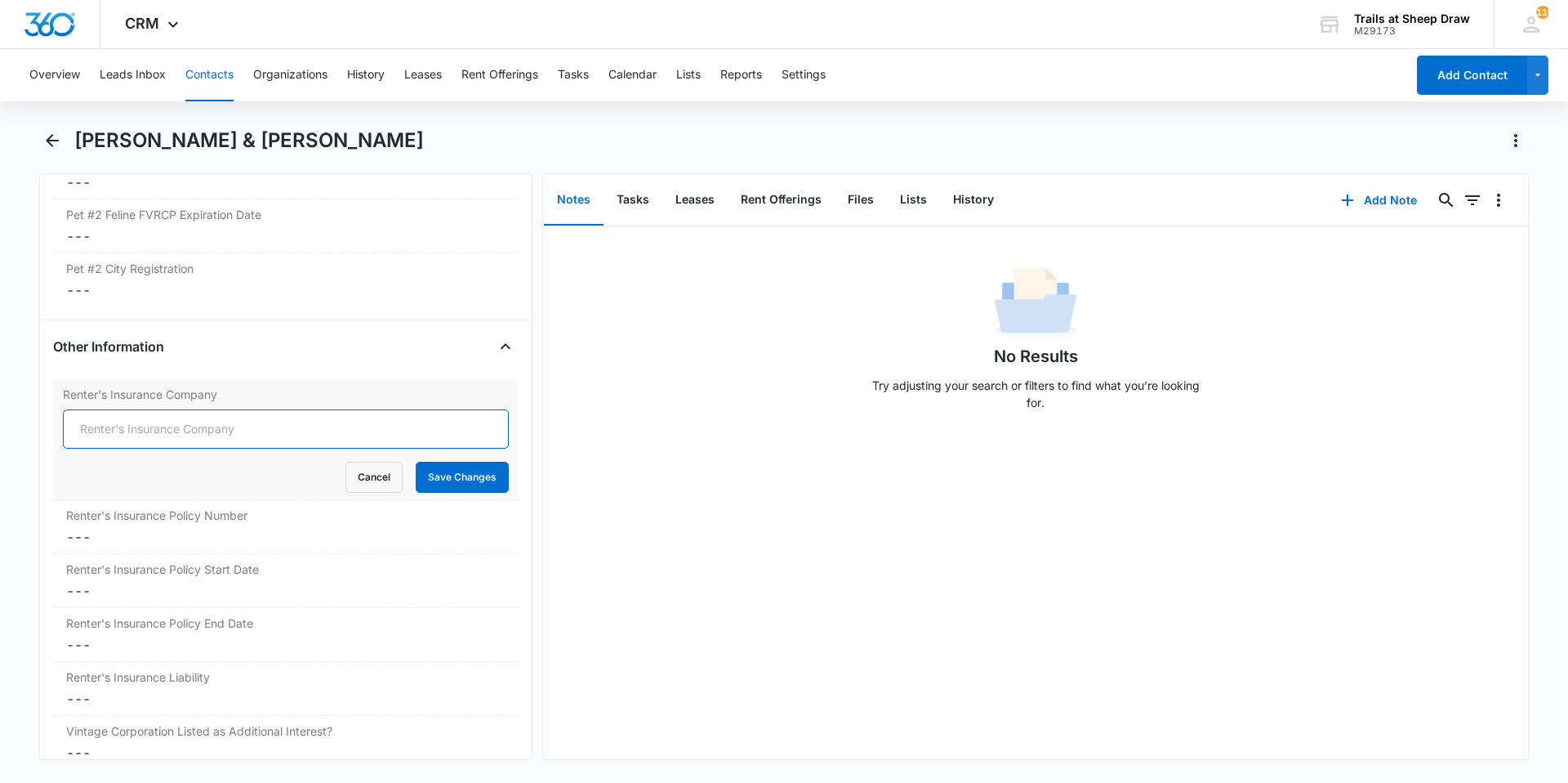
click at [223, 419] on input "Renter's Insurance Company" at bounding box center [285, 429] width 446 height 39
type input "Geico"
click at [448, 474] on button "Save Changes" at bounding box center [462, 477] width 93 height 31
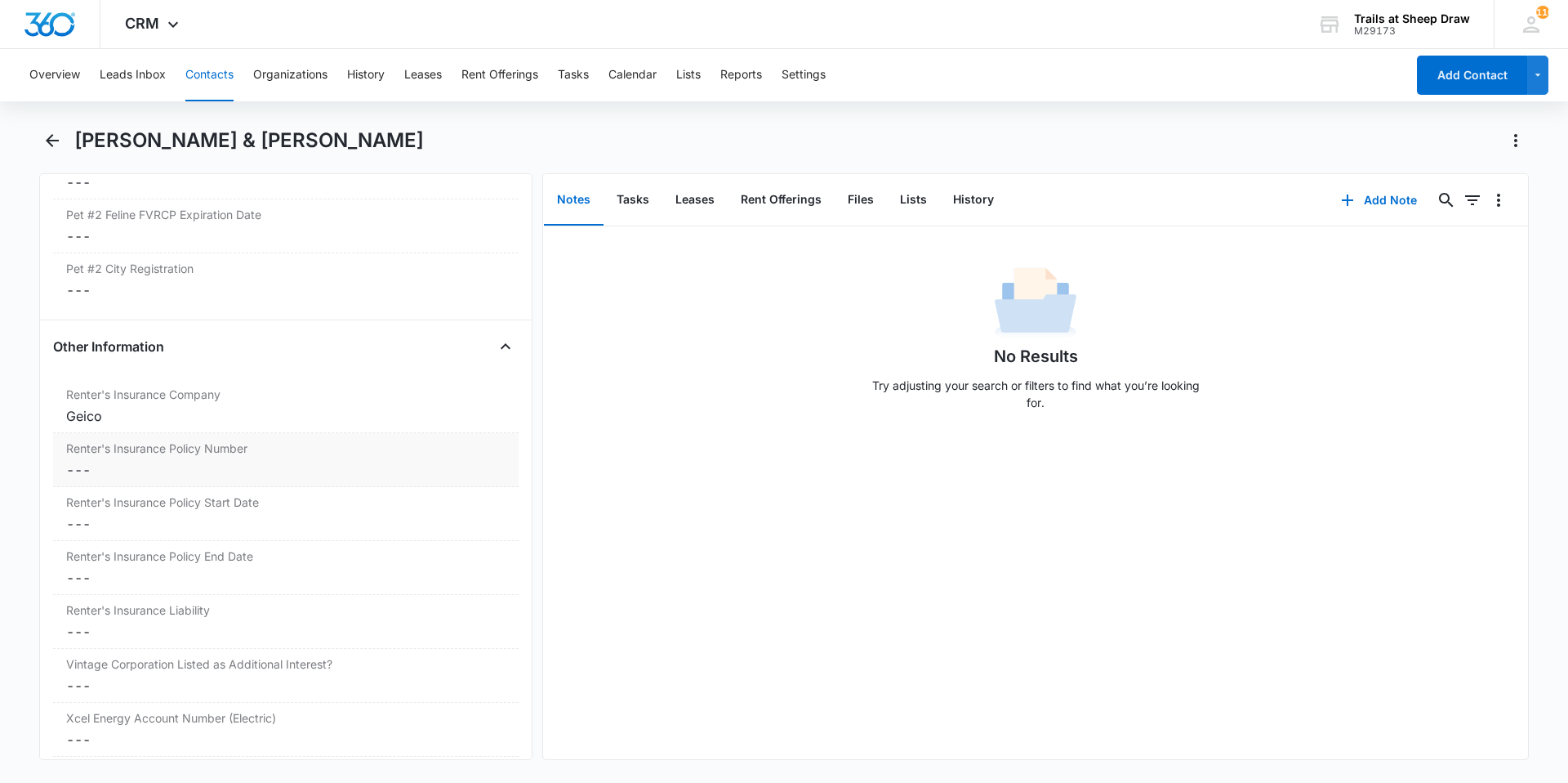
click at [449, 459] on div "Renter's Insurance Policy Number Cancel Save Changes ---" at bounding box center [285, 460] width 466 height 54
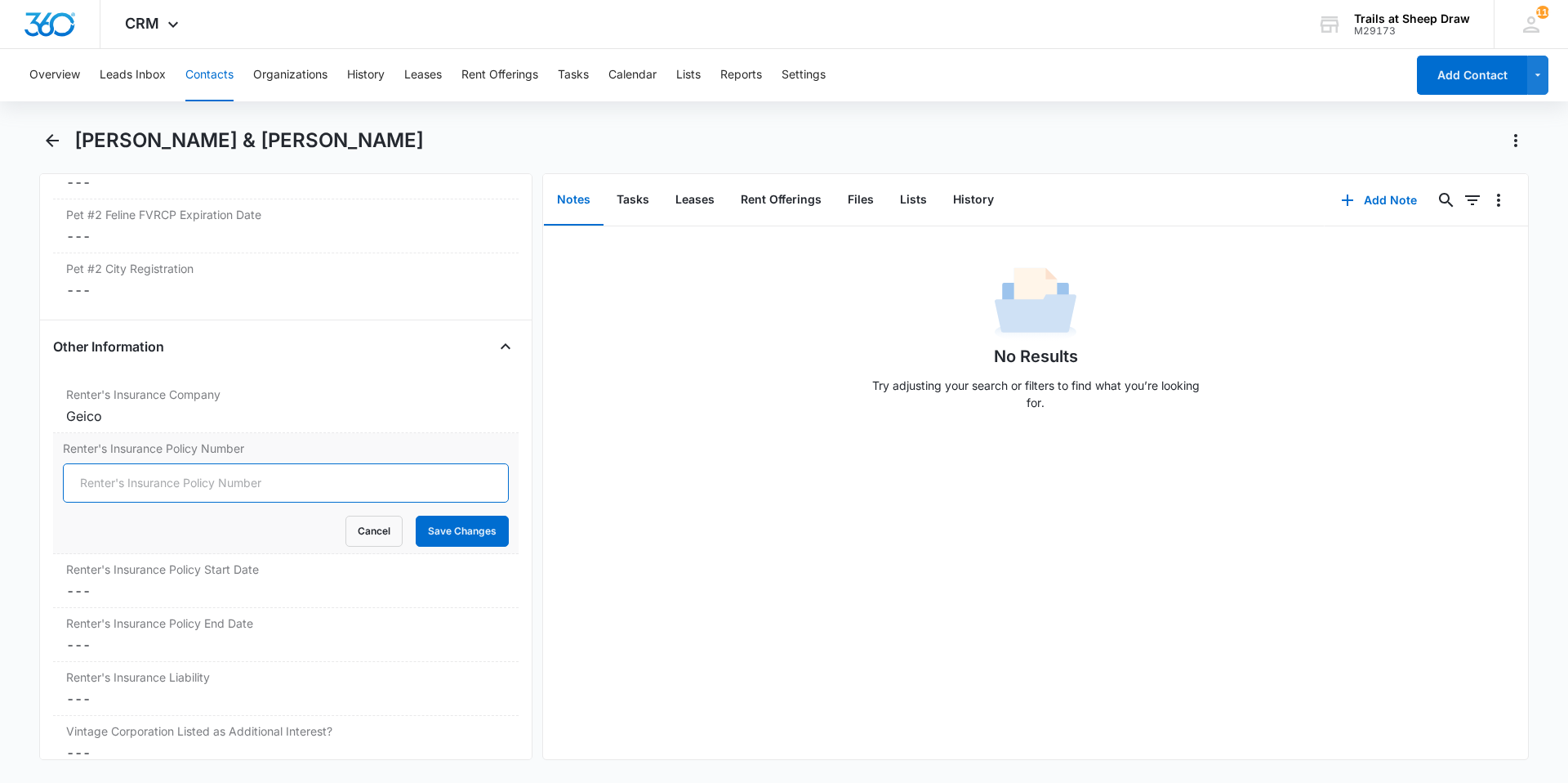
click at [302, 485] on input "Renter's Insurance Policy Number" at bounding box center [285, 483] width 446 height 39
type input "43316834"
click at [466, 539] on button "Save Changes" at bounding box center [462, 531] width 93 height 31
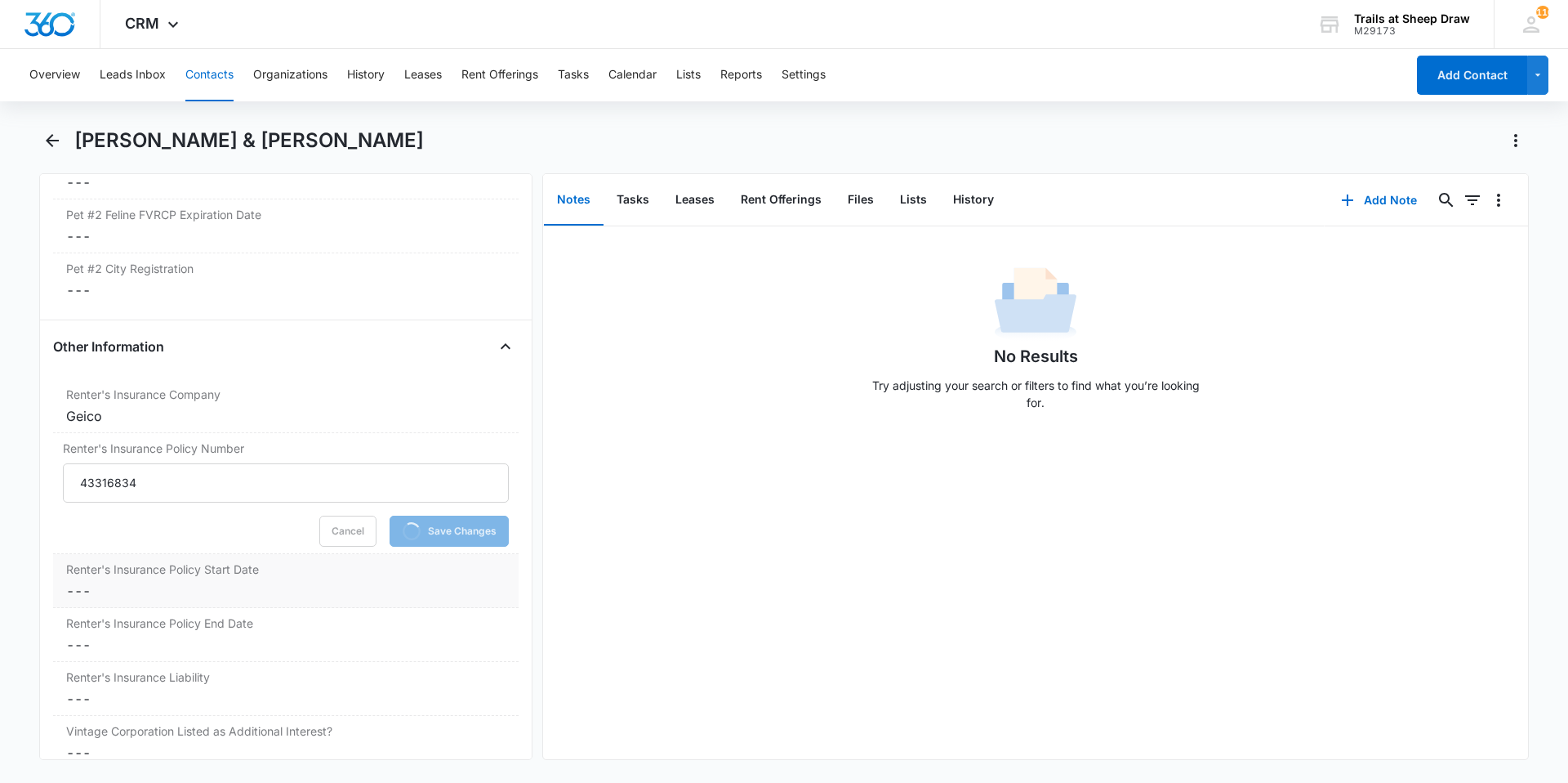
click at [296, 570] on label "Renter's Insurance Policy Start Date" at bounding box center [286, 569] width 439 height 18
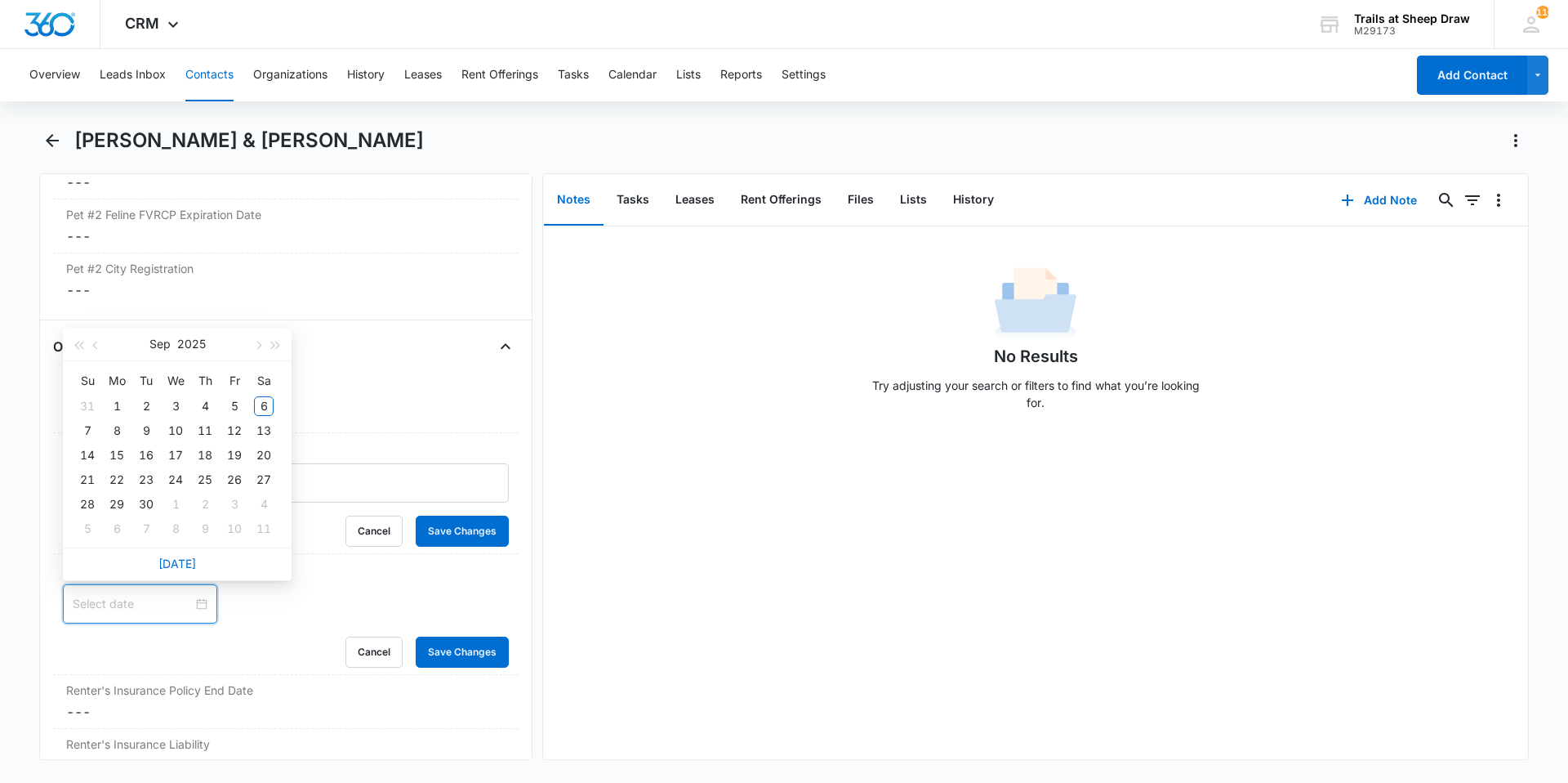
click at [146, 609] on input at bounding box center [132, 604] width 121 height 18
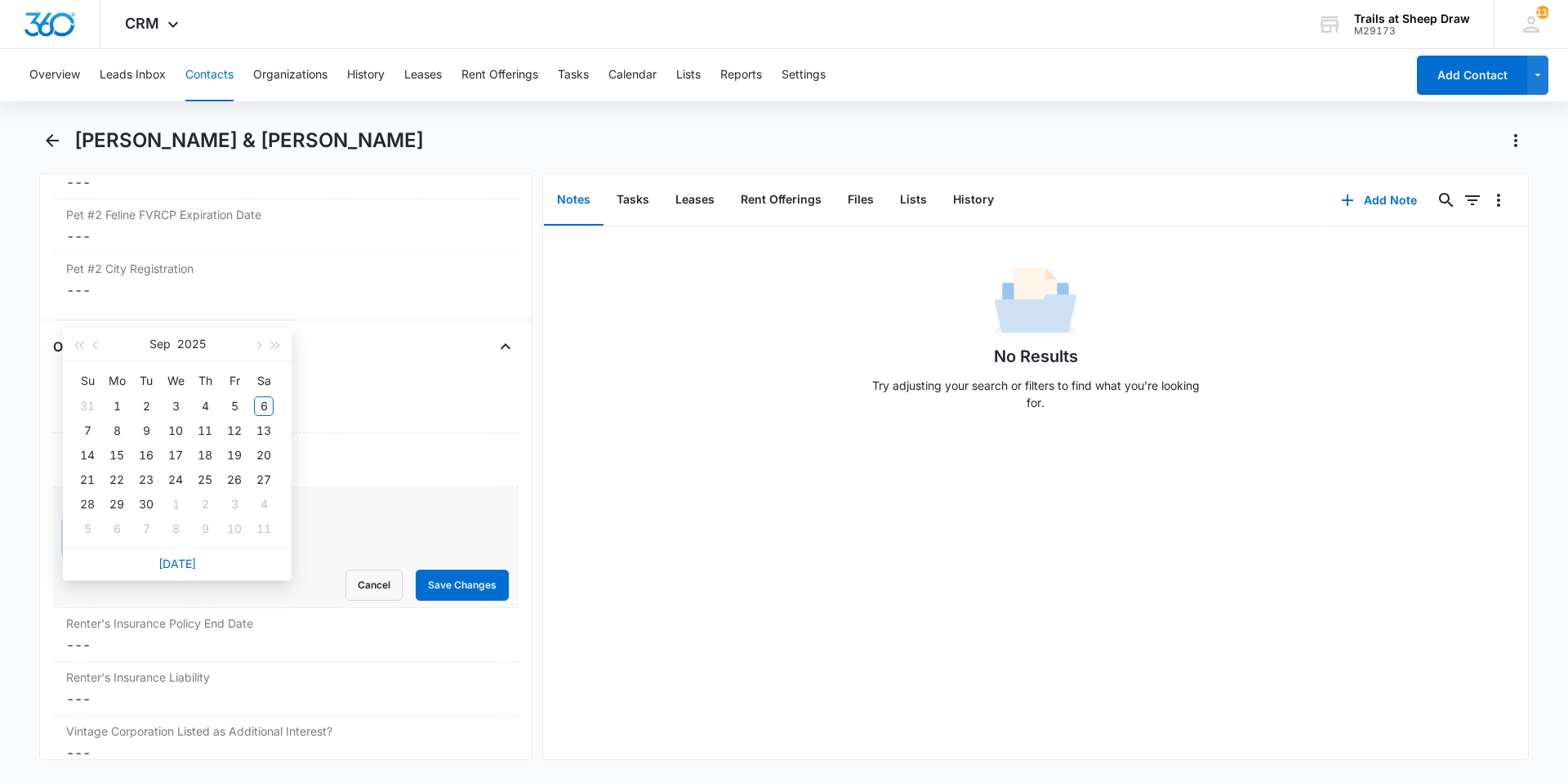
type input "[DATE]"
click at [99, 349] on button "button" at bounding box center [96, 343] width 18 height 32
type input "[DATE]"
click at [176, 501] on div "27" at bounding box center [175, 504] width 20 height 20
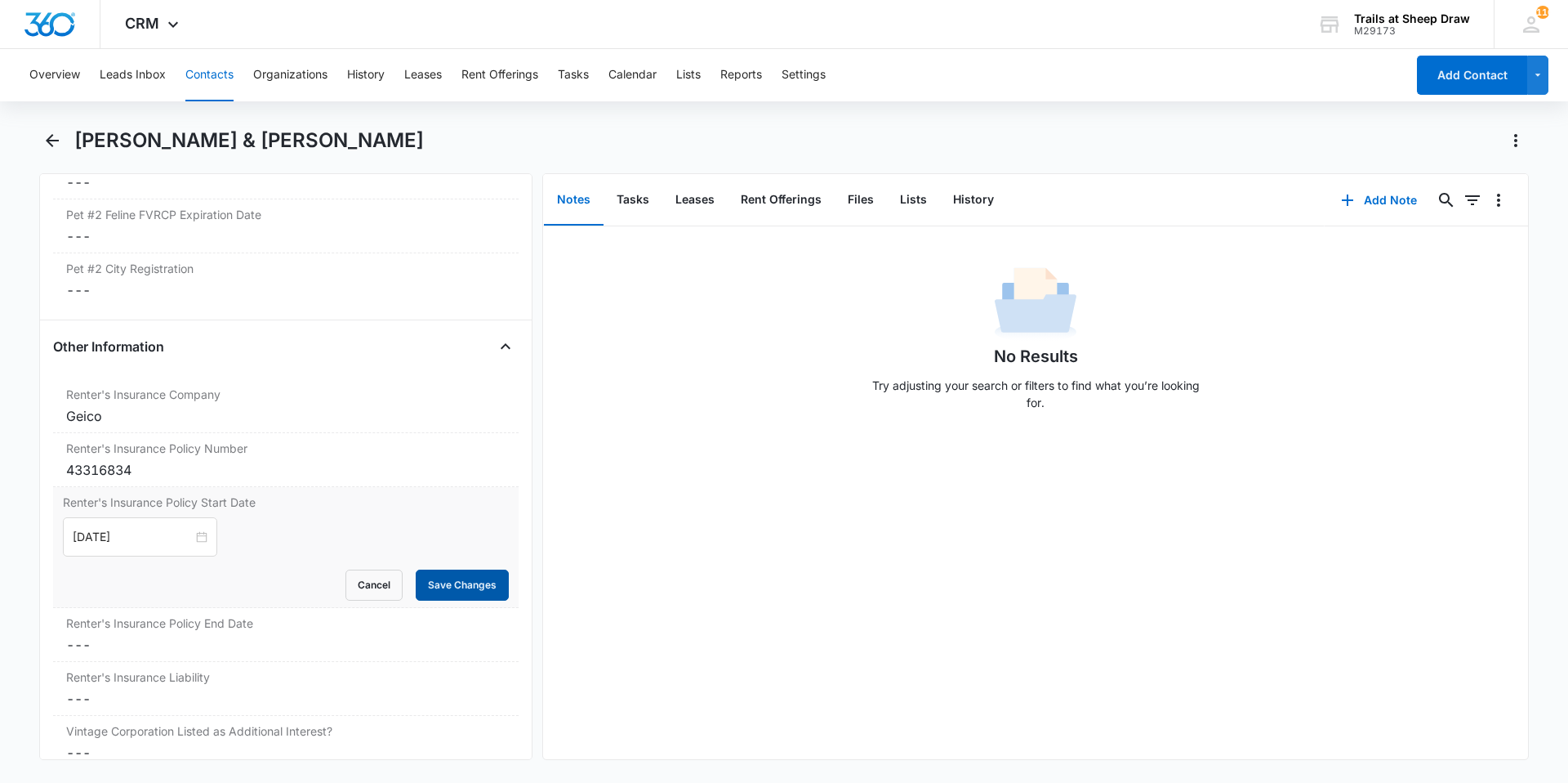
click at [438, 591] on button "Save Changes" at bounding box center [462, 585] width 93 height 31
click at [159, 633] on div "Renter's Insurance Policy End Date Cancel Save Changes ---" at bounding box center [285, 634] width 466 height 54
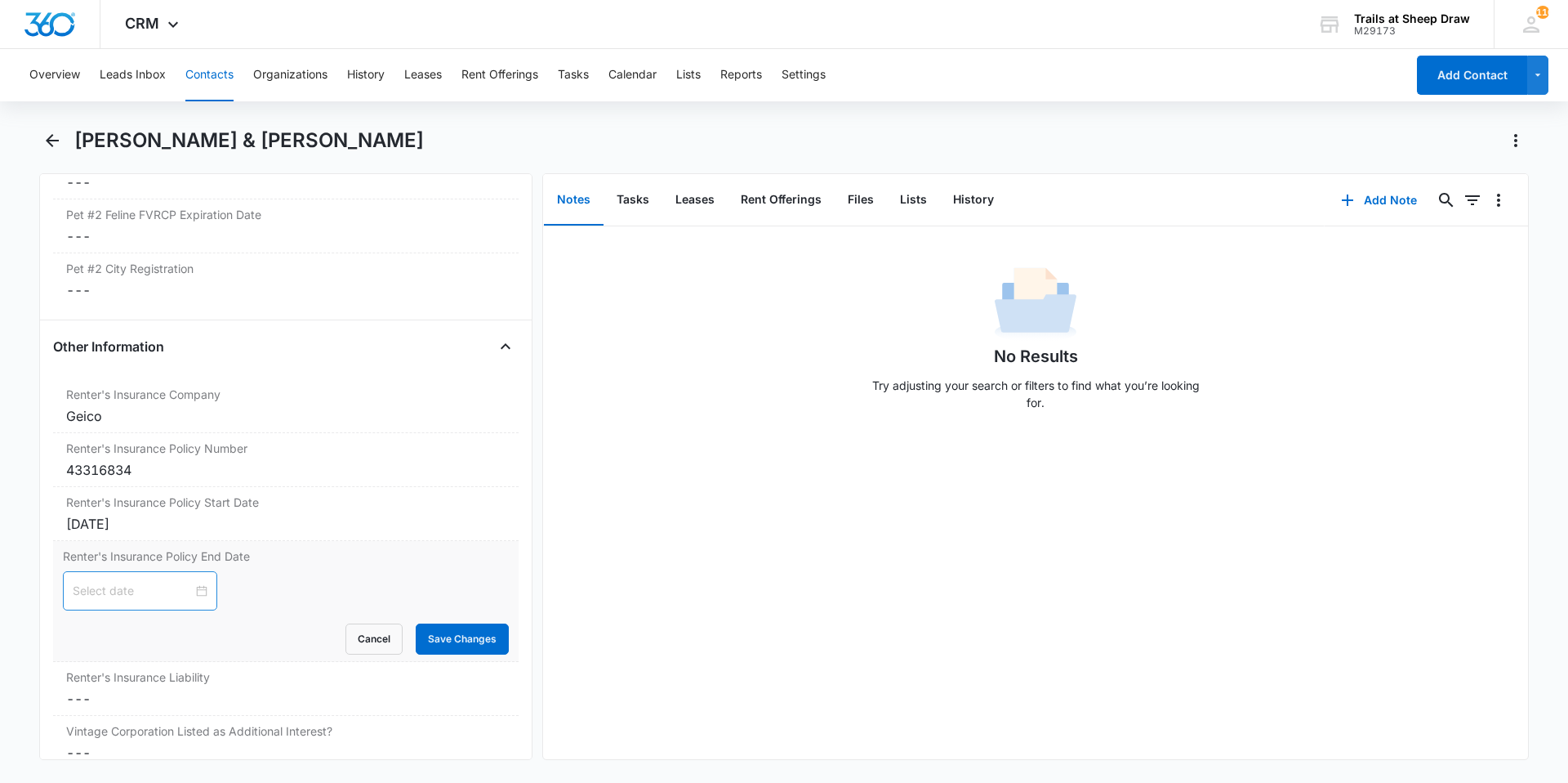
click at [190, 590] on div at bounding box center [140, 590] width 135 height 18
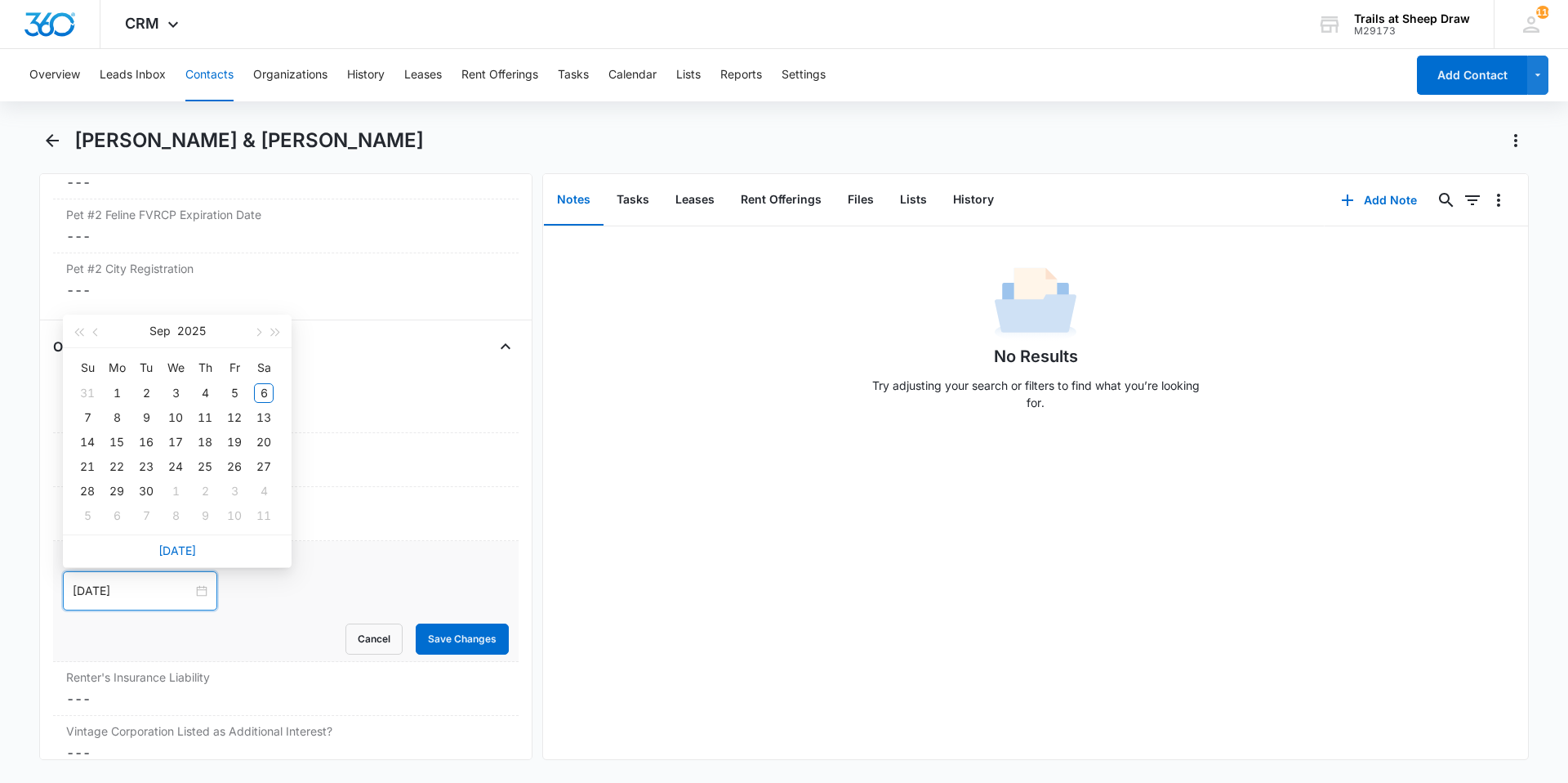
type input "[DATE]"
click at [89, 331] on button "button" at bounding box center [96, 330] width 18 height 32
click at [272, 329] on span "button" at bounding box center [276, 332] width 8 height 8
type input "[DATE]"
click at [204, 493] on div "27" at bounding box center [205, 491] width 20 height 20
